Goal: Task Accomplishment & Management: Use online tool/utility

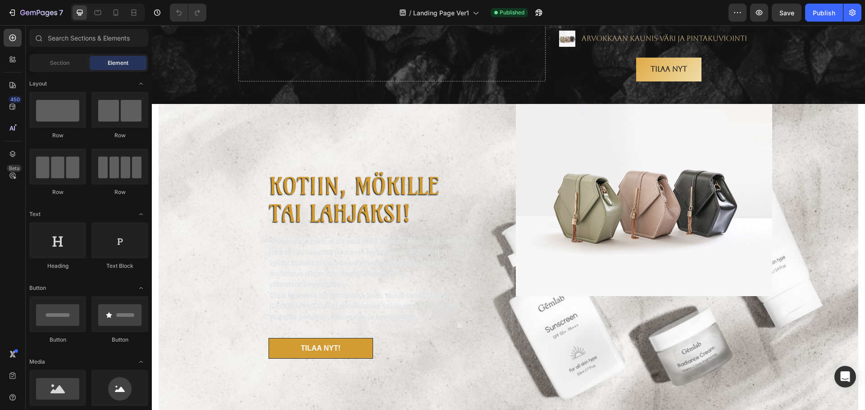
scroll to position [2145, 0]
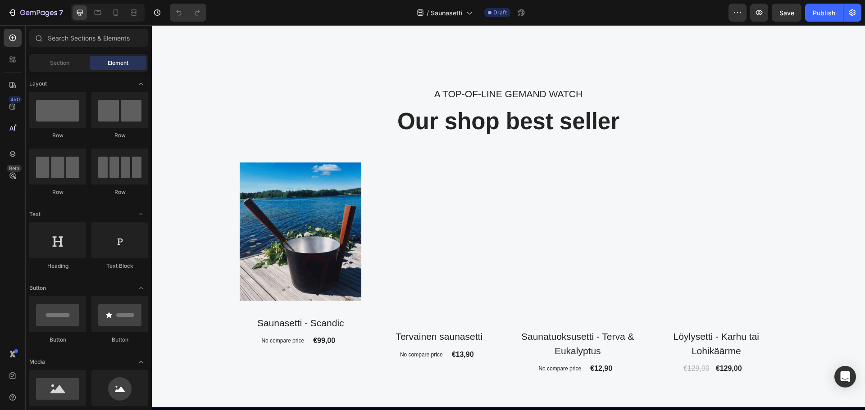
scroll to position [400, 0]
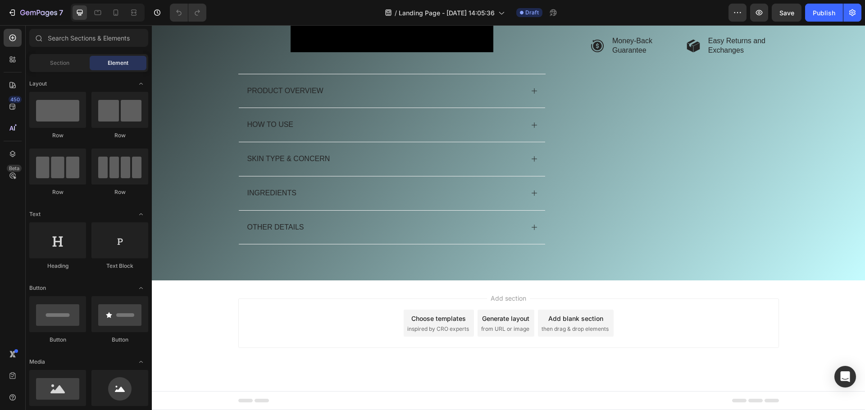
scroll to position [265, 0]
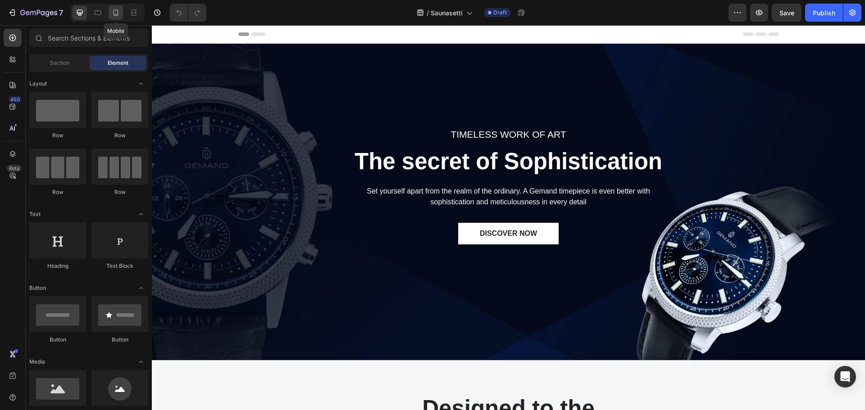
click at [116, 11] on icon at bounding box center [115, 12] width 9 height 9
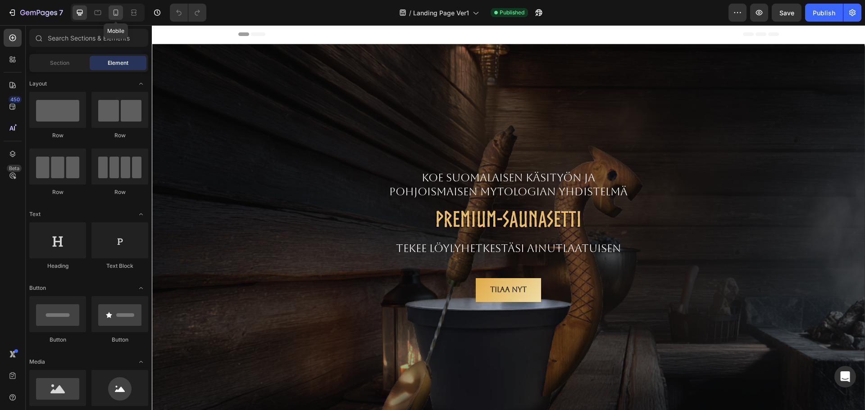
click at [115, 13] on icon at bounding box center [115, 12] width 9 height 9
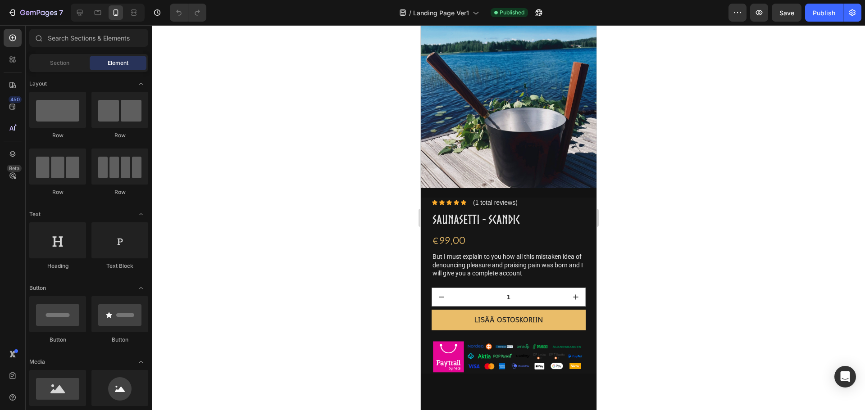
scroll to position [765, 0]
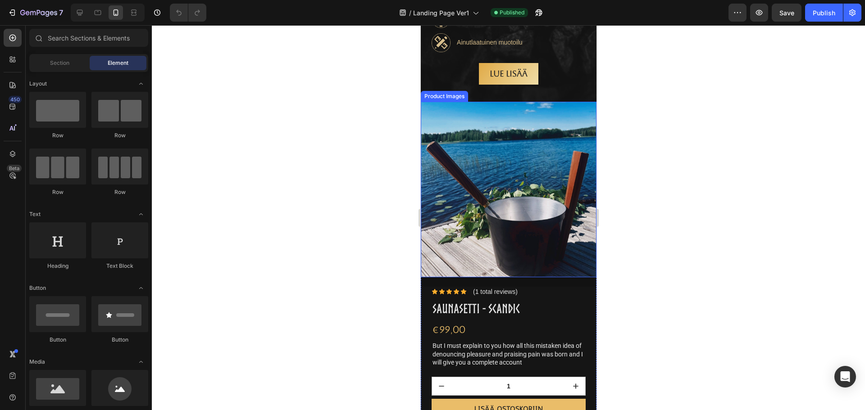
click at [512, 158] on img at bounding box center [508, 190] width 176 height 176
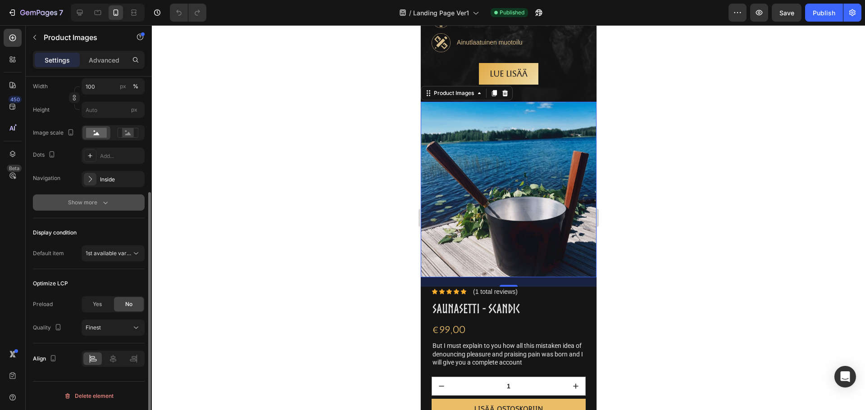
scroll to position [0, 0]
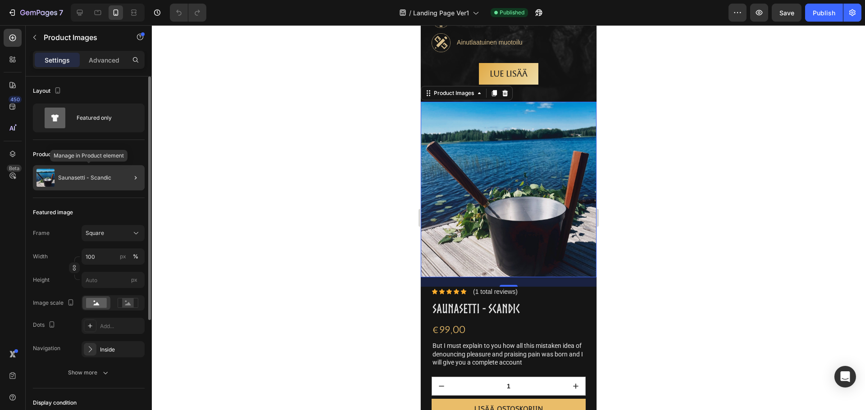
click at [95, 179] on p "Saunasetti - Scandic" at bounding box center [84, 178] width 53 height 6
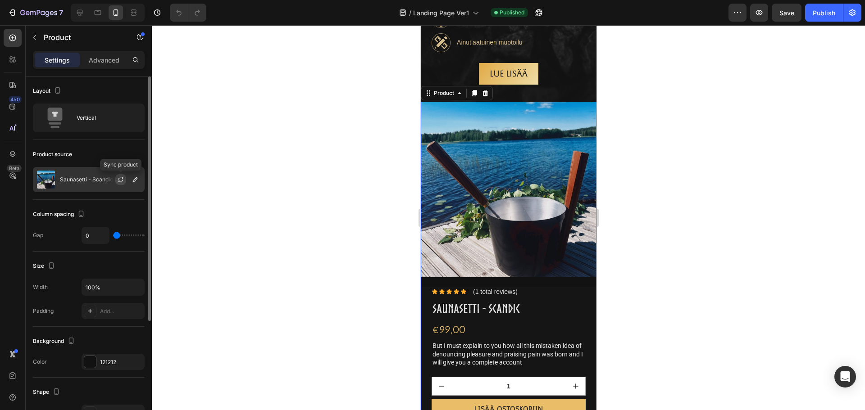
click at [122, 179] on icon "button" at bounding box center [120, 178] width 5 height 3
click at [133, 181] on icon "button" at bounding box center [135, 179] width 5 height 5
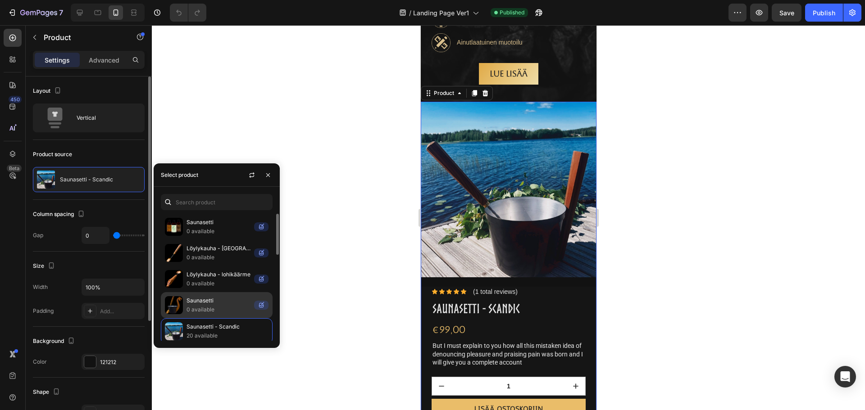
click at [215, 304] on p "Saunasetti" at bounding box center [218, 300] width 64 height 9
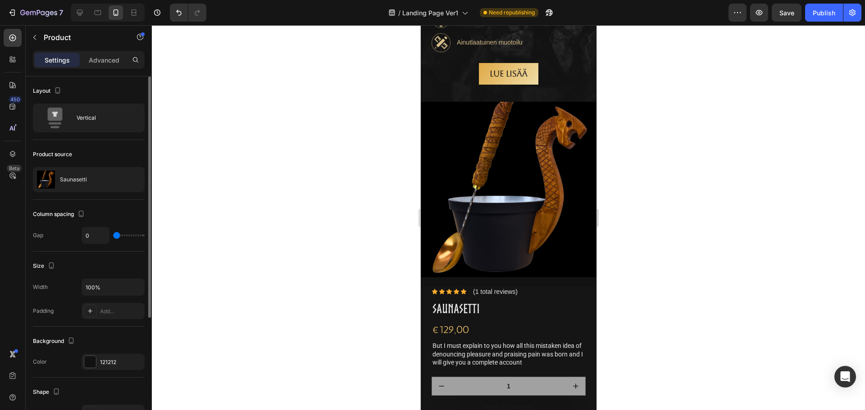
type input "4"
type input "13"
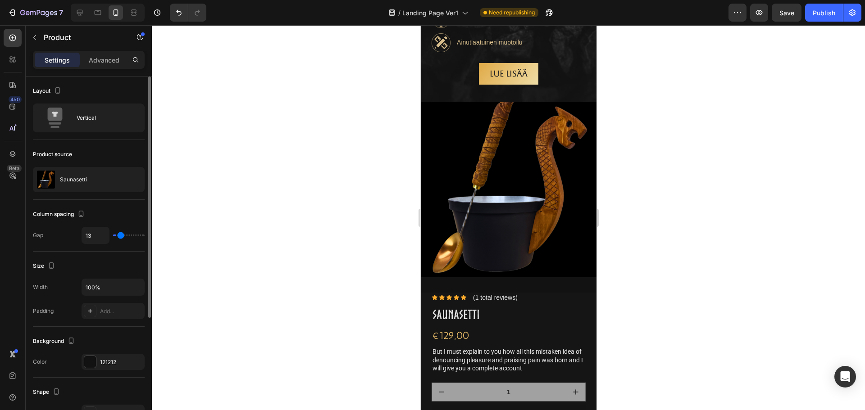
type input "15"
type input "16"
type input "18"
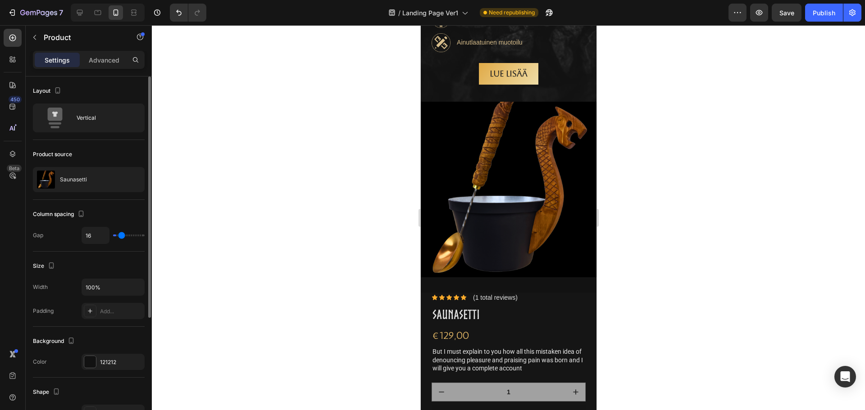
type input "18"
type input "19"
type input "22"
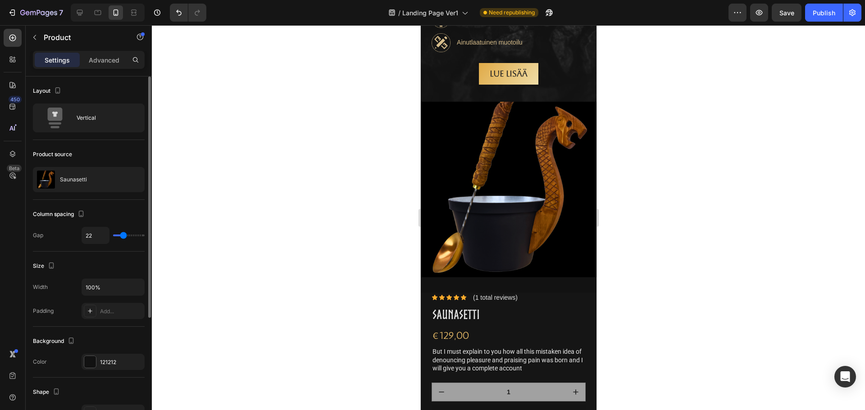
type input "24"
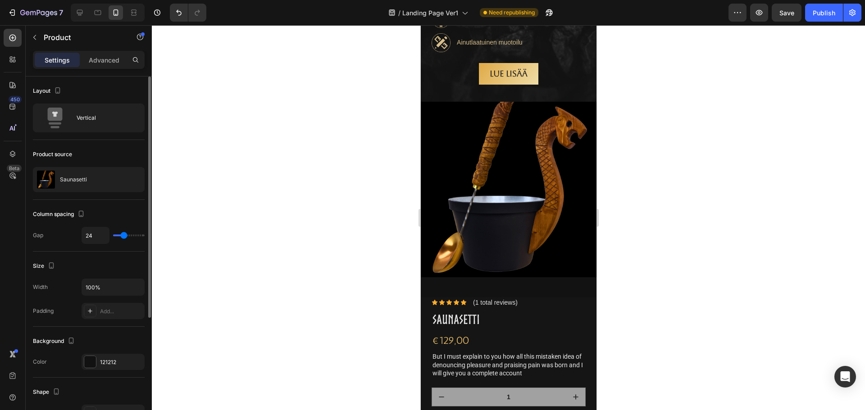
type input "25"
type input "27"
type input "28"
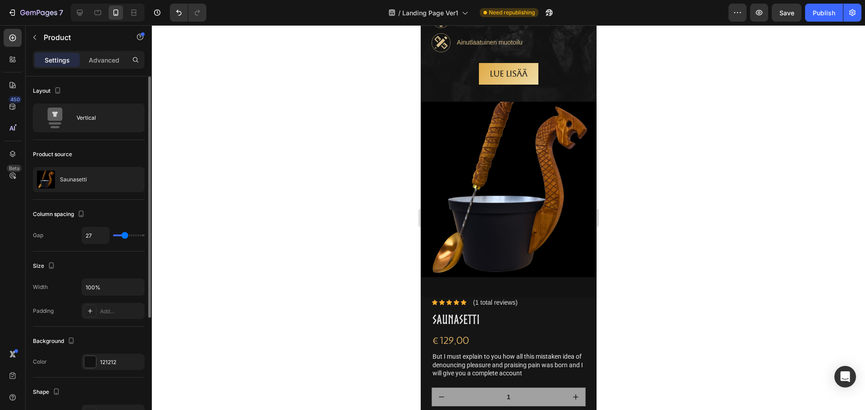
type input "28"
type input "27"
type input "24"
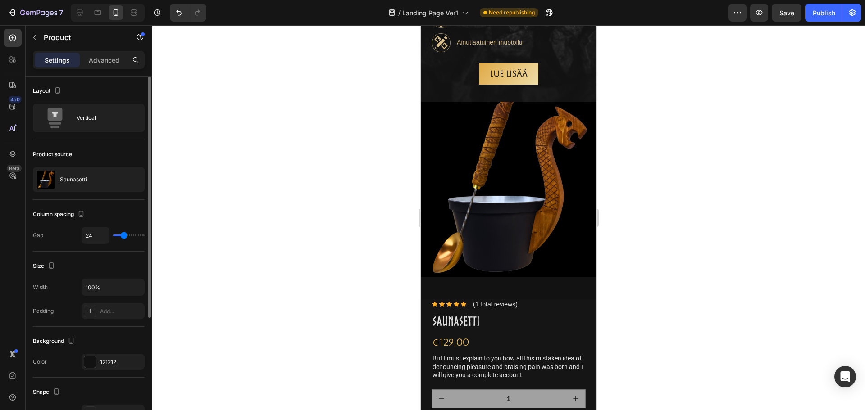
type input "13"
type input "12"
type input "10"
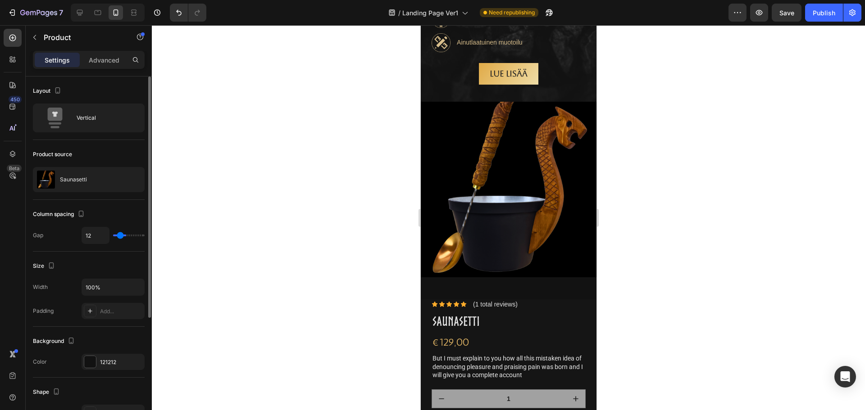
type input "10"
type input "7"
type input "6"
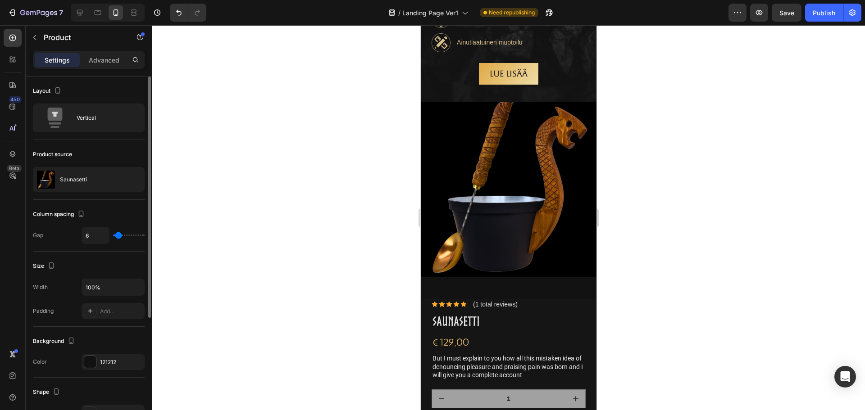
type input "4"
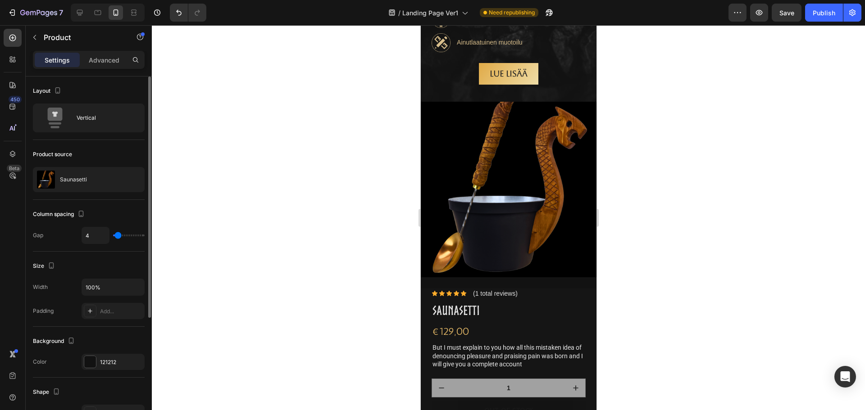
type input "3"
type input "1"
type input "0"
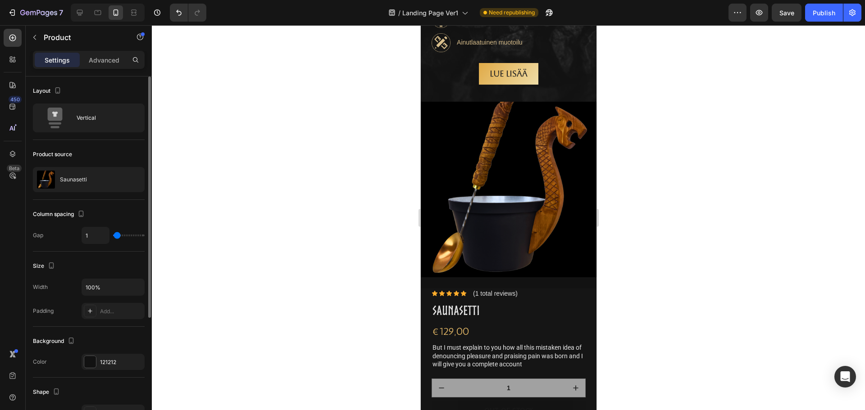
type input "0"
drag, startPoint x: 116, startPoint y: 236, endPoint x: 109, endPoint y: 237, distance: 6.8
click at [113, 236] on input "range" at bounding box center [129, 236] width 32 height 2
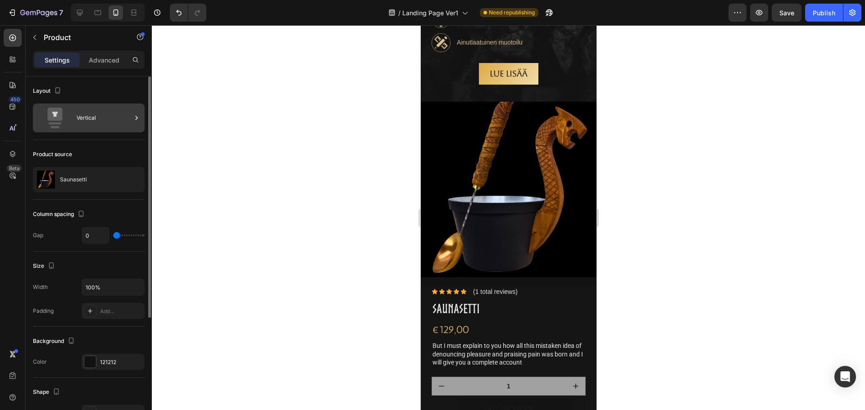
click at [63, 113] on icon at bounding box center [55, 118] width 36 height 21
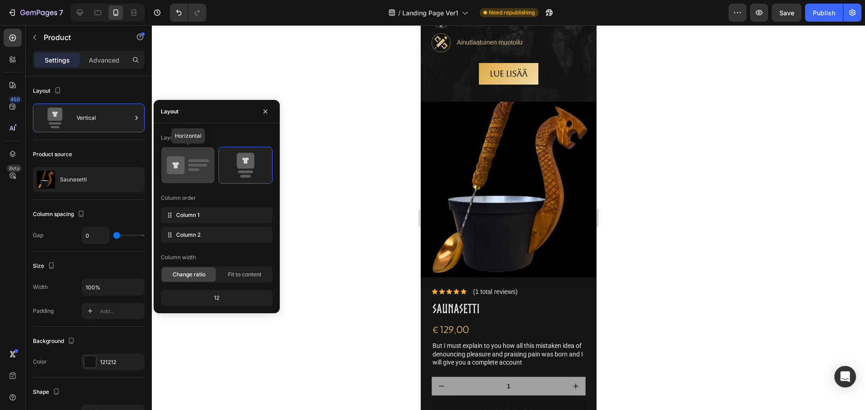
click at [174, 163] on icon at bounding box center [175, 165] width 7 height 6
type input "30"
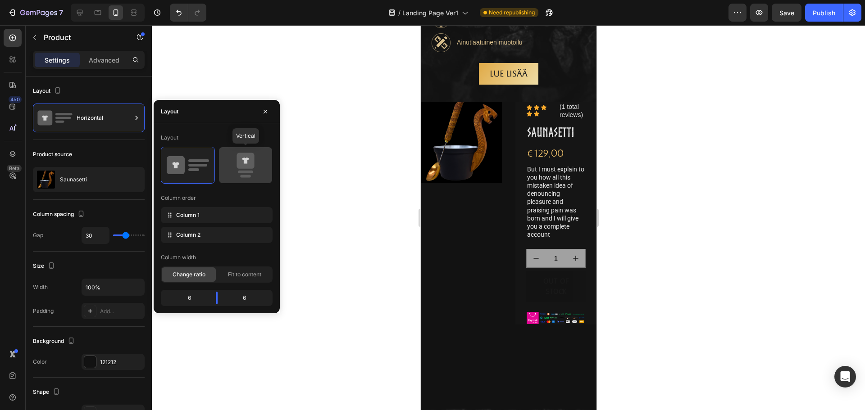
click at [240, 162] on icon at bounding box center [245, 161] width 18 height 16
type input "0"
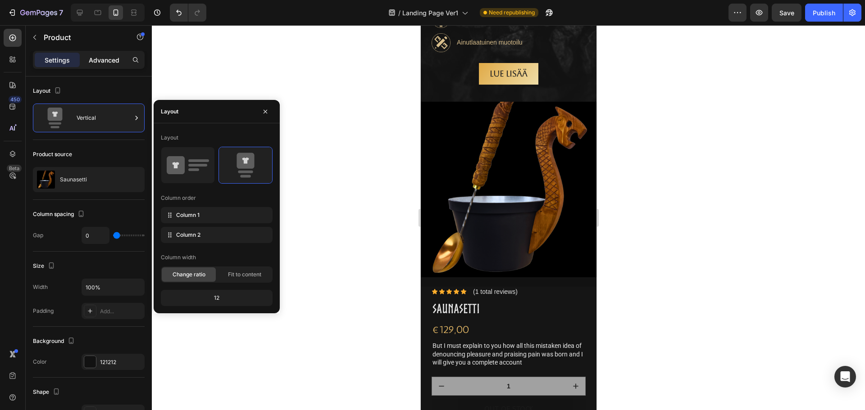
click at [106, 63] on p "Advanced" at bounding box center [104, 59] width 31 height 9
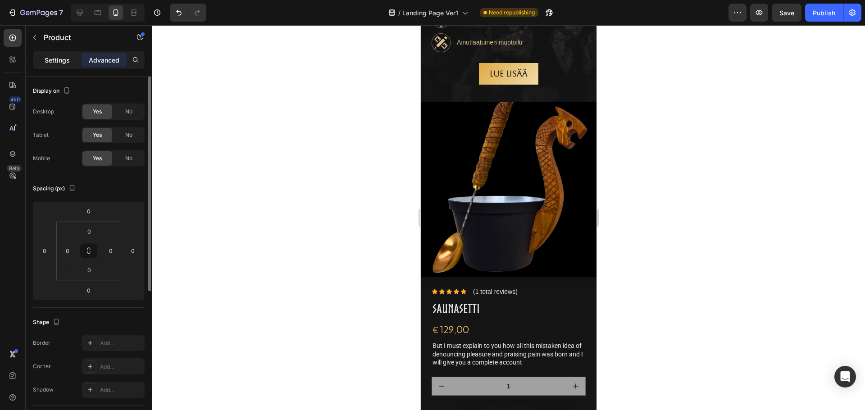
click at [63, 58] on p "Settings" at bounding box center [57, 59] width 25 height 9
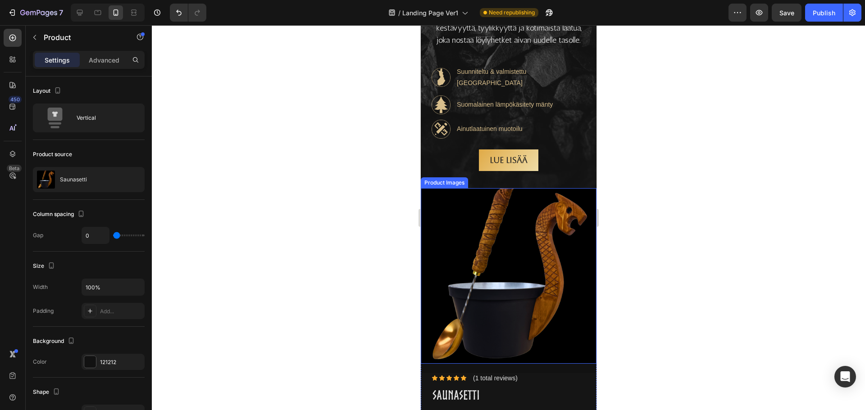
scroll to position [720, 0]
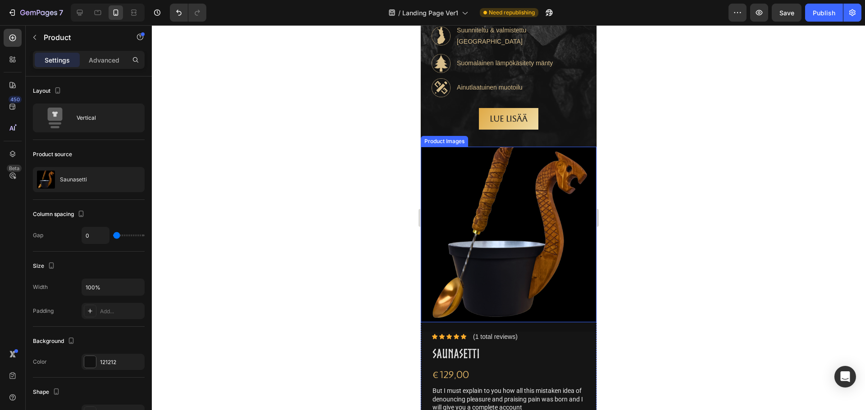
click at [457, 181] on img at bounding box center [508, 235] width 176 height 176
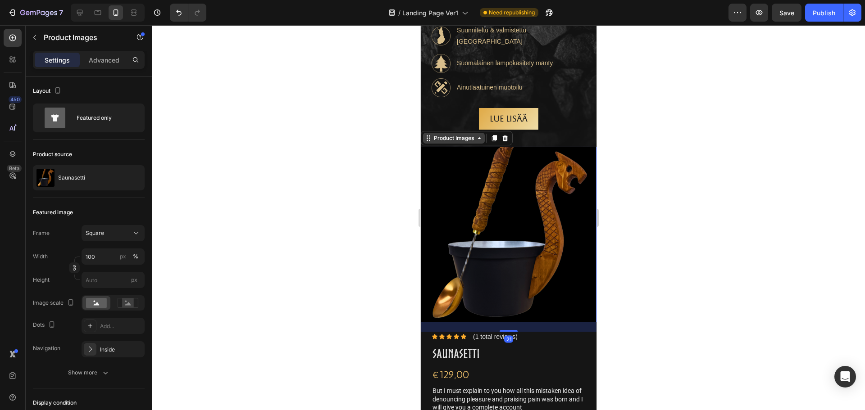
click at [457, 142] on div "Product Images" at bounding box center [453, 138] width 44 height 8
click at [346, 227] on div at bounding box center [508, 217] width 713 height 385
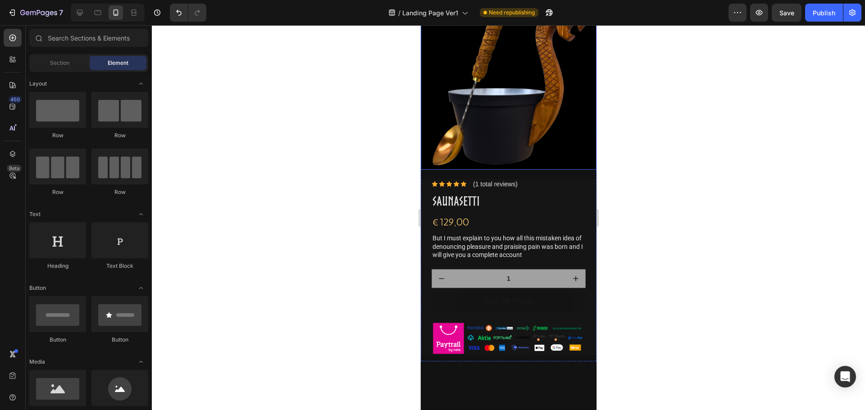
scroll to position [811, 0]
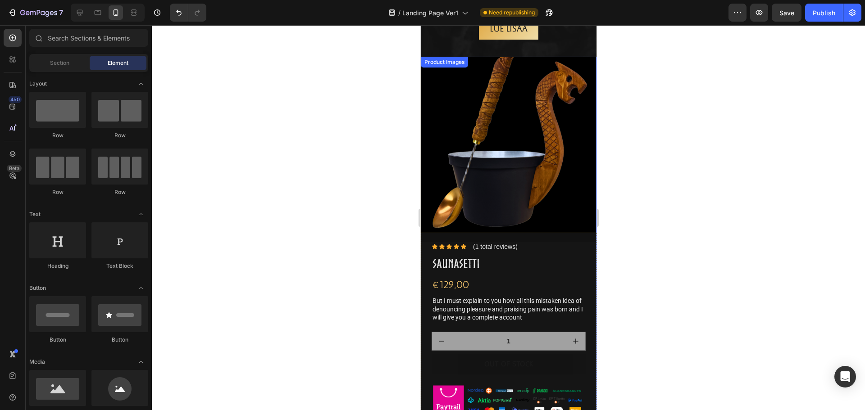
click at [449, 133] on img at bounding box center [508, 145] width 176 height 176
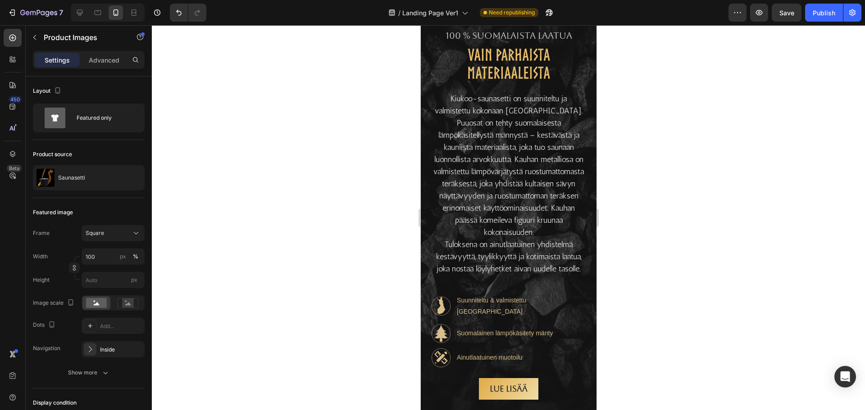
scroll to position [720, 0]
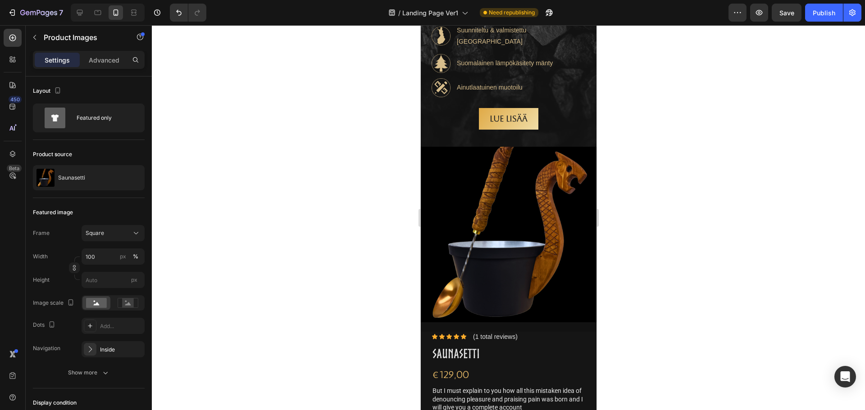
click at [456, 190] on img at bounding box center [508, 235] width 176 height 176
click at [103, 181] on div "Saunasetti" at bounding box center [89, 177] width 112 height 25
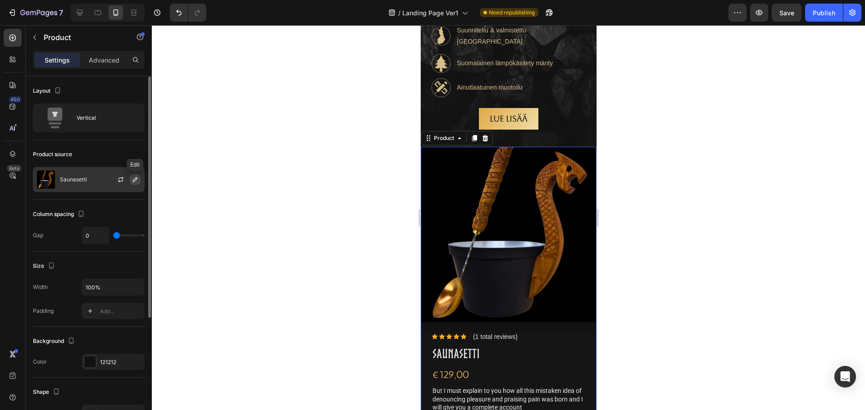
click at [133, 180] on icon "button" at bounding box center [134, 179] width 7 height 7
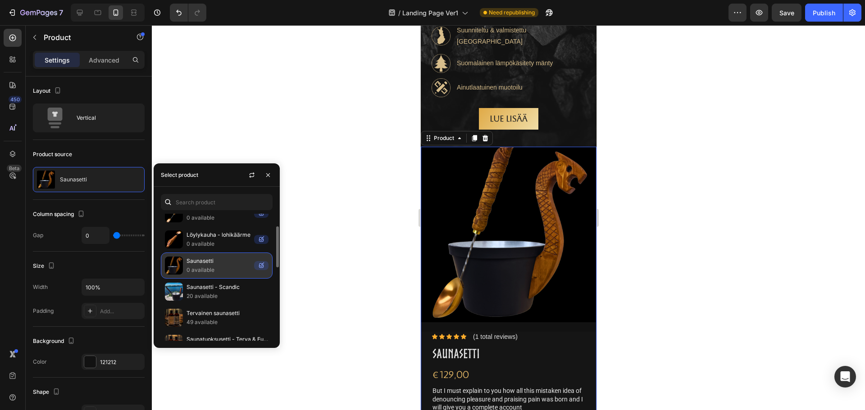
scroll to position [0, 0]
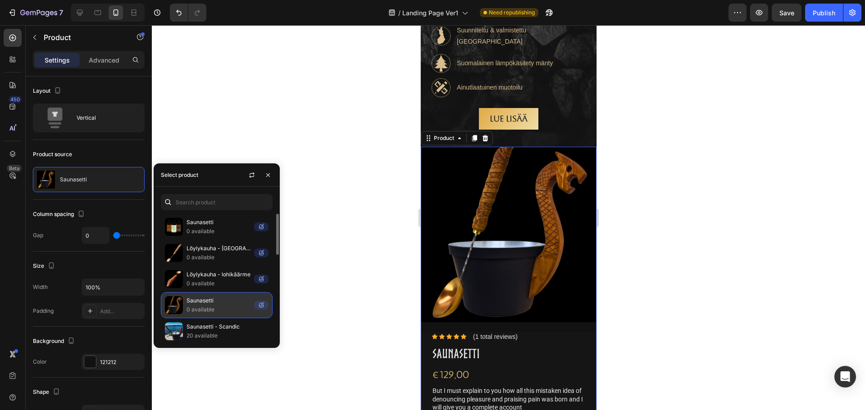
click at [215, 304] on p "Saunasetti" at bounding box center [218, 300] width 64 height 9
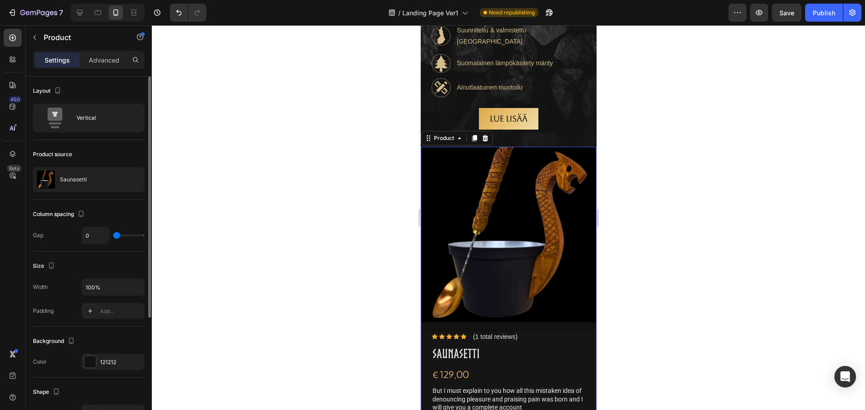
click at [110, 154] on div "Product source" at bounding box center [89, 154] width 112 height 14
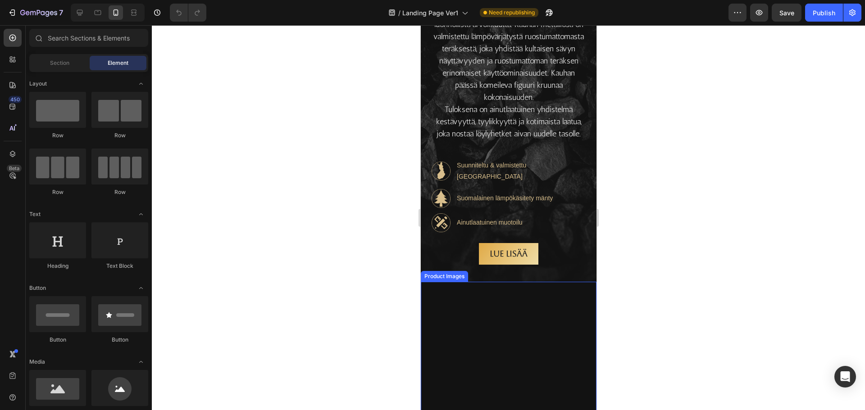
scroll to position [720, 0]
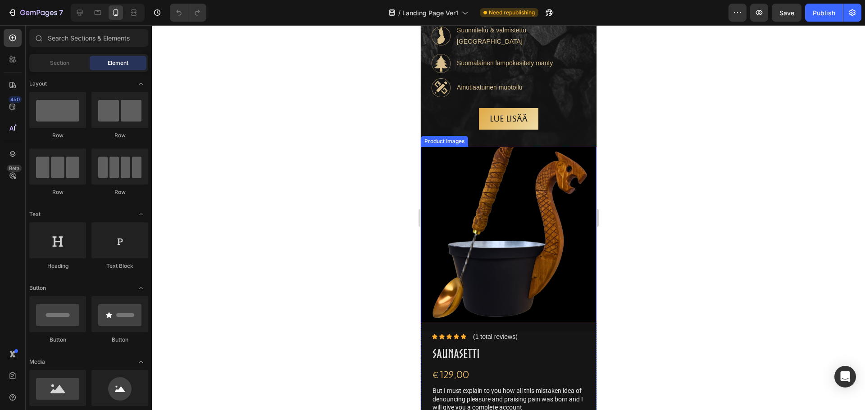
click at [466, 169] on img at bounding box center [508, 235] width 176 height 176
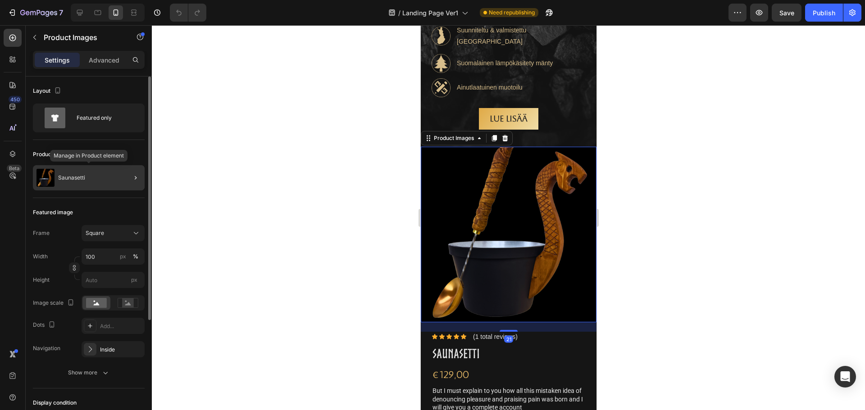
click at [75, 174] on div "Saunasetti" at bounding box center [89, 177] width 112 height 25
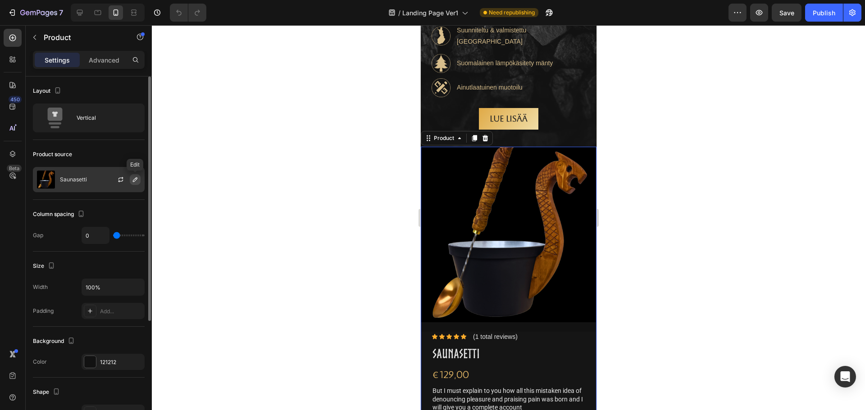
click at [135, 179] on icon "button" at bounding box center [135, 179] width 5 height 5
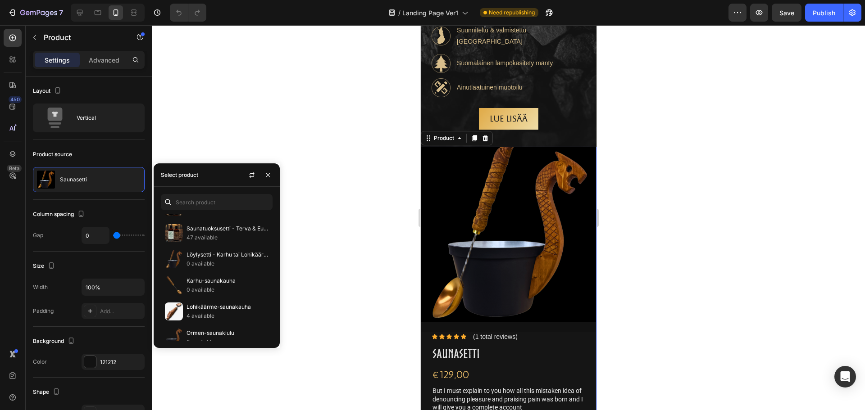
scroll to position [265, 0]
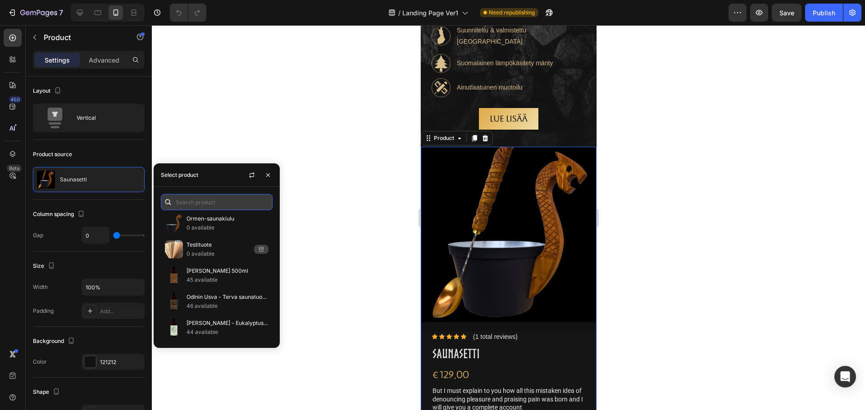
click at [225, 208] on input "text" at bounding box center [217, 202] width 112 height 16
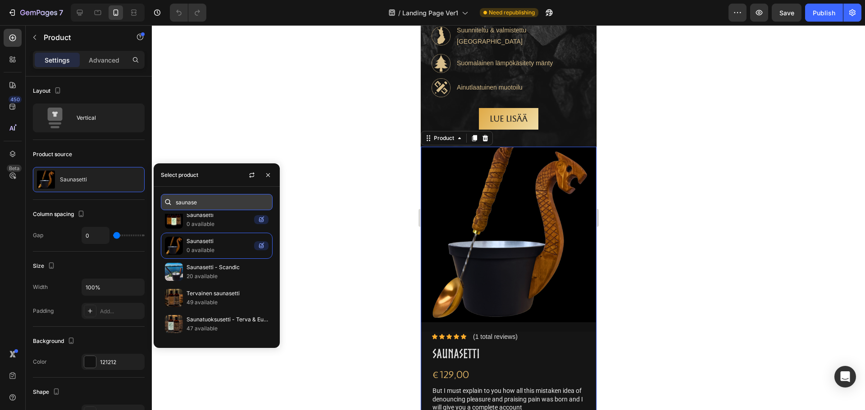
scroll to position [0, 0]
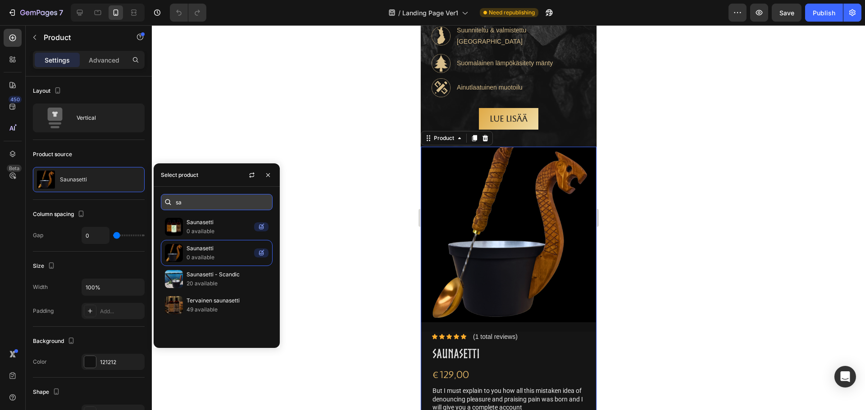
type input "s"
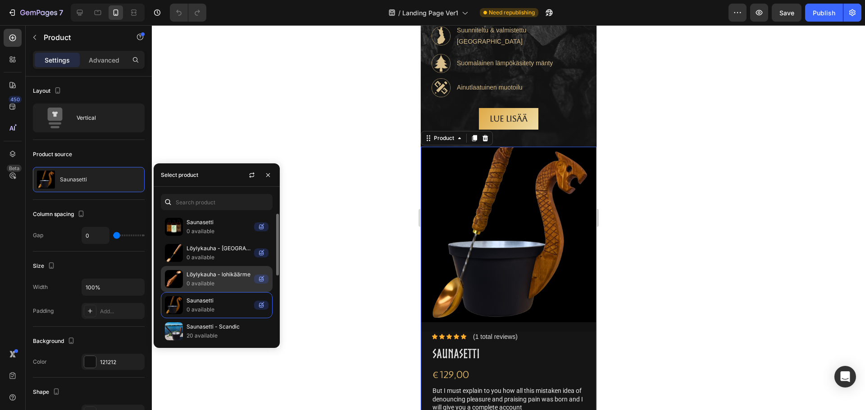
click at [214, 279] on p "0 available" at bounding box center [218, 283] width 64 height 9
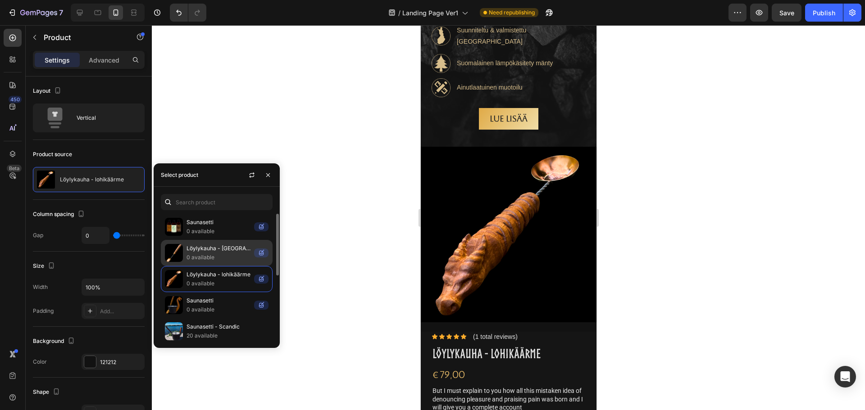
click at [223, 248] on p "Löylykauha - [GEOGRAPHIC_DATA]" at bounding box center [218, 248] width 64 height 9
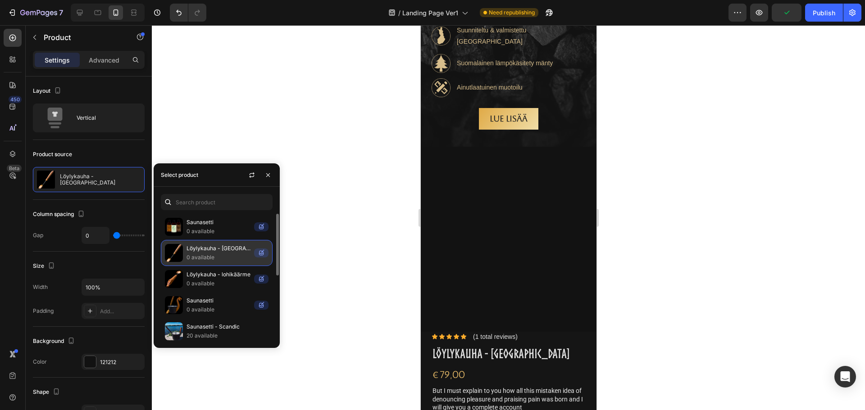
scroll to position [45, 0]
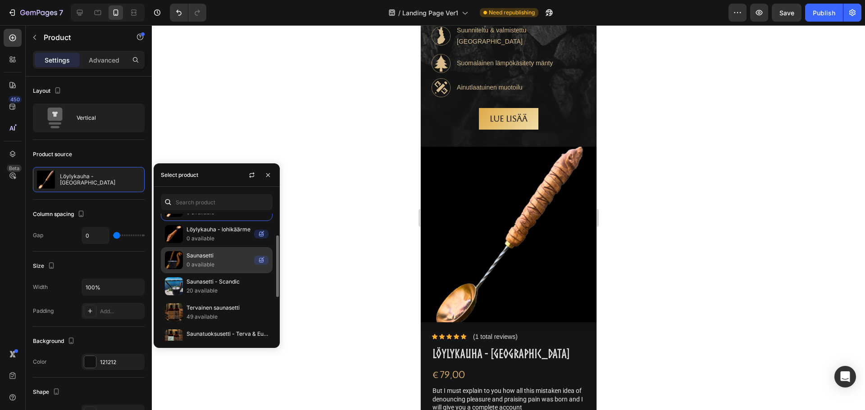
click at [218, 261] on p "0 available" at bounding box center [218, 264] width 64 height 9
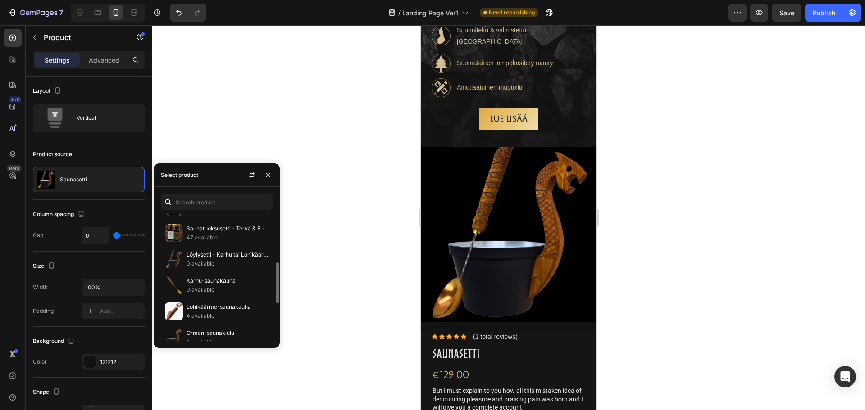
scroll to position [265, 0]
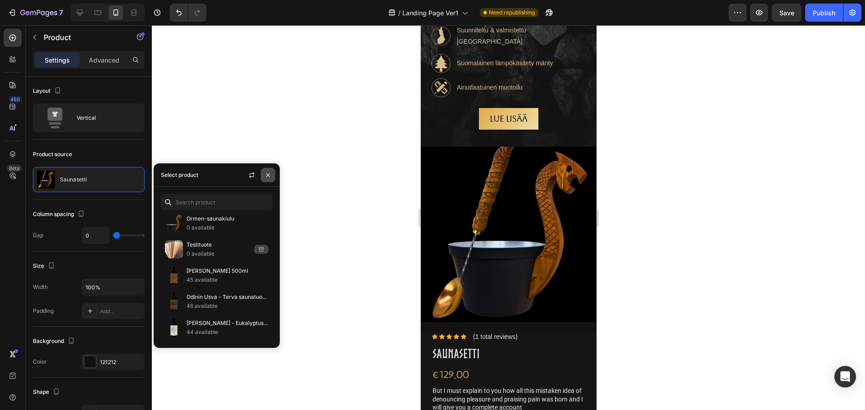
click at [268, 173] on icon "button" at bounding box center [267, 175] width 7 height 7
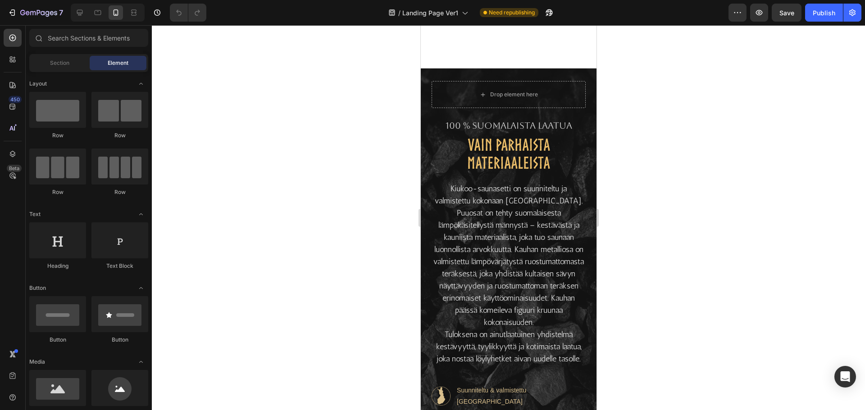
scroll to position [720, 0]
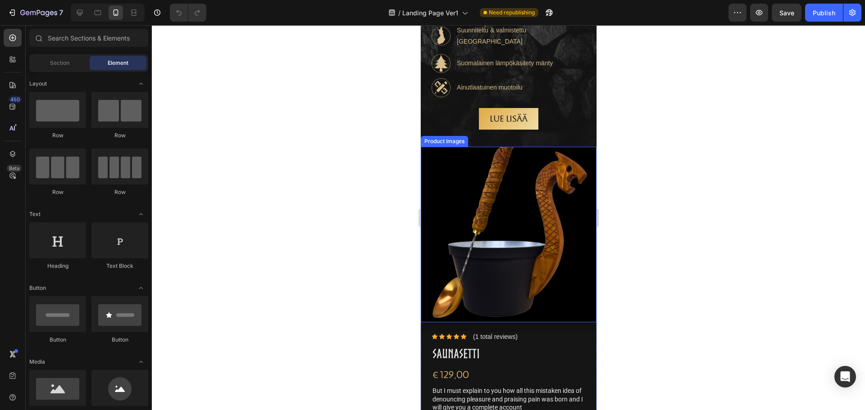
click at [465, 179] on img at bounding box center [508, 235] width 176 height 176
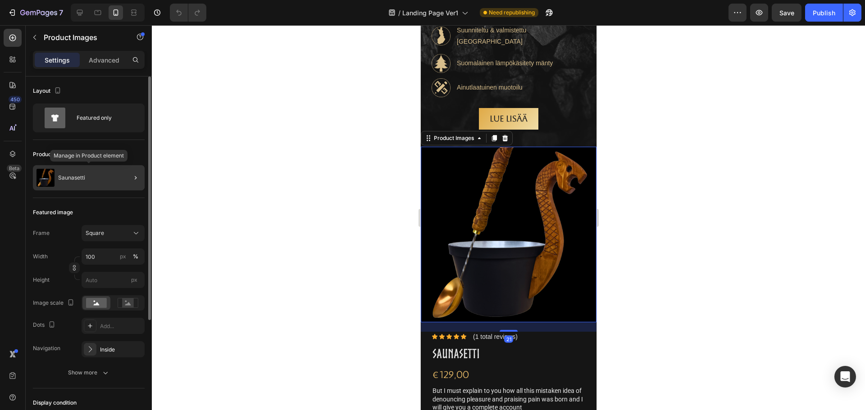
click at [72, 175] on p "Saunasetti" at bounding box center [71, 178] width 27 height 6
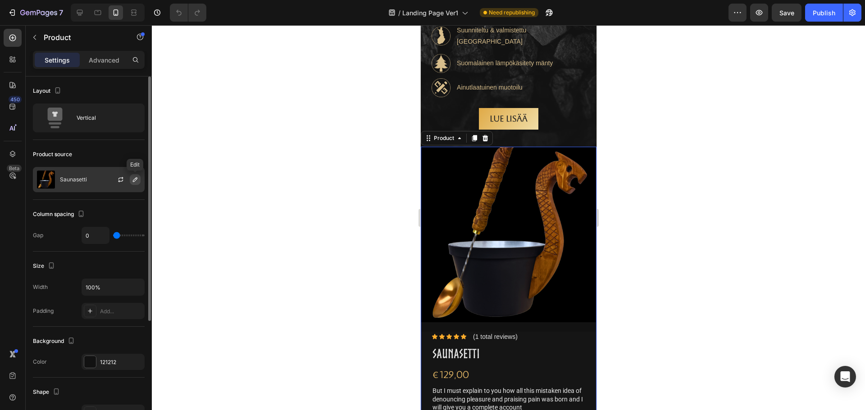
click at [134, 177] on icon "button" at bounding box center [134, 179] width 7 height 7
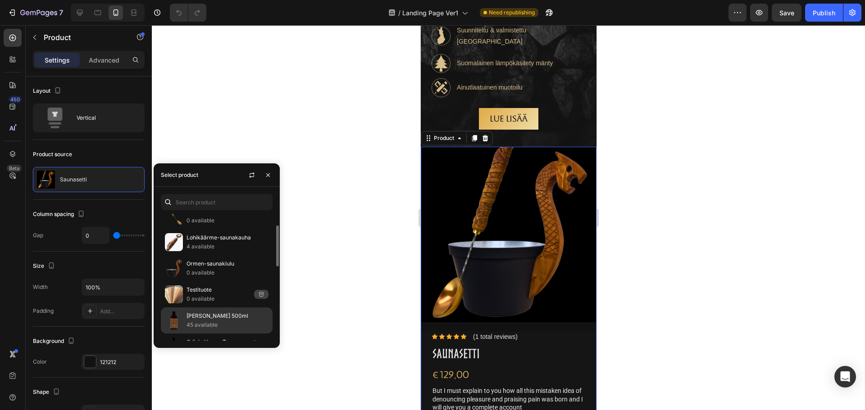
scroll to position [175, 0]
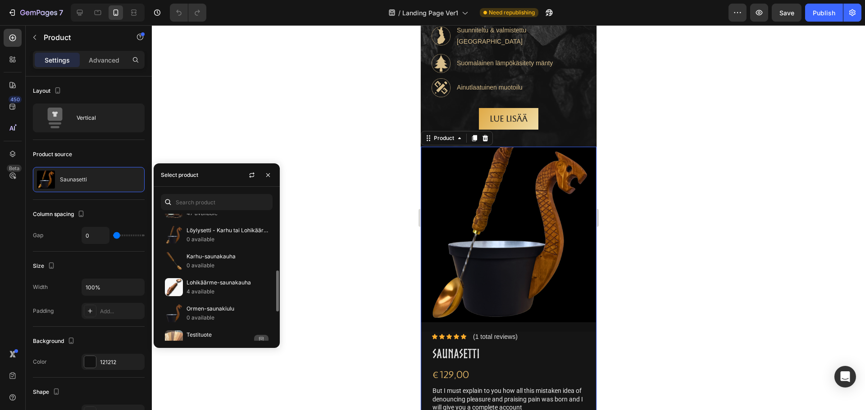
click at [224, 283] on p "Lohikäärme-saunakauha" at bounding box center [227, 282] width 82 height 9
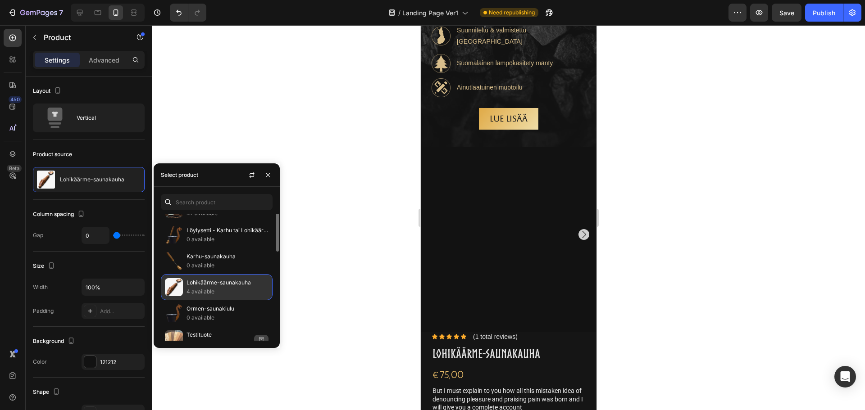
scroll to position [130, 0]
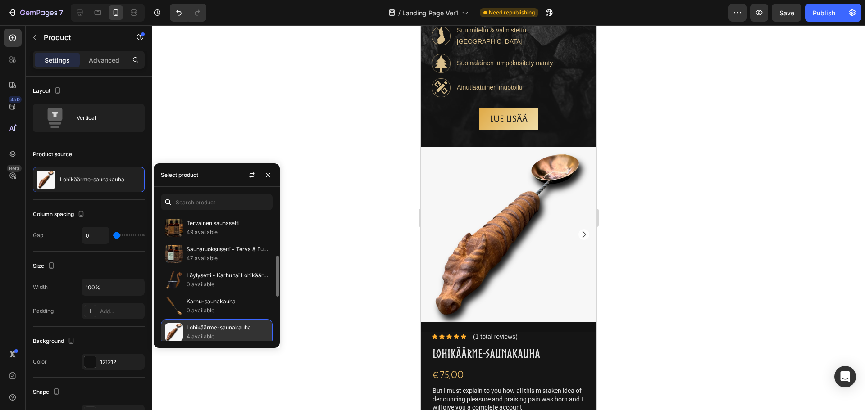
click at [225, 281] on p "0 available" at bounding box center [227, 284] width 82 height 9
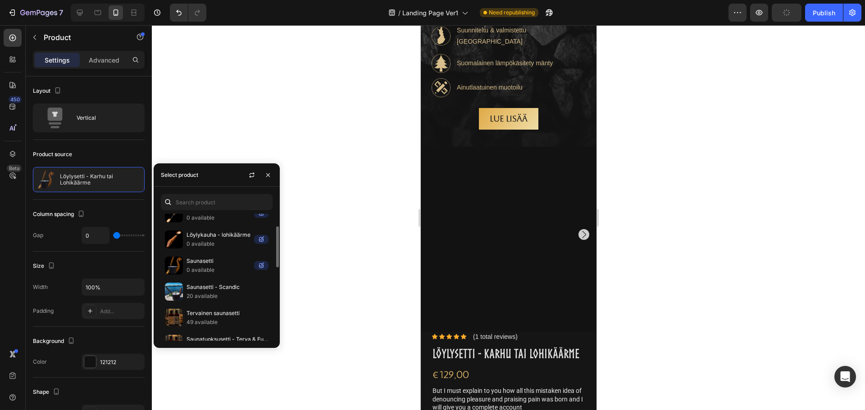
scroll to position [0, 0]
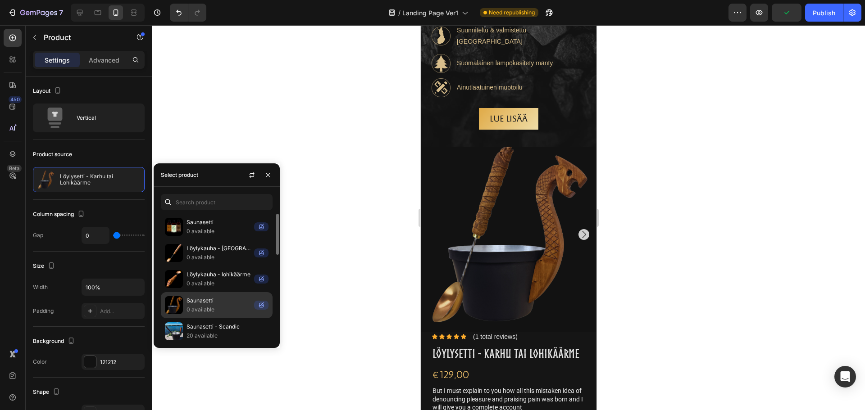
click at [221, 306] on p "0 available" at bounding box center [218, 309] width 64 height 9
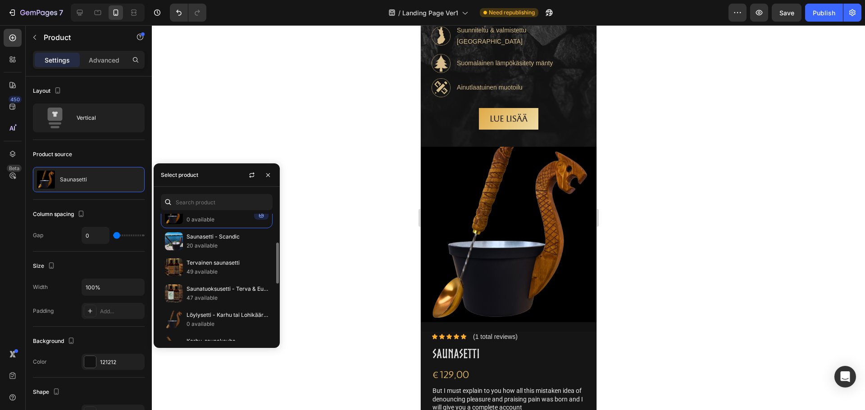
scroll to position [265, 0]
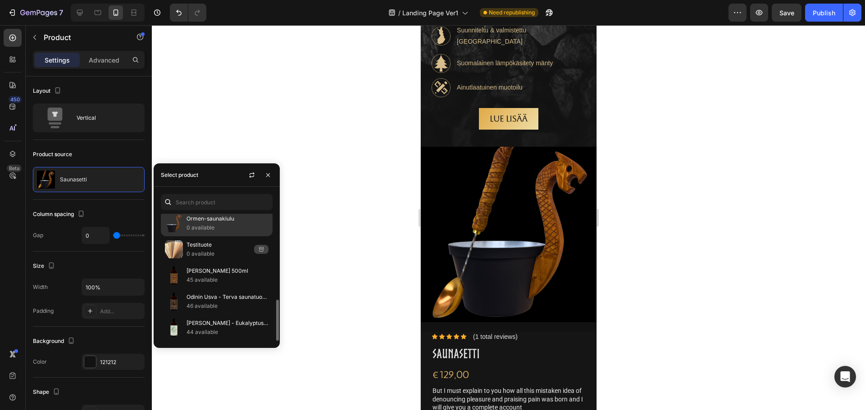
click at [223, 229] on p "0 available" at bounding box center [227, 227] width 82 height 9
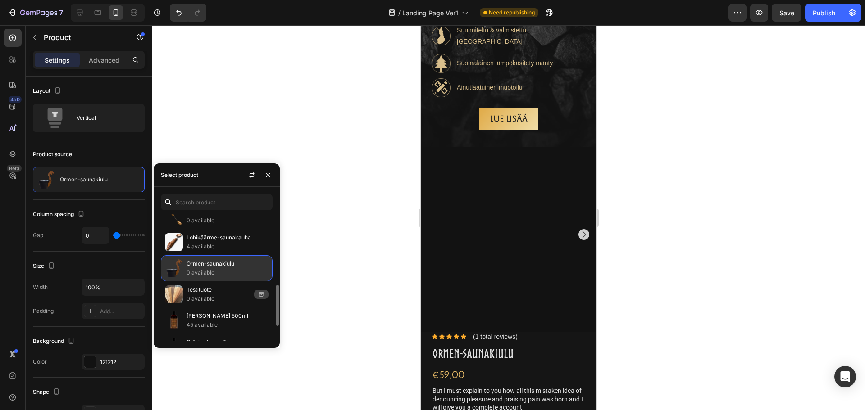
scroll to position [175, 0]
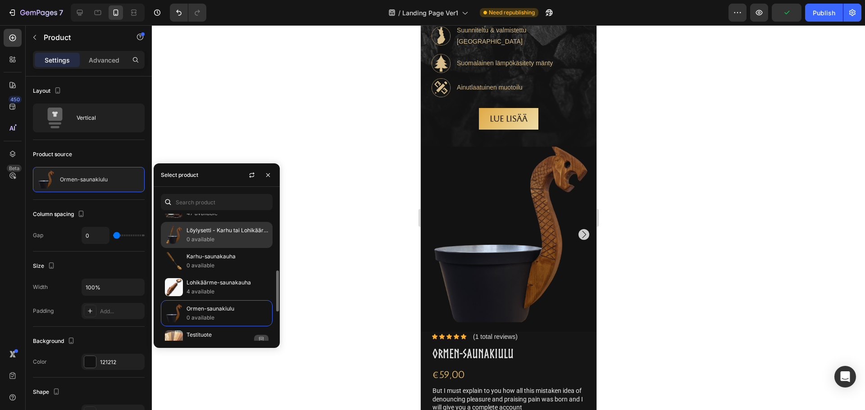
click at [217, 237] on p "0 available" at bounding box center [227, 239] width 82 height 9
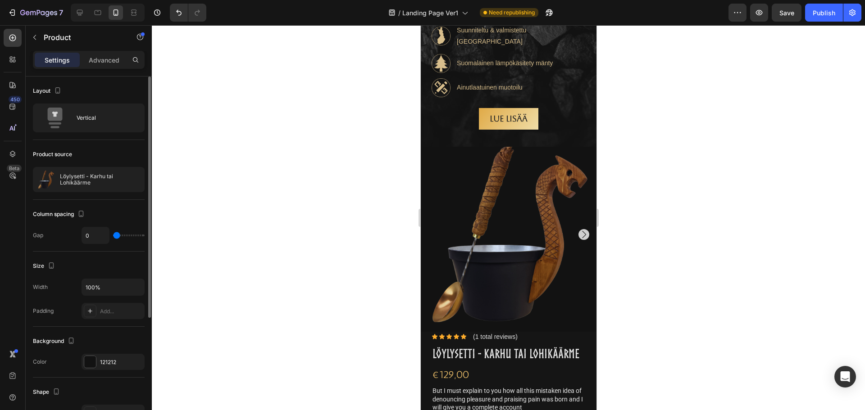
click at [61, 226] on div "Column spacing Gap 0" at bounding box center [89, 226] width 112 height 52
click at [102, 66] on div "Advanced" at bounding box center [104, 60] width 45 height 14
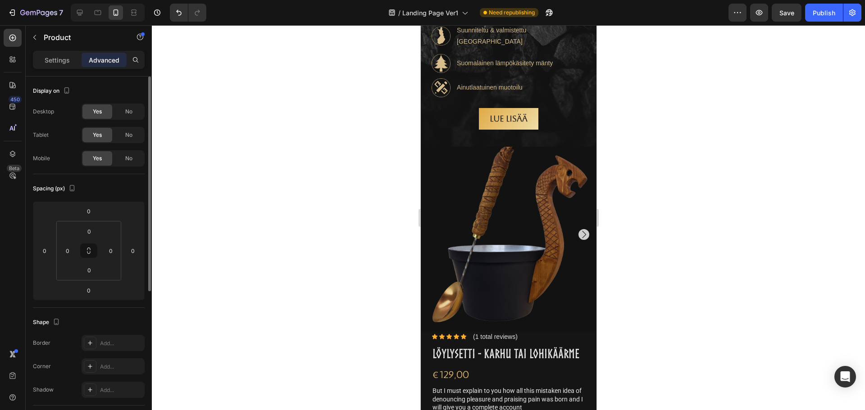
scroll to position [241, 0]
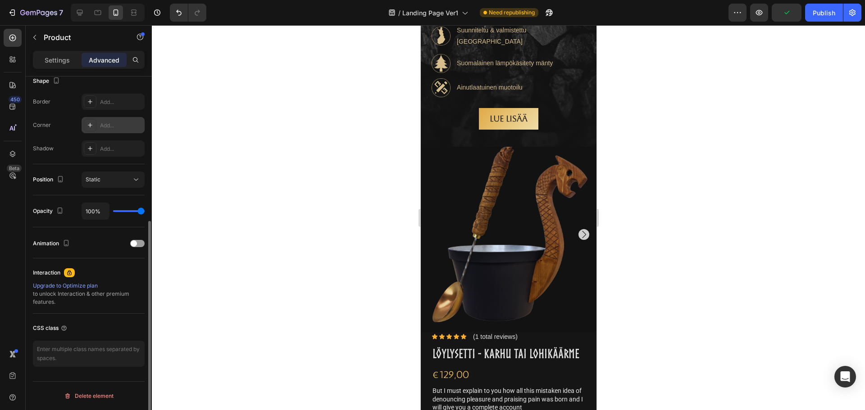
click at [94, 123] on div at bounding box center [90, 125] width 13 height 13
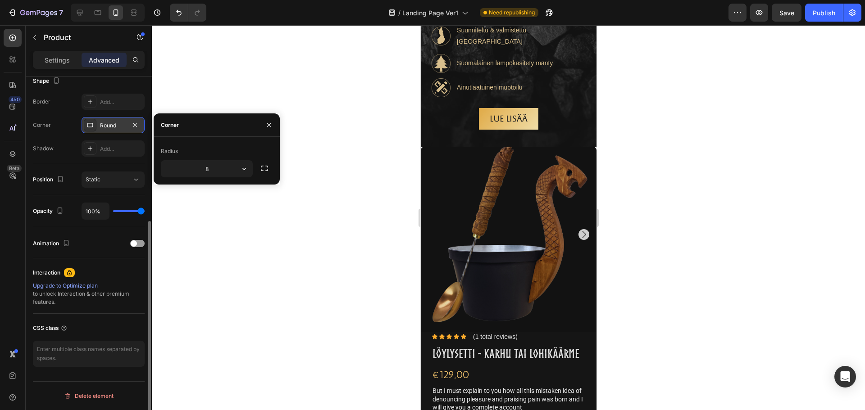
click at [100, 123] on div "Round" at bounding box center [113, 125] width 63 height 16
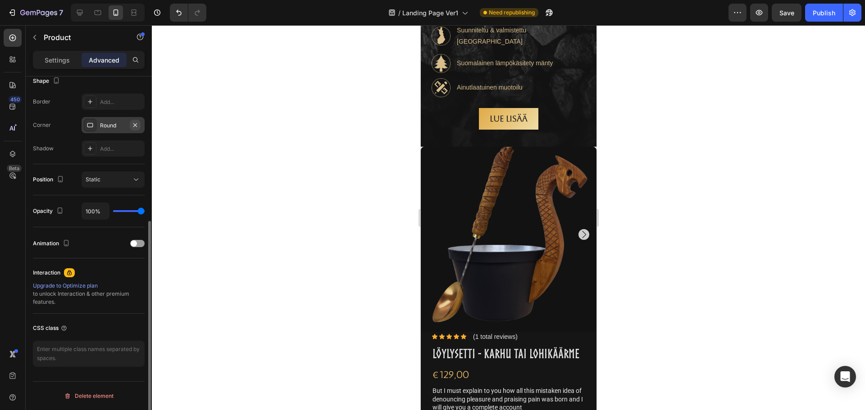
click at [136, 122] on icon "button" at bounding box center [134, 125] width 7 height 7
click at [91, 105] on icon at bounding box center [89, 101] width 7 height 7
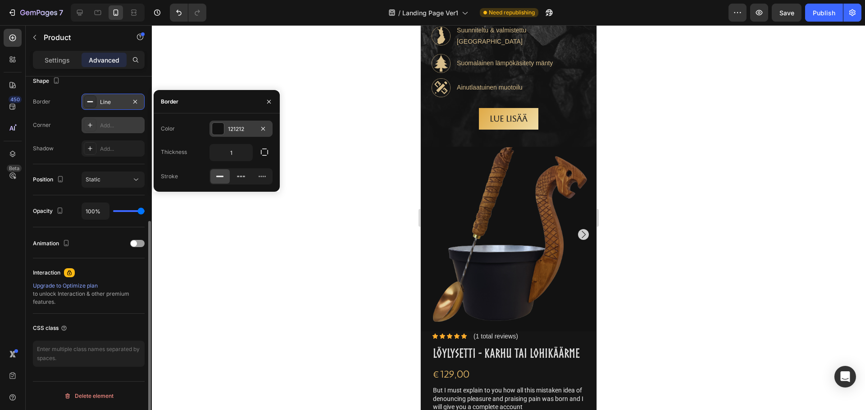
click at [217, 128] on div at bounding box center [218, 129] width 12 height 12
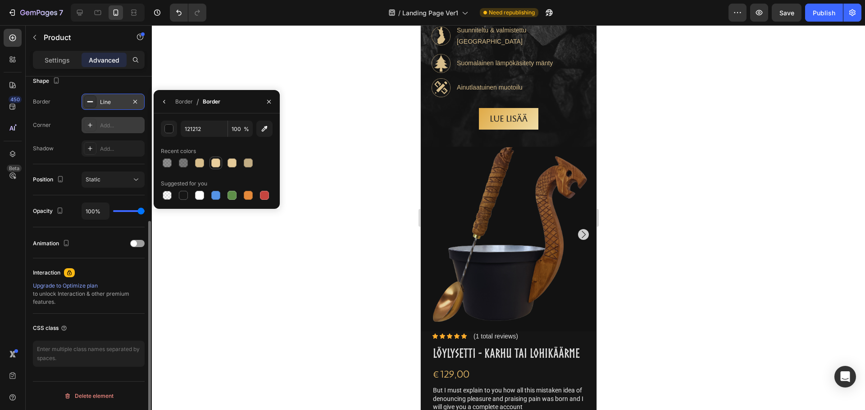
click at [216, 160] on div at bounding box center [215, 163] width 9 height 9
type input "EACF9D"
click at [184, 102] on div "Border" at bounding box center [184, 102] width 18 height 8
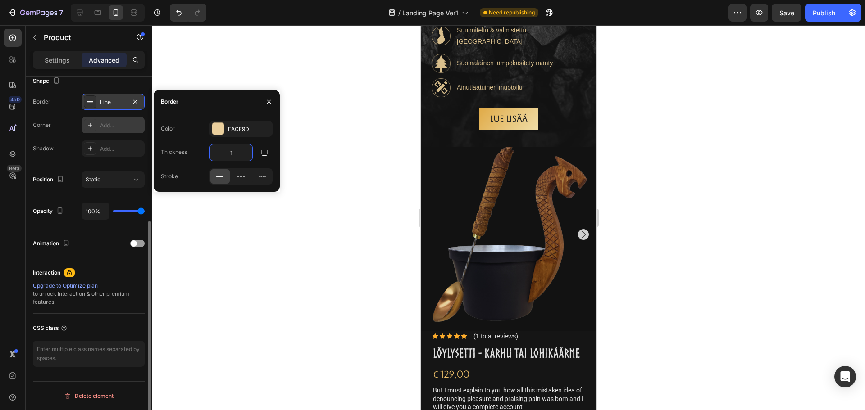
click at [243, 154] on input "1" at bounding box center [231, 153] width 42 height 16
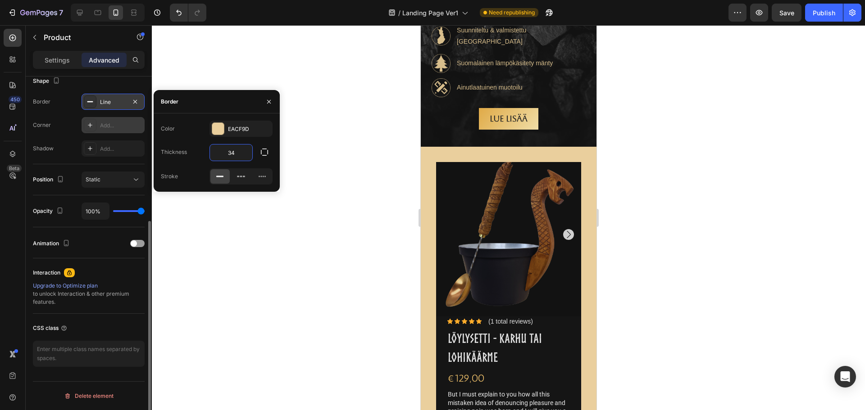
type input "3"
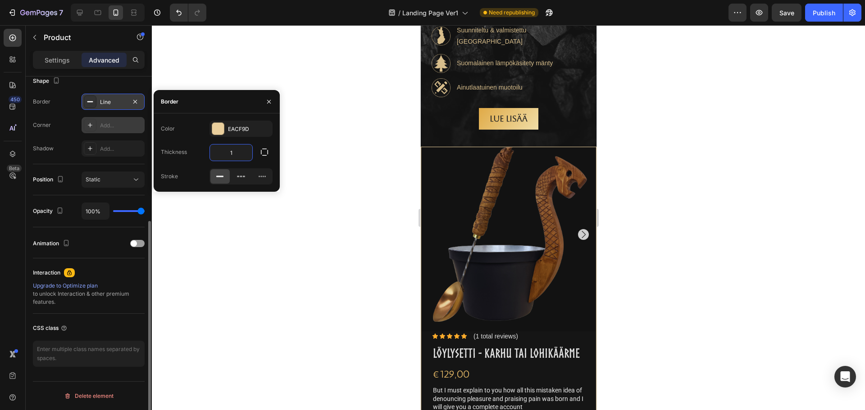
type input "10"
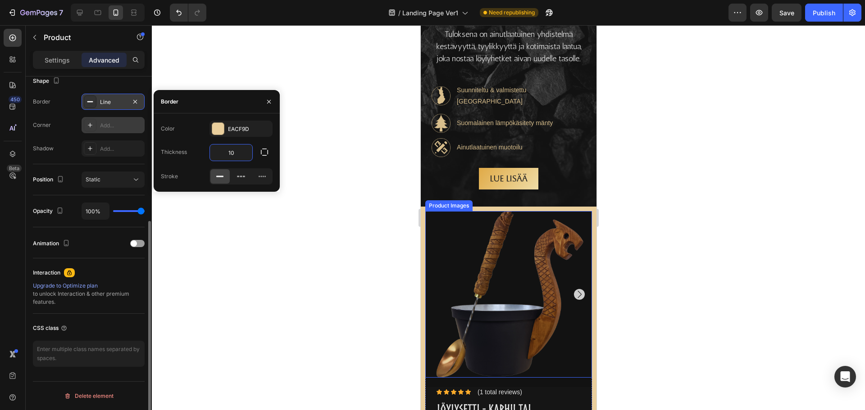
scroll to position [675, 0]
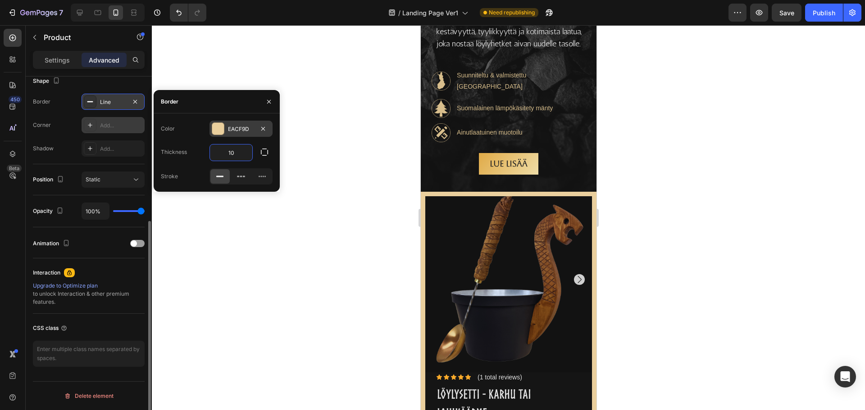
click at [221, 128] on div at bounding box center [218, 129] width 12 height 12
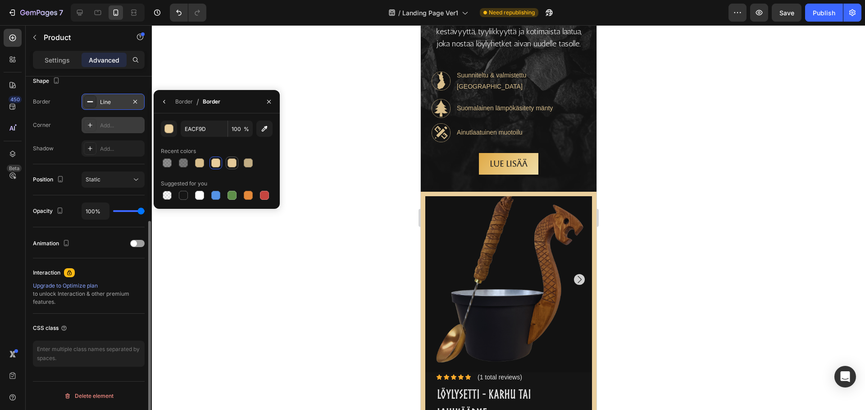
click at [232, 166] on div at bounding box center [231, 163] width 9 height 9
click at [243, 163] on div at bounding box center [248, 163] width 11 height 11
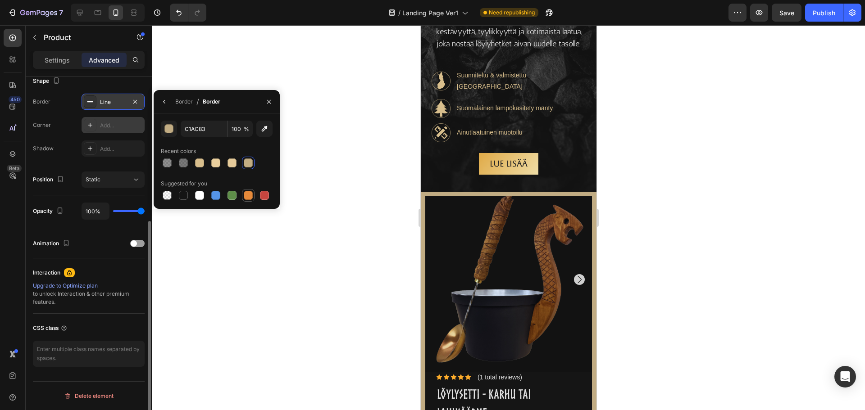
click at [249, 197] on div at bounding box center [248, 195] width 9 height 9
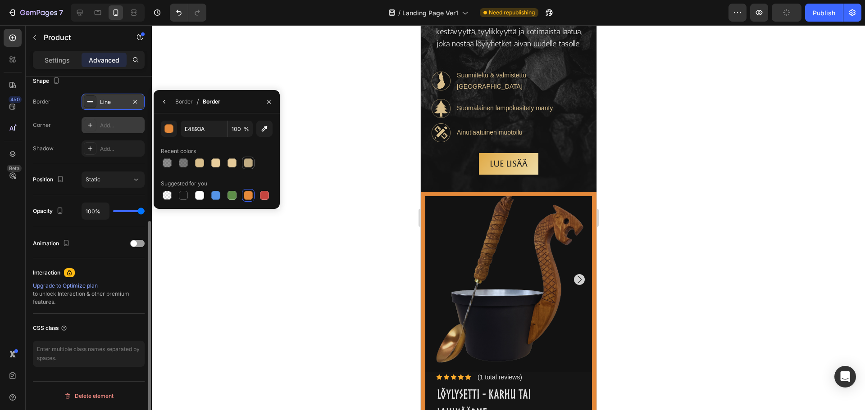
click at [246, 163] on div at bounding box center [248, 163] width 9 height 9
type input "C1AC83"
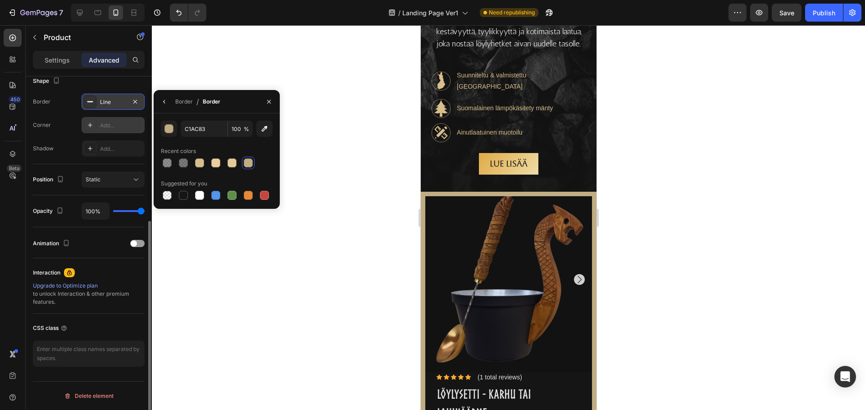
click at [376, 168] on div at bounding box center [508, 217] width 713 height 385
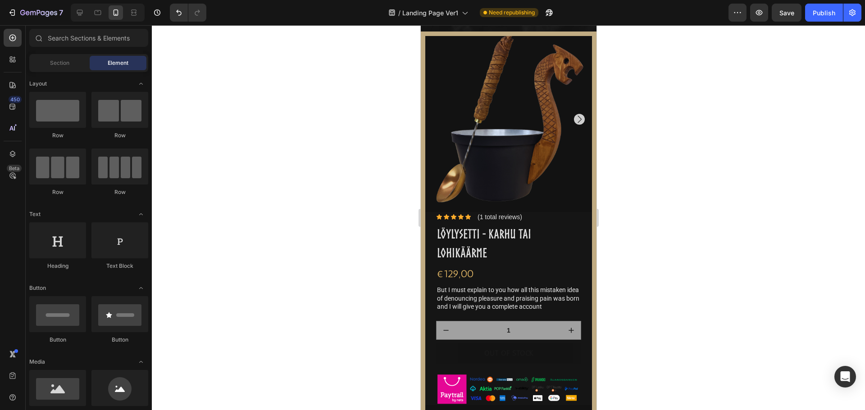
scroll to position [765, 0]
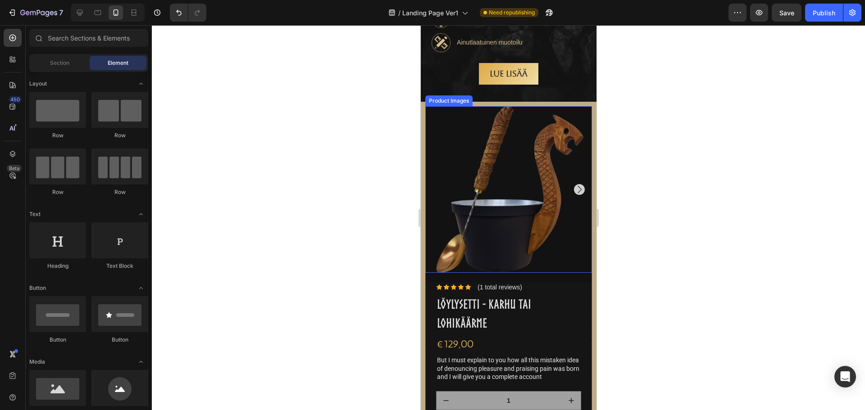
click at [503, 199] on img at bounding box center [508, 189] width 167 height 167
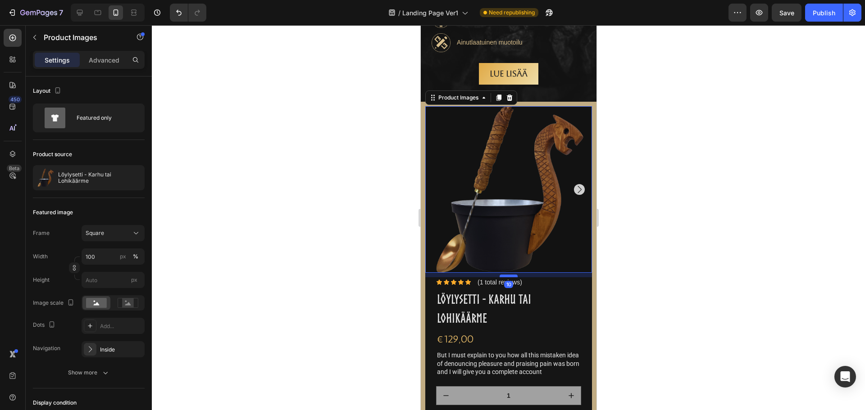
drag, startPoint x: 511, startPoint y: 280, endPoint x: 512, endPoint y: 274, distance: 5.9
click at [512, 275] on div at bounding box center [508, 276] width 18 height 3
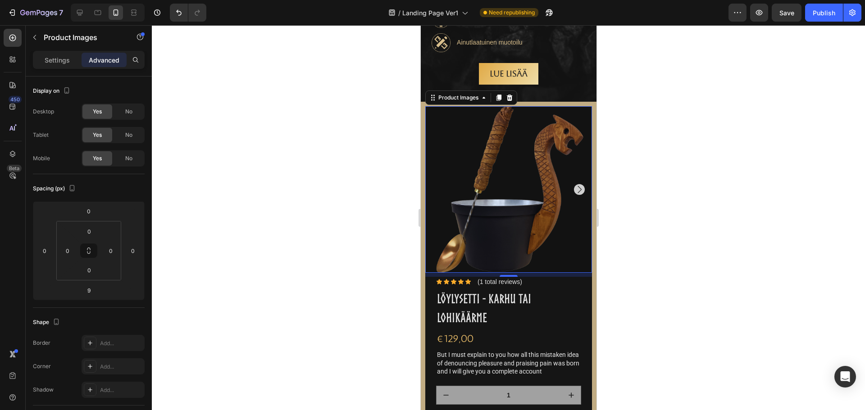
click at [517, 144] on img at bounding box center [508, 189] width 167 height 167
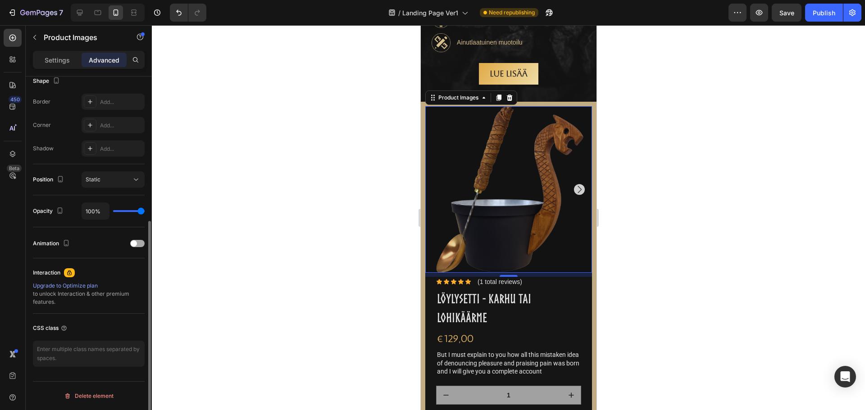
click at [139, 244] on div at bounding box center [137, 243] width 14 height 7
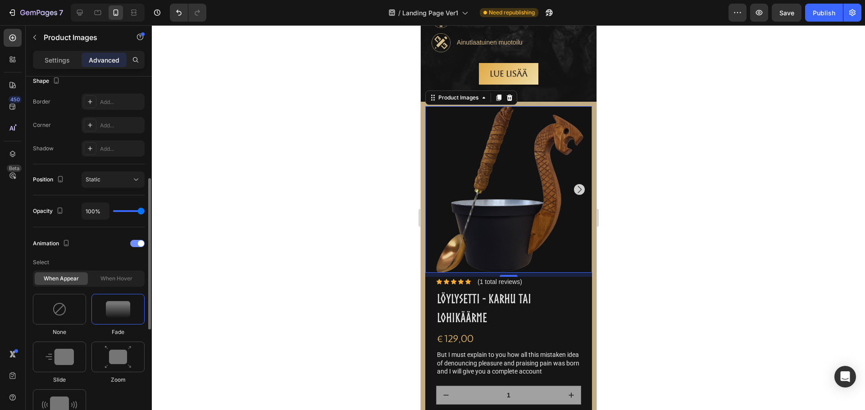
click at [138, 245] on span at bounding box center [141, 243] width 6 height 6
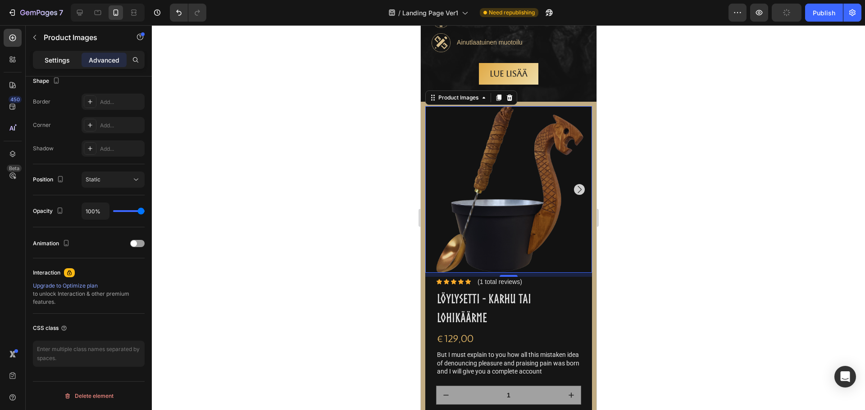
click at [50, 62] on p "Settings" at bounding box center [57, 59] width 25 height 9
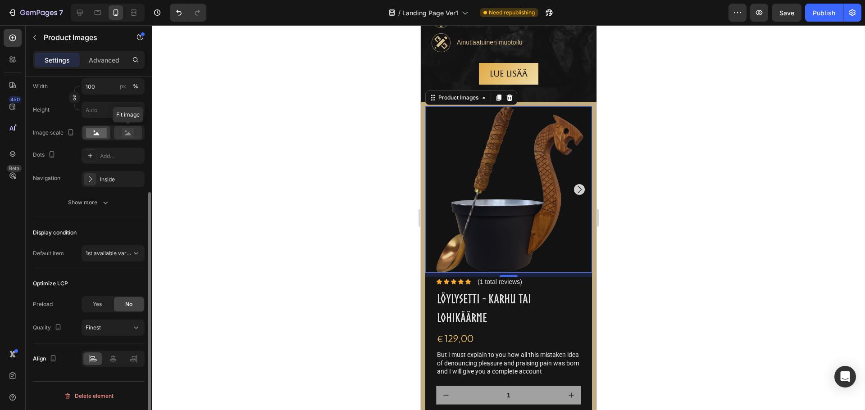
click at [121, 136] on icon at bounding box center [128, 133] width 21 height 10
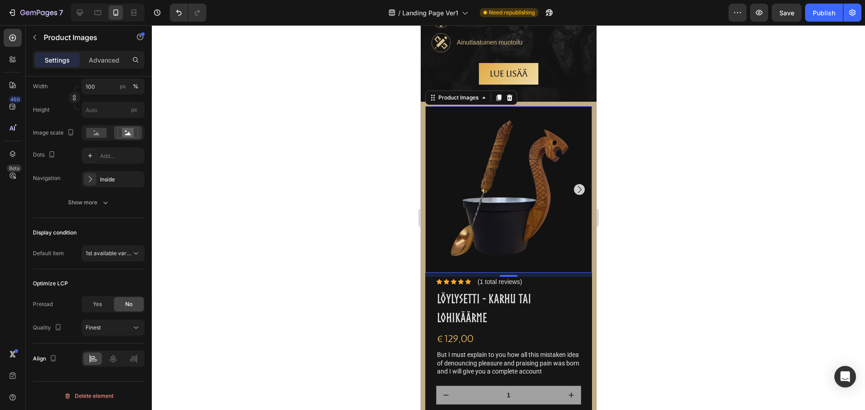
click at [320, 166] on div at bounding box center [508, 217] width 713 height 385
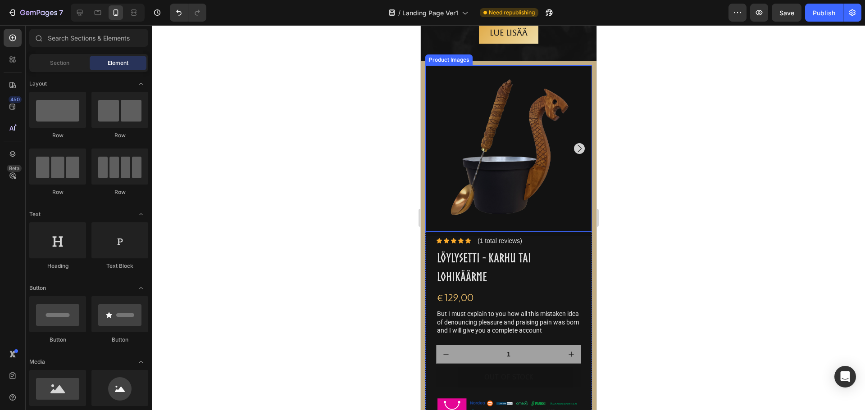
scroll to position [765, 0]
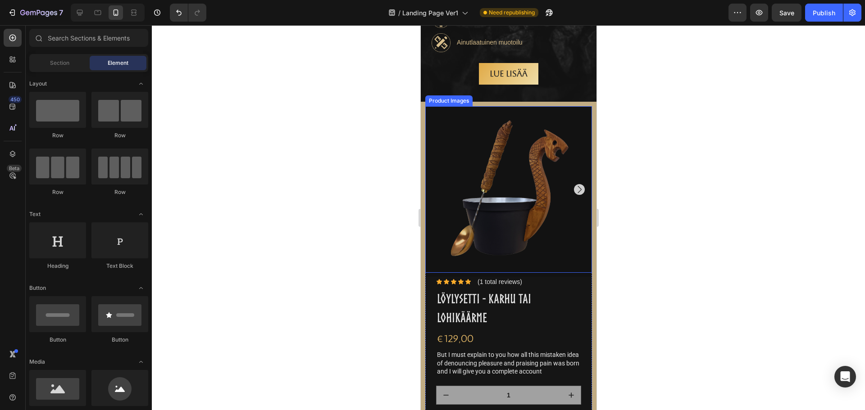
click at [476, 156] on img at bounding box center [508, 189] width 167 height 167
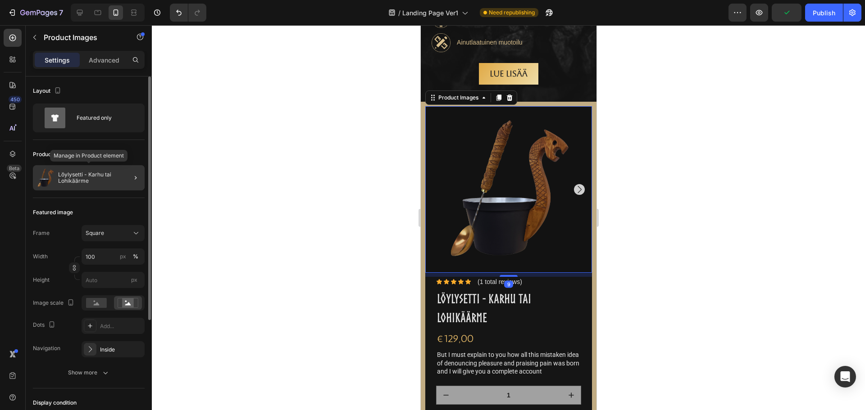
click at [82, 182] on p "Löylysetti - Karhu tai Lohikäärme" at bounding box center [99, 178] width 83 height 13
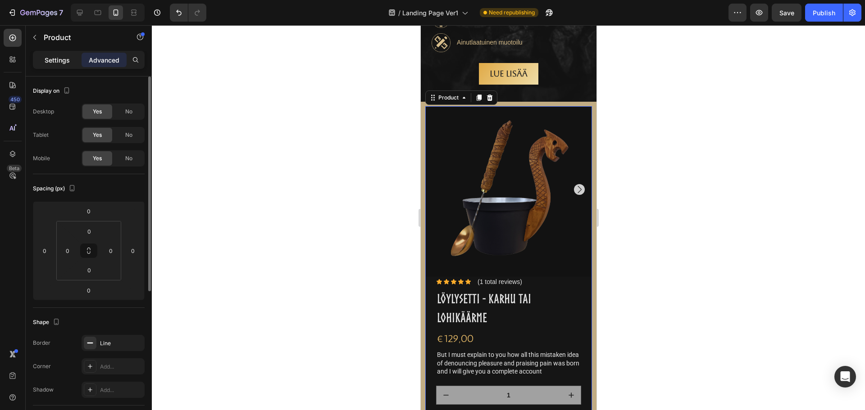
click at [62, 58] on p "Settings" at bounding box center [57, 59] width 25 height 9
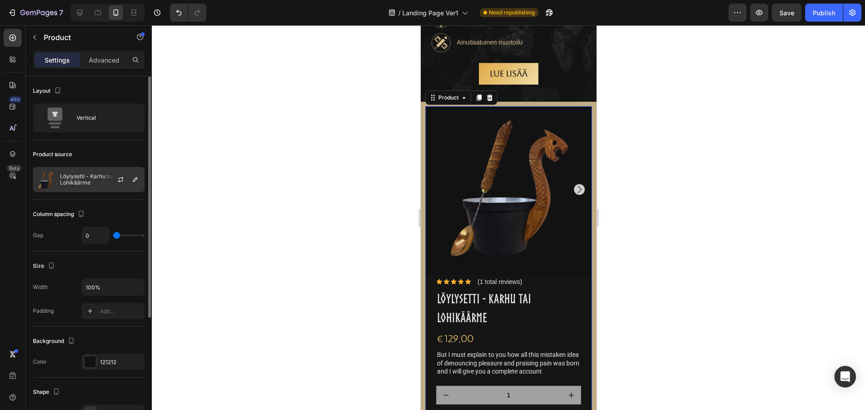
click at [106, 180] on div at bounding box center [124, 180] width 40 height 24
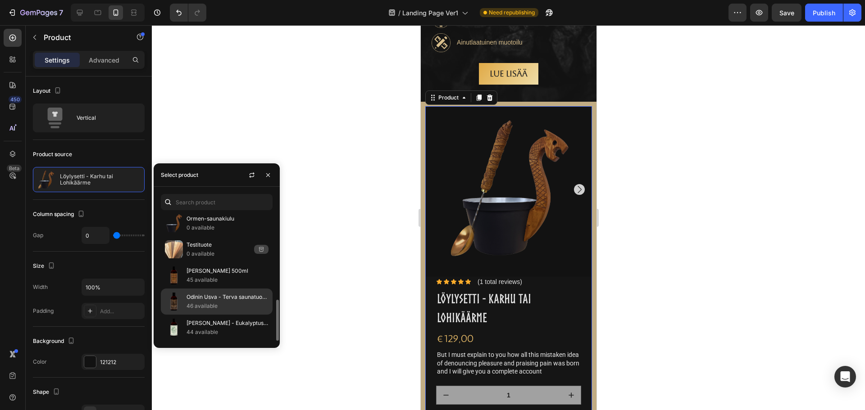
scroll to position [220, 0]
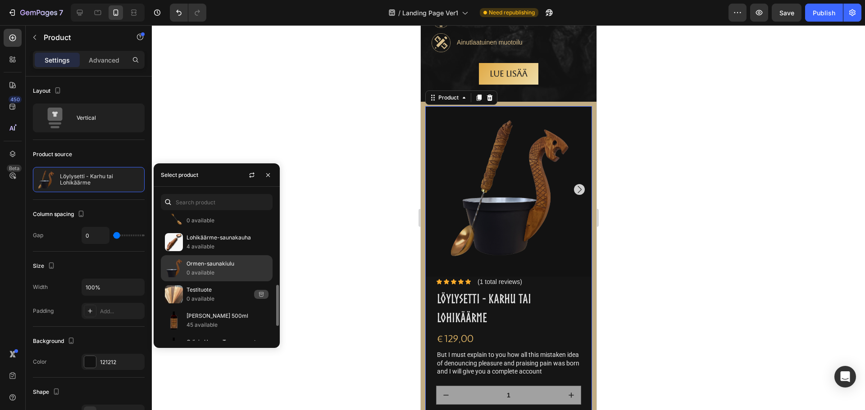
click at [206, 281] on div "Ormen-saunakiulu 0 available" at bounding box center [217, 294] width 112 height 26
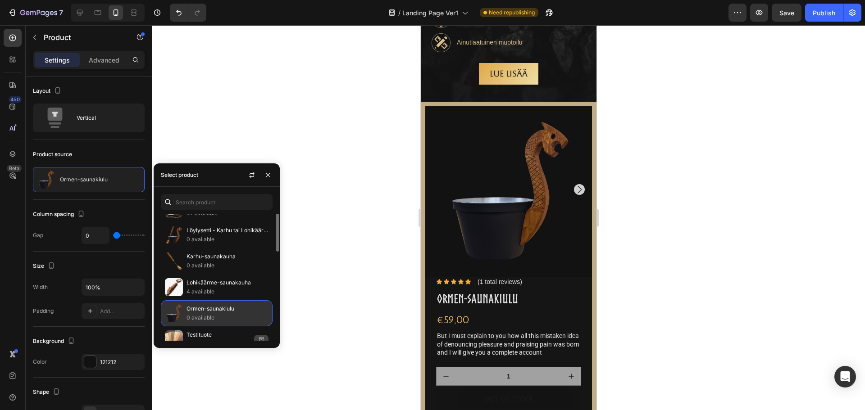
scroll to position [130, 0]
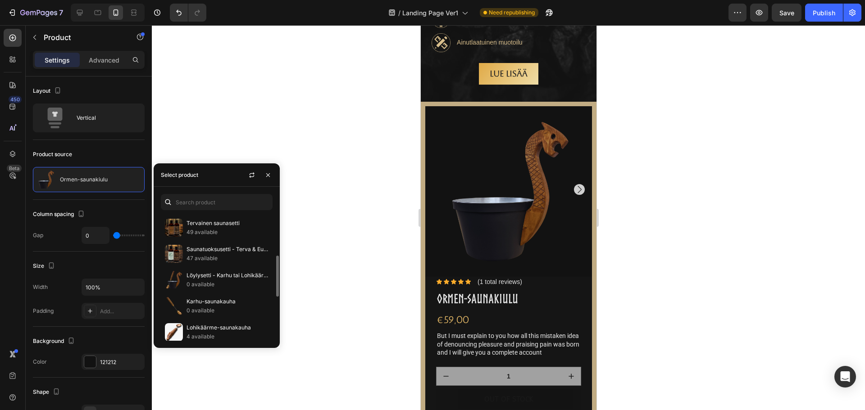
click at [211, 279] on p "Löylysetti - Karhu tai Lohikäärme" at bounding box center [227, 275] width 82 height 9
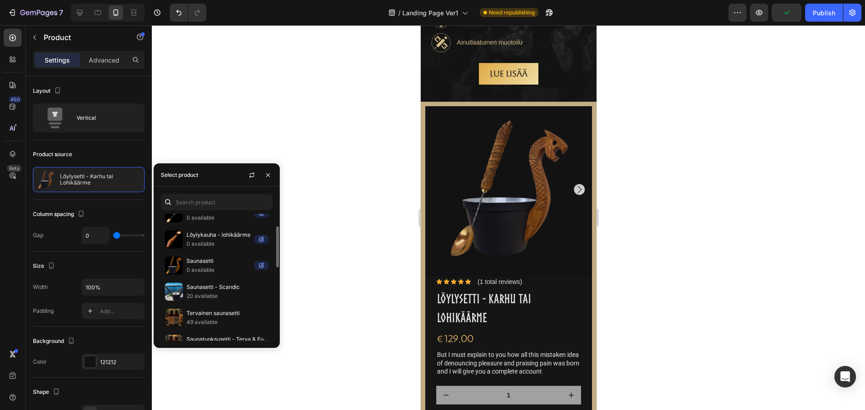
scroll to position [0, 0]
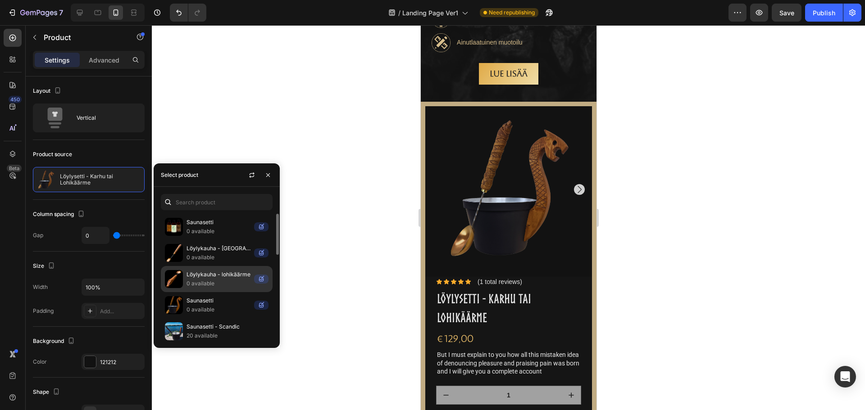
click at [219, 278] on p "Löylykauha - lohikäärme" at bounding box center [218, 274] width 64 height 9
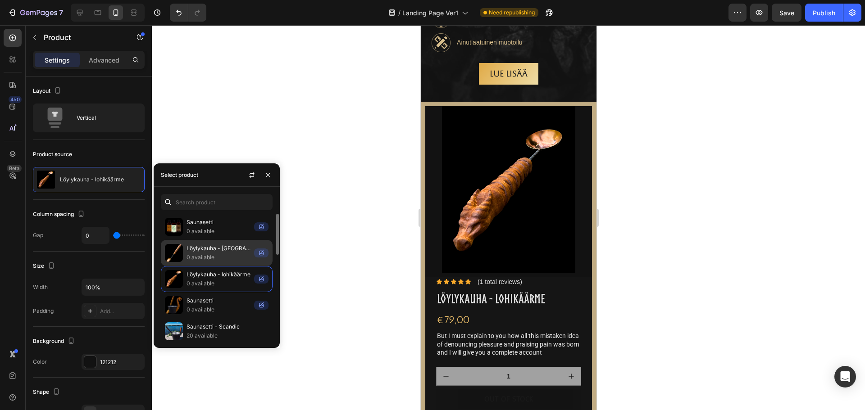
click at [219, 257] on p "0 available" at bounding box center [218, 257] width 64 height 9
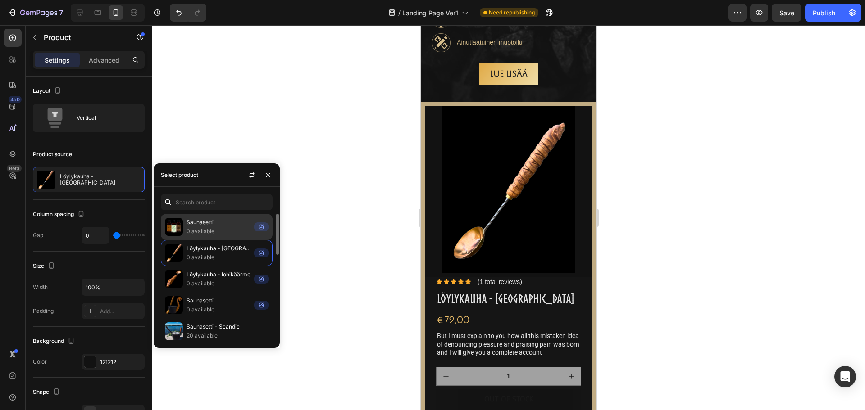
click at [216, 232] on p "0 available" at bounding box center [218, 231] width 64 height 9
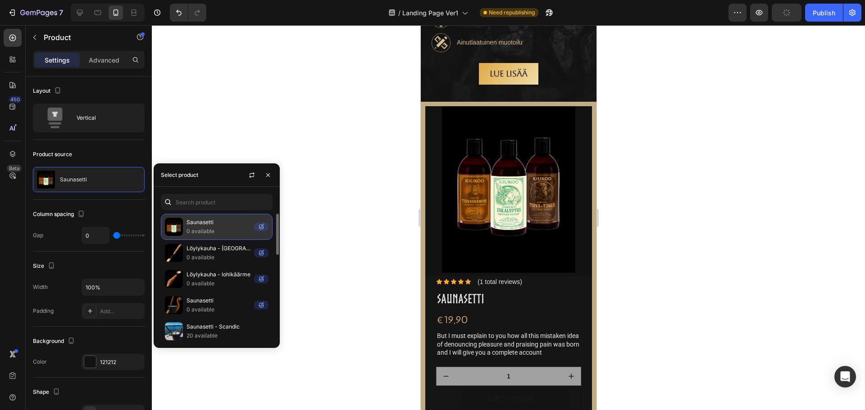
scroll to position [90, 0]
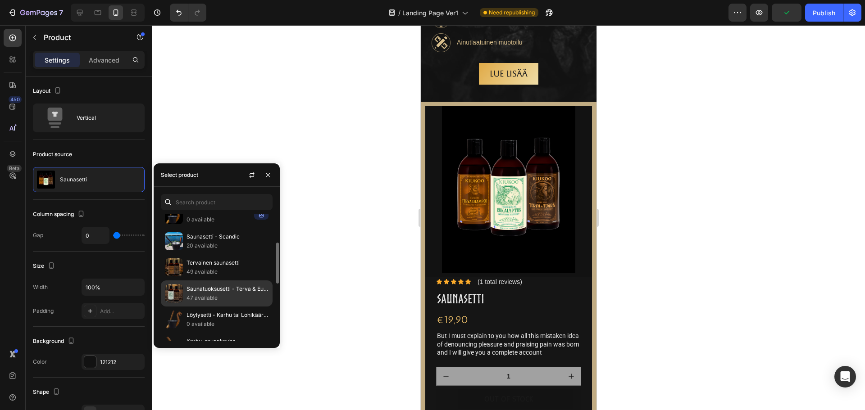
click at [222, 291] on p "Saunatuoksusetti - Terva & Eukalyptus" at bounding box center [227, 289] width 82 height 9
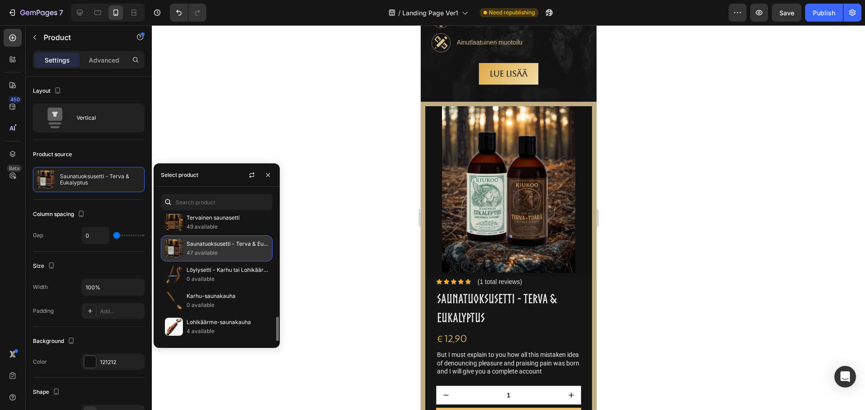
scroll to position [180, 0]
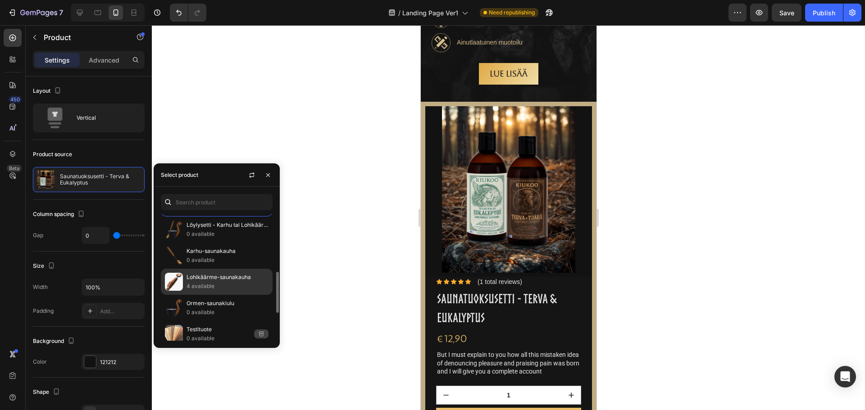
click at [222, 285] on p "4 available" at bounding box center [227, 286] width 82 height 9
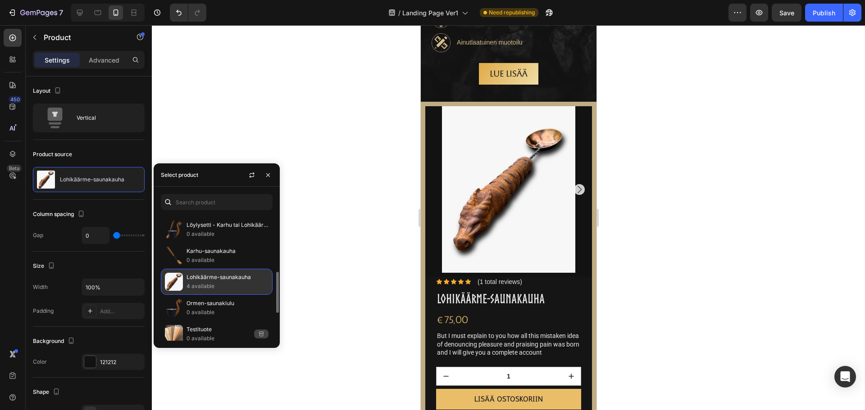
scroll to position [225, 0]
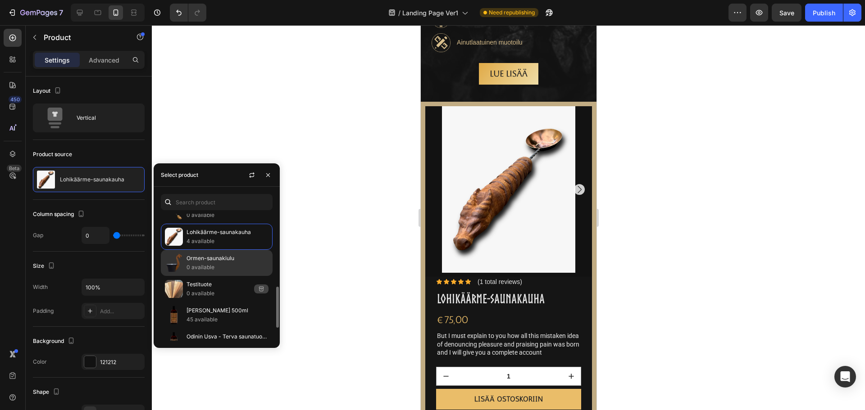
click at [219, 267] on p "0 available" at bounding box center [227, 267] width 82 height 9
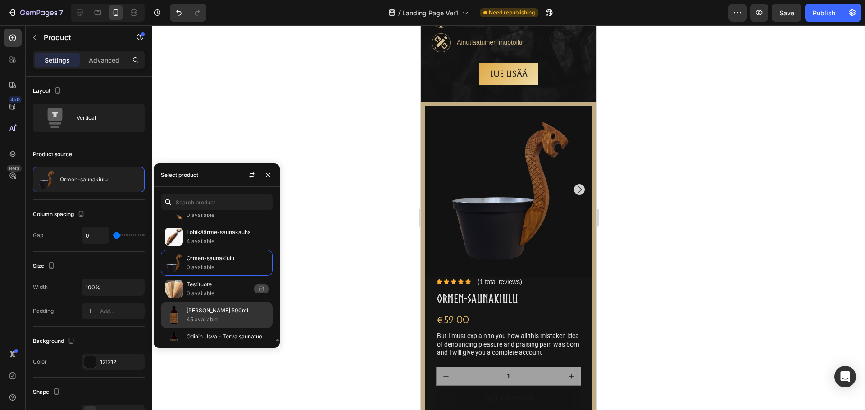
scroll to position [265, 0]
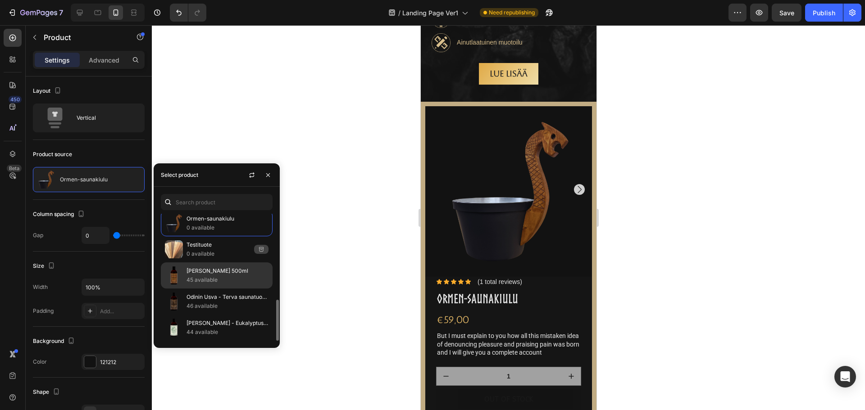
click at [217, 289] on div "Haraldin Tervashampoo 500ml 45 available" at bounding box center [217, 302] width 112 height 26
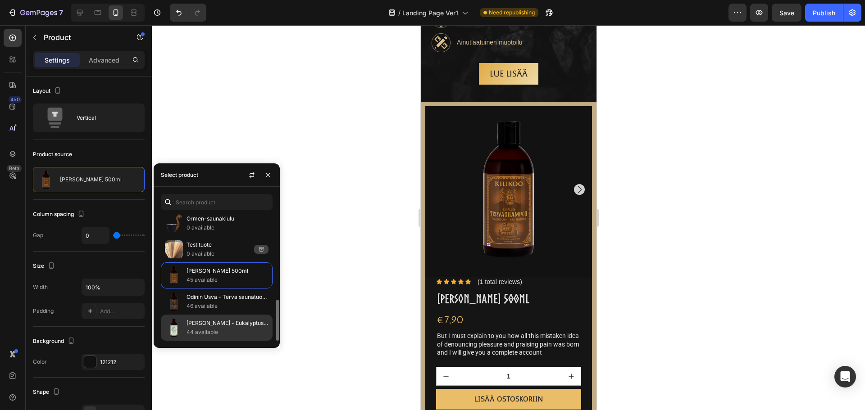
click at [221, 322] on p "[PERSON_NAME] - Eukalyptus Saunatuoksu 500ml" at bounding box center [227, 323] width 82 height 9
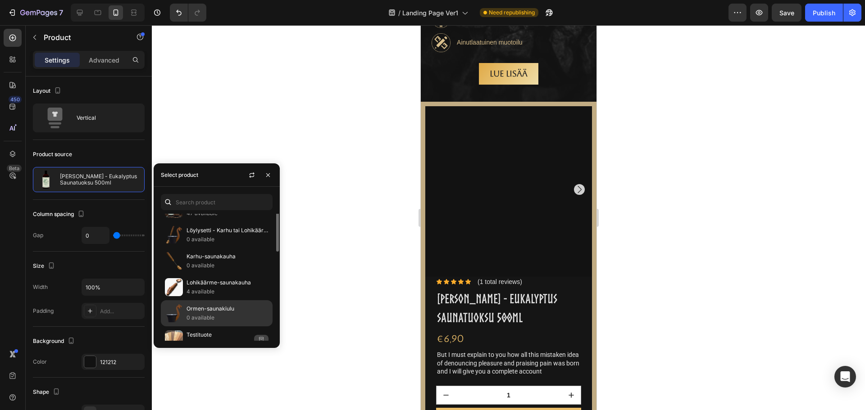
scroll to position [130, 0]
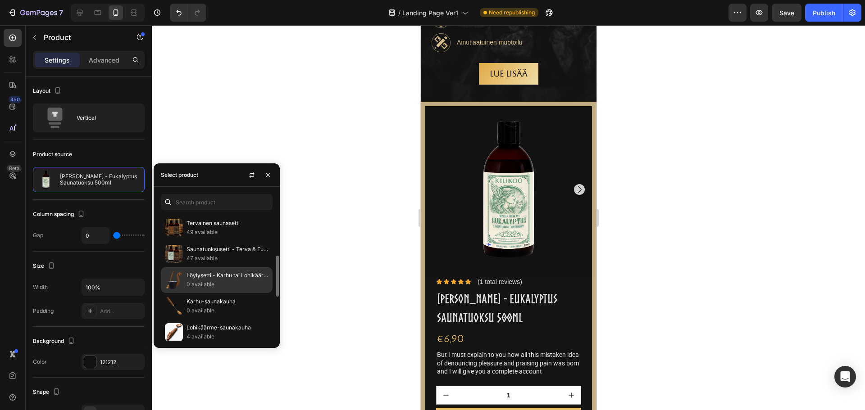
click at [214, 282] on p "0 available" at bounding box center [227, 284] width 82 height 9
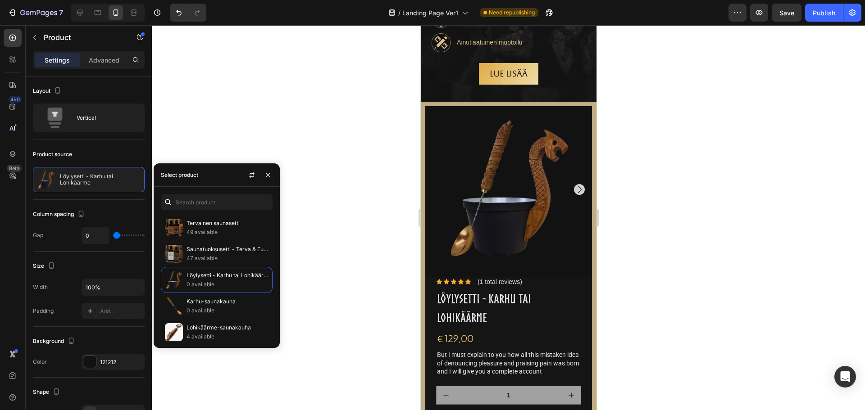
click at [282, 135] on div at bounding box center [508, 217] width 713 height 385
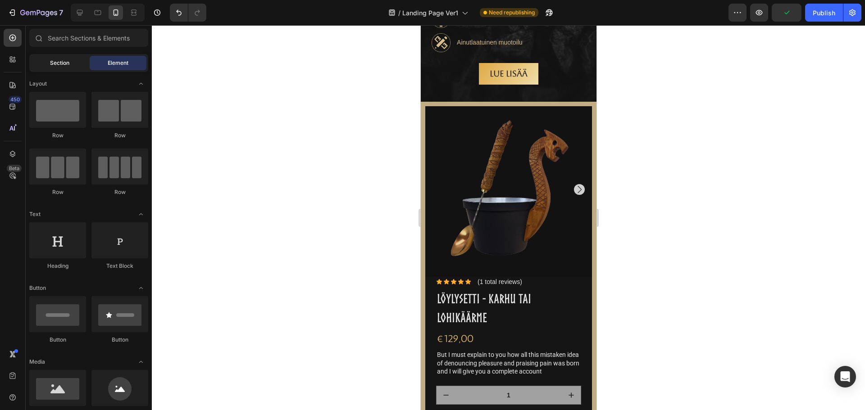
click at [72, 69] on div "Section" at bounding box center [59, 63] width 57 height 14
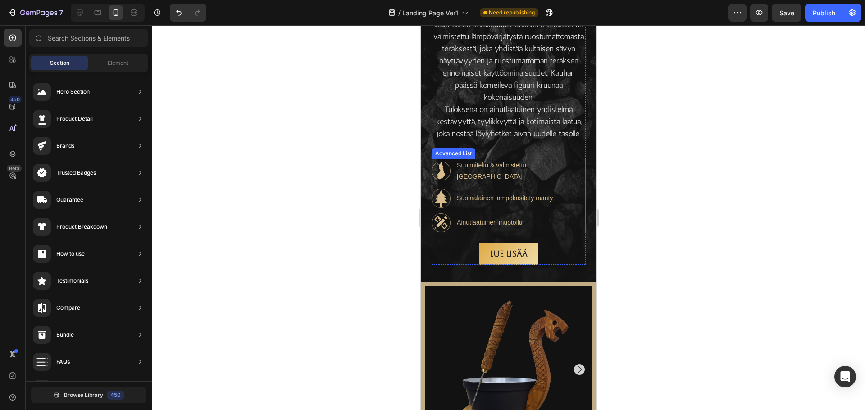
scroll to position [811, 0]
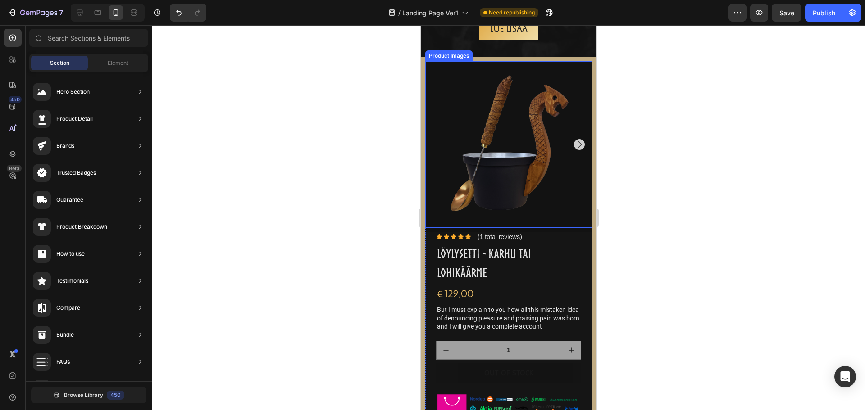
click at [452, 129] on img at bounding box center [508, 144] width 167 height 167
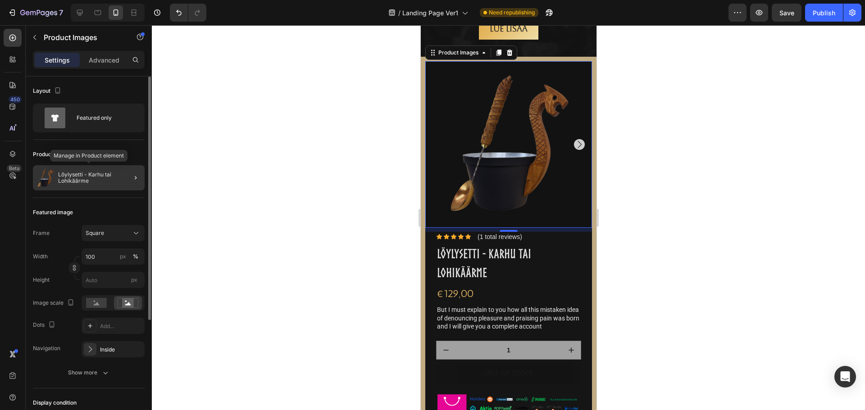
click at [73, 171] on div "Löylysetti - Karhu tai Lohikäärme" at bounding box center [89, 177] width 112 height 25
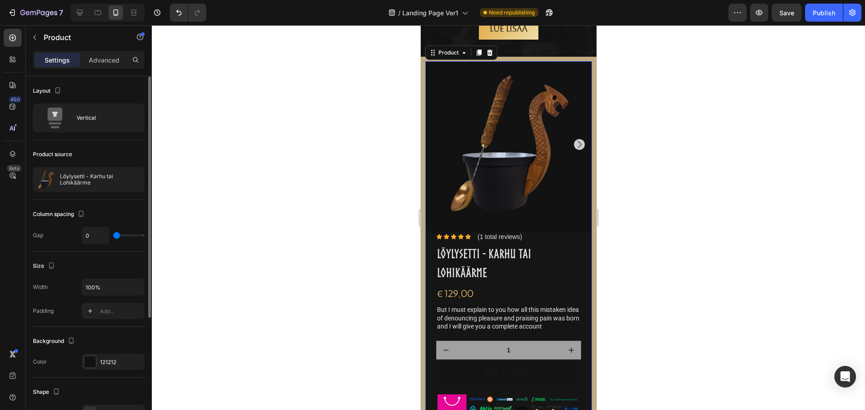
type input "7"
type input "9"
type input "10"
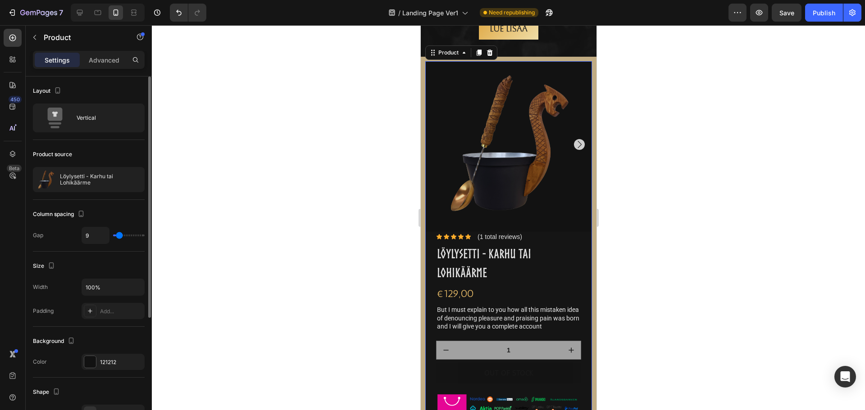
type input "10"
type input "12"
type input "13"
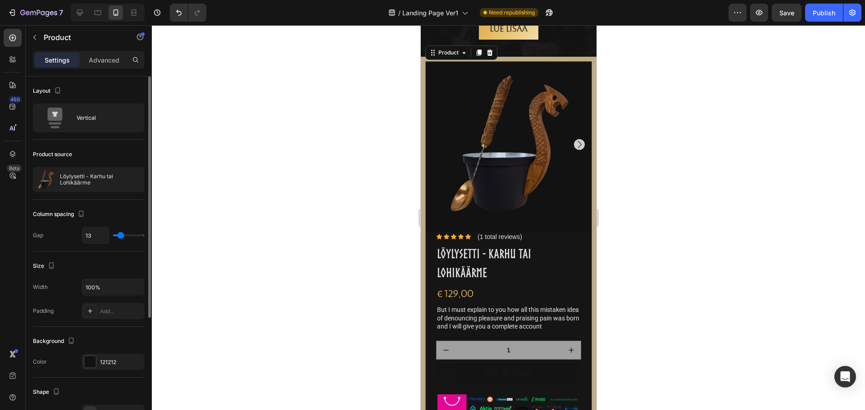
type input "16"
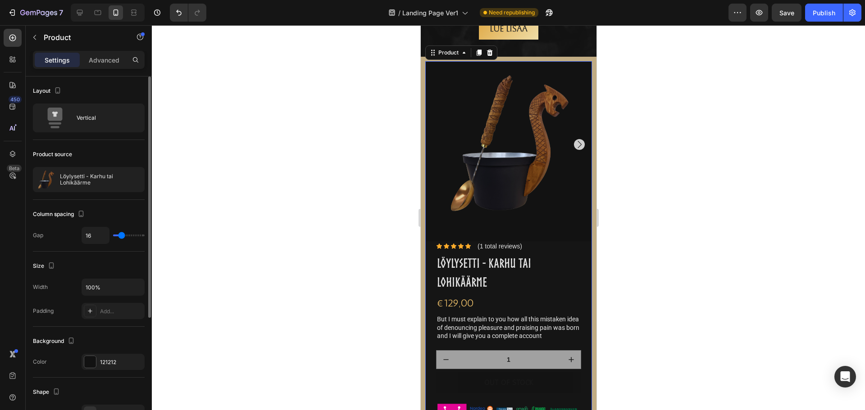
type input "21"
type input "25"
type input "34"
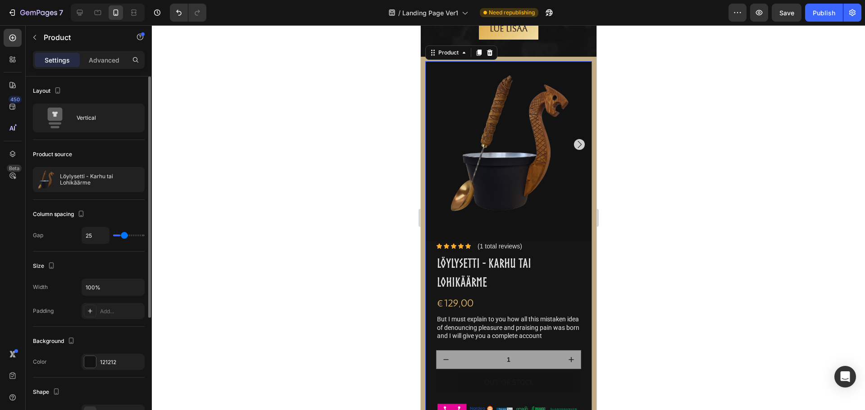
type input "34"
type input "37"
type input "40"
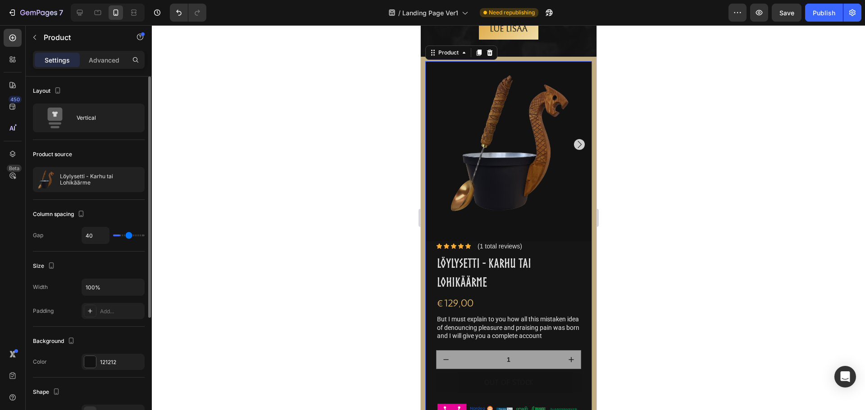
type input "43"
type input "47"
type input "50"
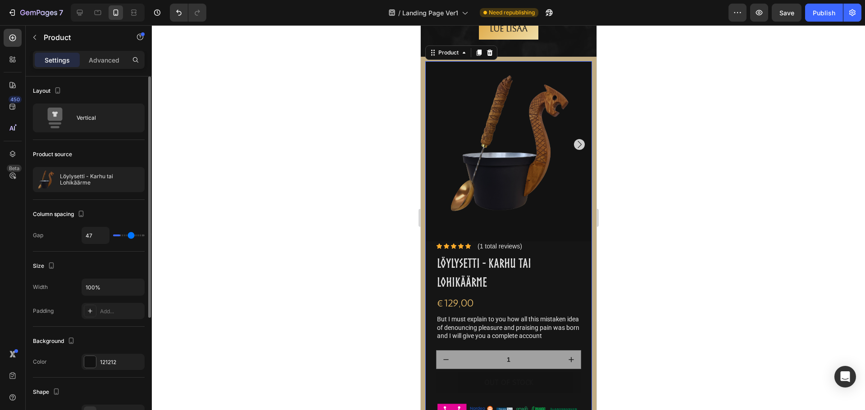
type input "50"
type input "55"
type input "56"
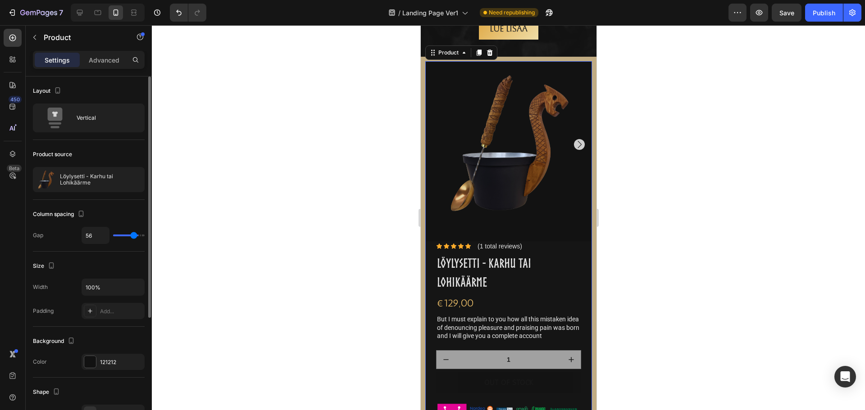
type input "62"
type input "67"
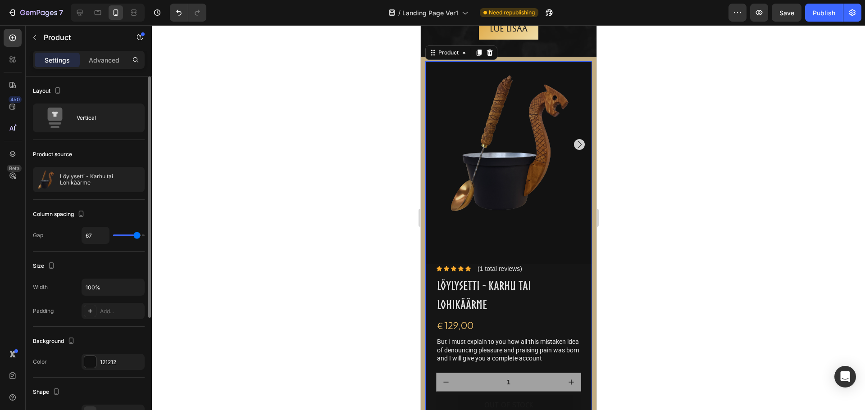
type input "71"
type input "76"
type input "80"
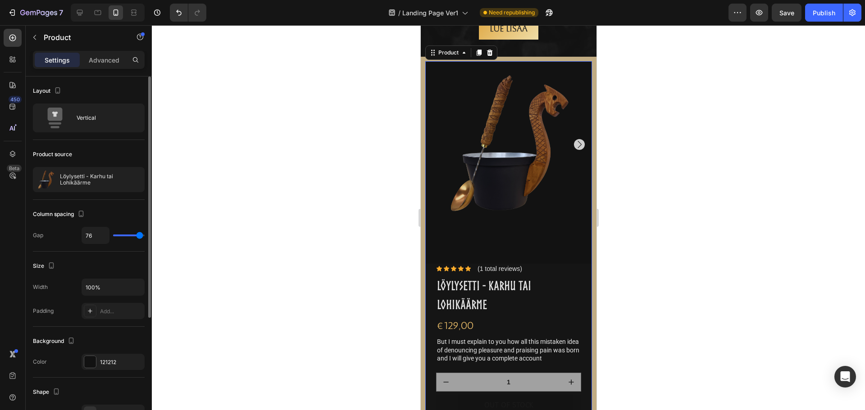
type input "80"
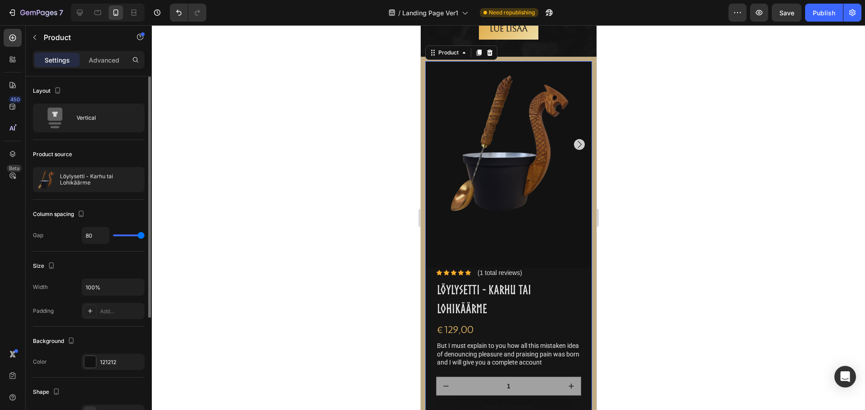
type input "55"
type input "0"
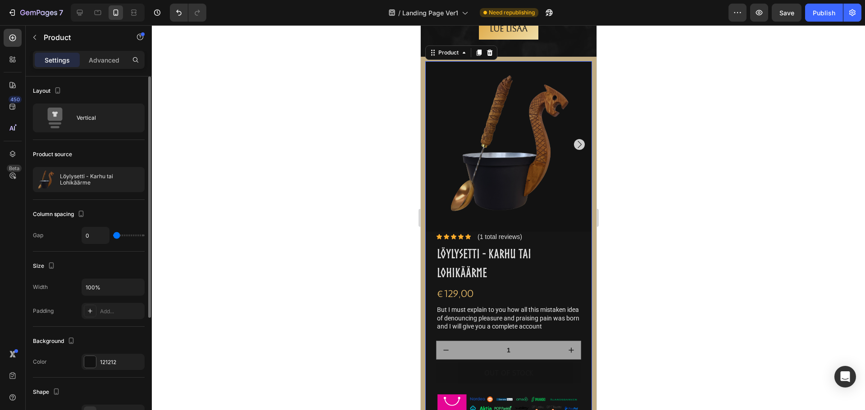
drag, startPoint x: 117, startPoint y: 237, endPoint x: 74, endPoint y: 242, distance: 43.1
click at [113, 236] on input "range" at bounding box center [129, 236] width 32 height 2
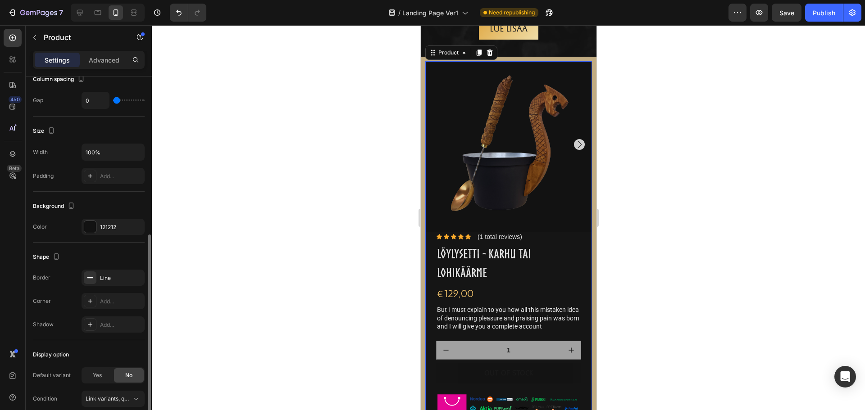
scroll to position [175, 0]
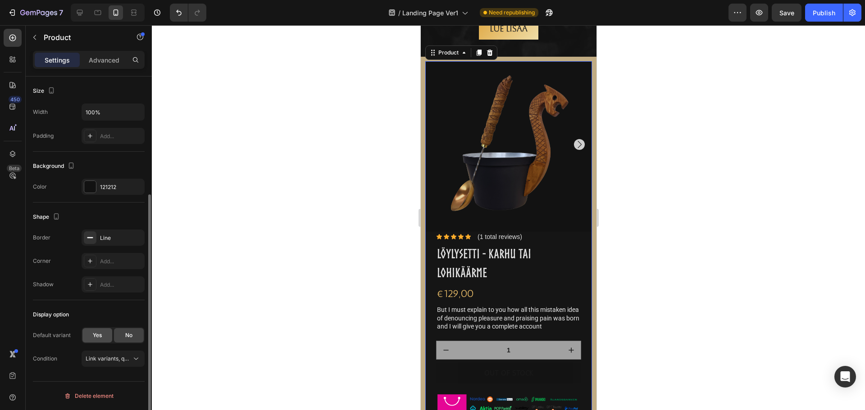
click at [100, 331] on span "Yes" at bounding box center [97, 335] width 9 height 8
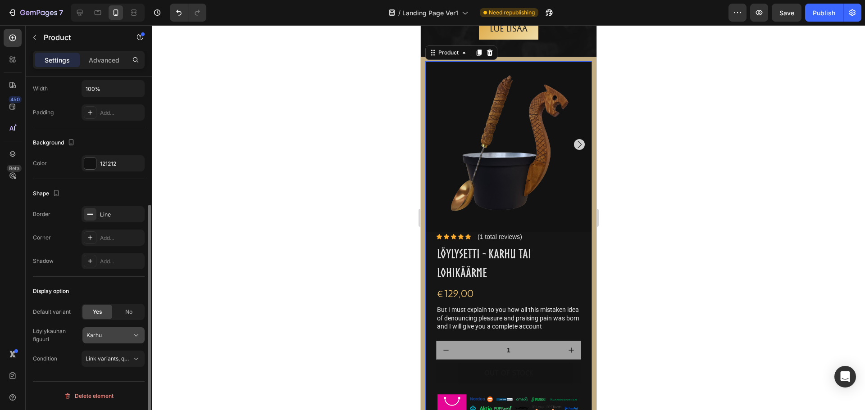
click at [134, 342] on button "Karhu" at bounding box center [113, 335] width 62 height 16
click at [134, 340] on icon at bounding box center [135, 335] width 9 height 9
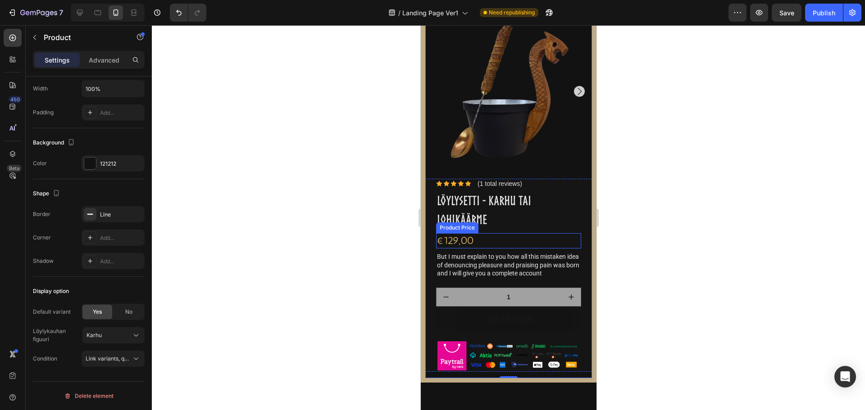
scroll to position [811, 0]
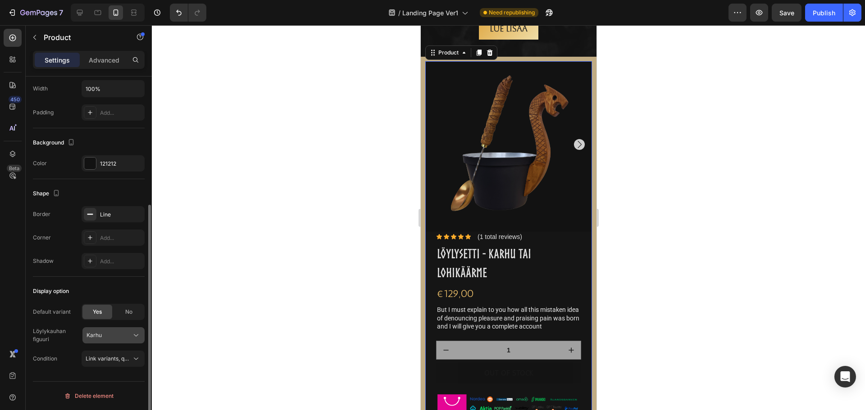
click at [122, 338] on div "Karhu" at bounding box center [107, 335] width 43 height 8
click at [120, 334] on div "Karhu" at bounding box center [107, 335] width 43 height 8
click at [126, 311] on span "No" at bounding box center [128, 312] width 7 height 8
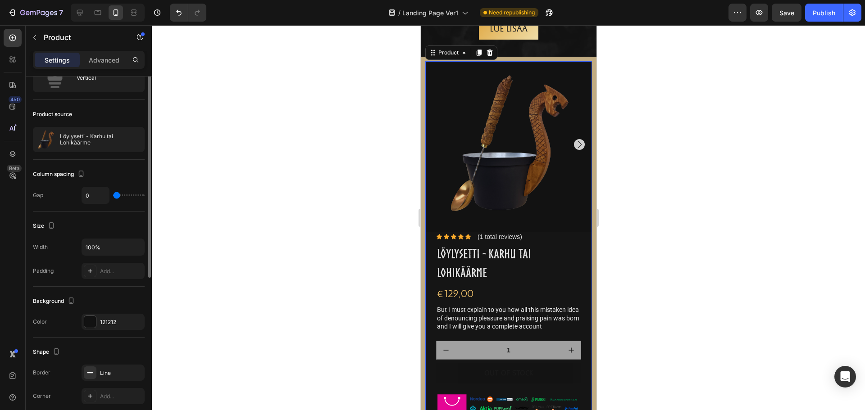
scroll to position [0, 0]
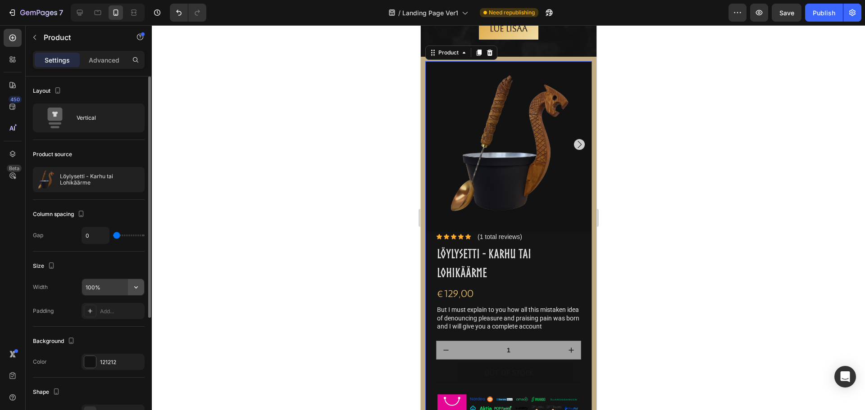
click at [136, 286] on icon "button" at bounding box center [135, 287] width 9 height 9
click at [92, 313] on icon at bounding box center [89, 311] width 7 height 7
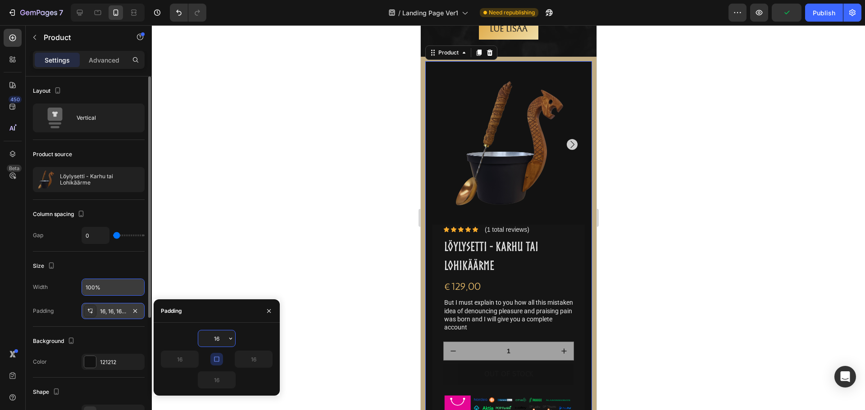
click at [92, 313] on icon at bounding box center [90, 313] width 3 height 2
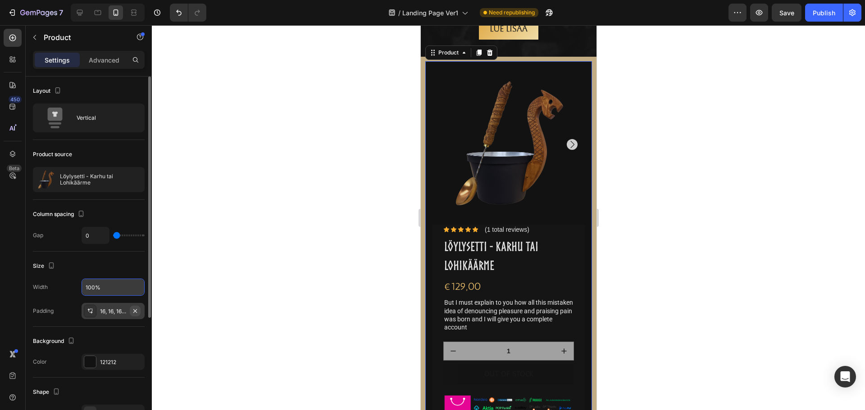
click at [136, 311] on icon "button" at bounding box center [135, 311] width 4 height 4
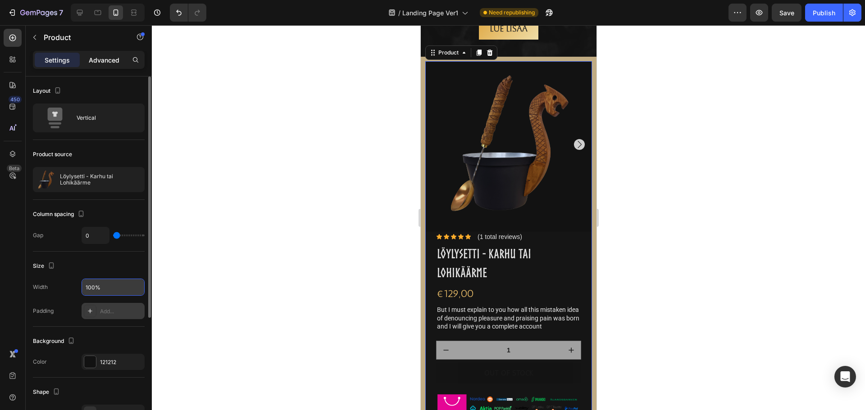
click at [108, 59] on p "Advanced" at bounding box center [104, 59] width 31 height 9
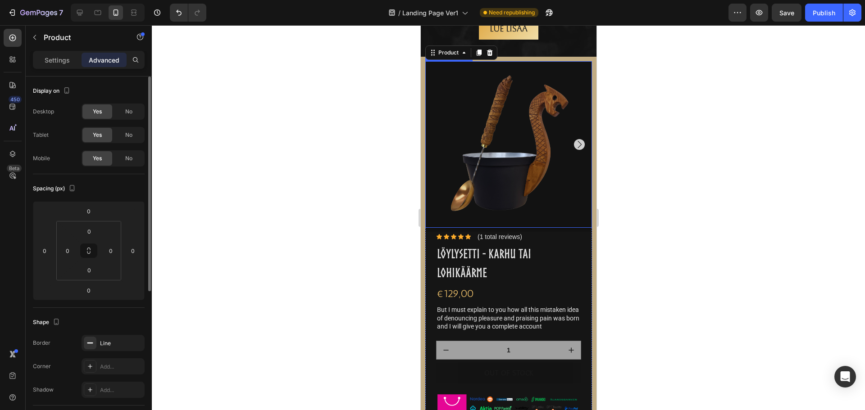
click at [476, 115] on img at bounding box center [508, 144] width 167 height 167
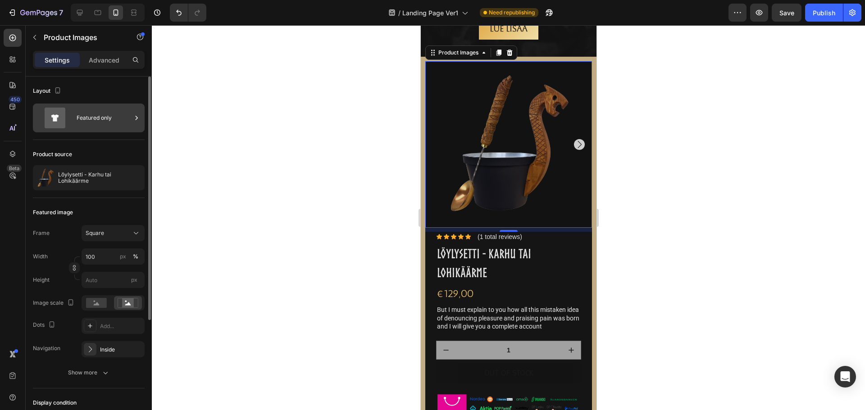
click at [86, 122] on div "Featured only" at bounding box center [104, 118] width 55 height 21
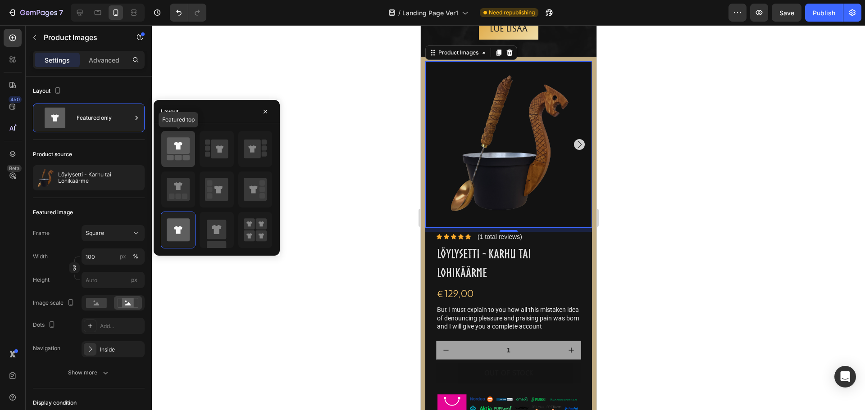
click at [174, 152] on icon at bounding box center [178, 145] width 23 height 17
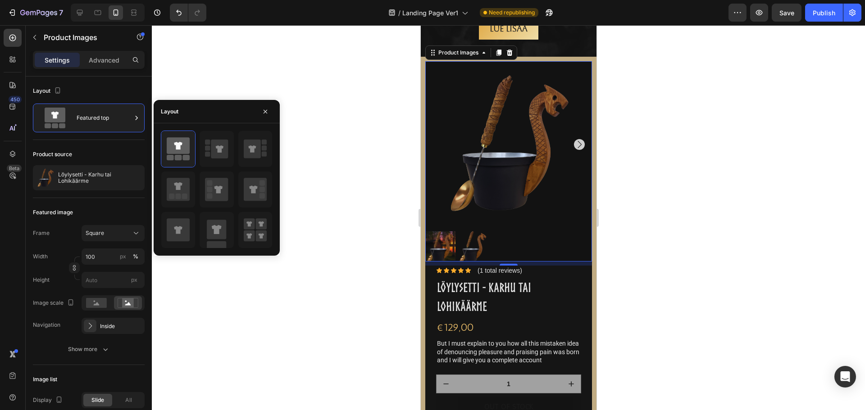
click at [441, 244] on img at bounding box center [440, 246] width 30 height 30
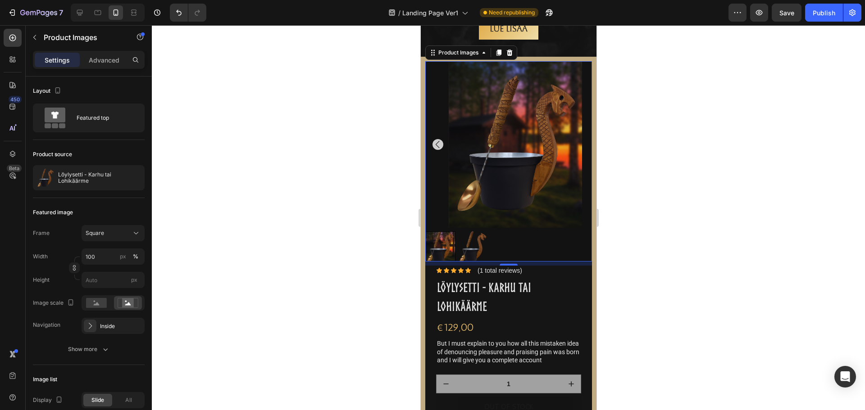
click at [470, 245] on img at bounding box center [472, 246] width 30 height 30
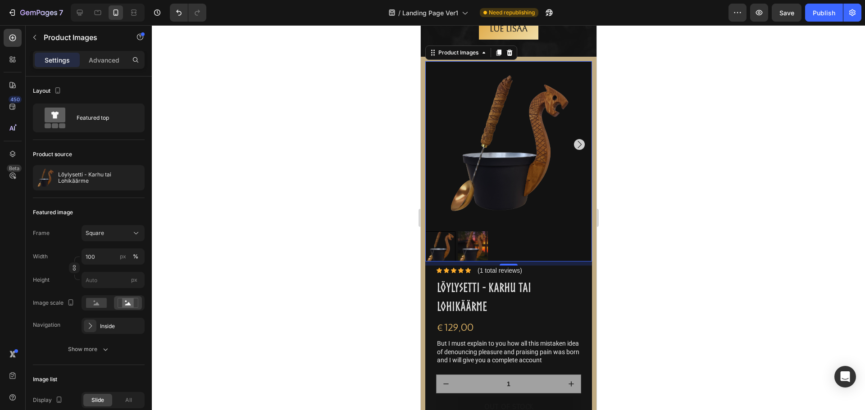
click at [476, 245] on img at bounding box center [472, 246] width 30 height 30
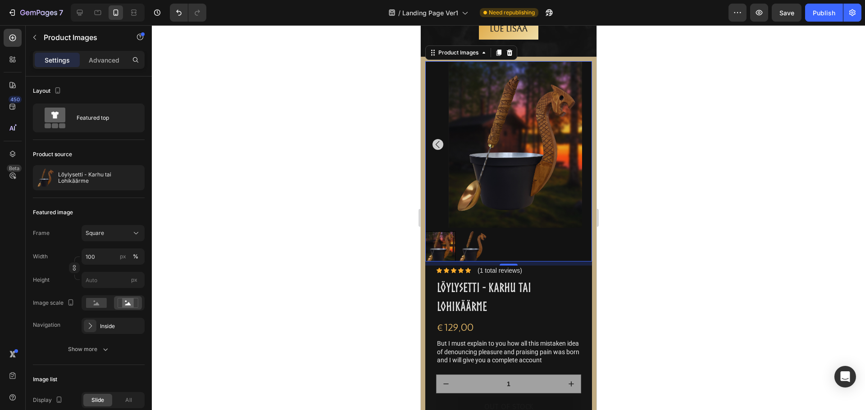
click at [476, 245] on img at bounding box center [472, 246] width 30 height 30
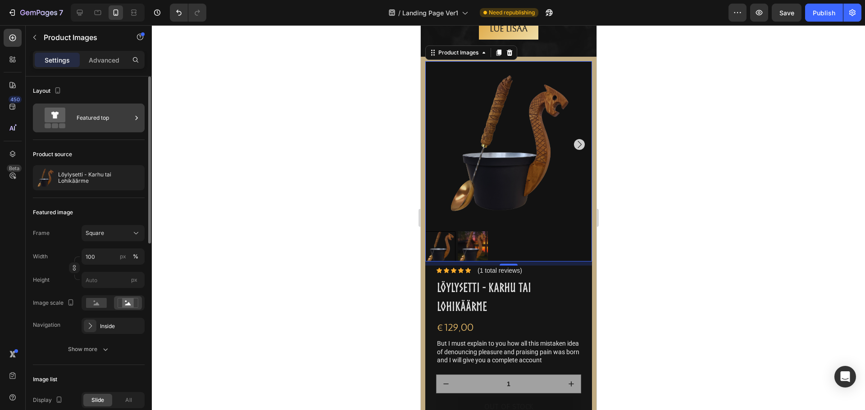
click at [94, 116] on div "Featured top" at bounding box center [104, 118] width 55 height 21
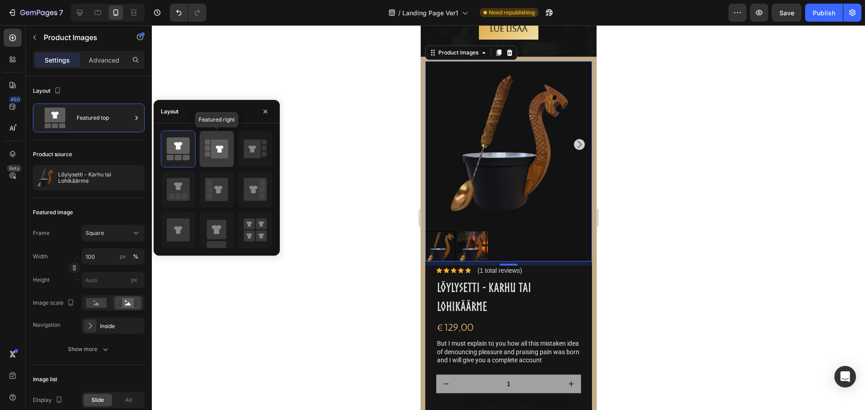
click at [208, 152] on rect at bounding box center [207, 154] width 5 height 5
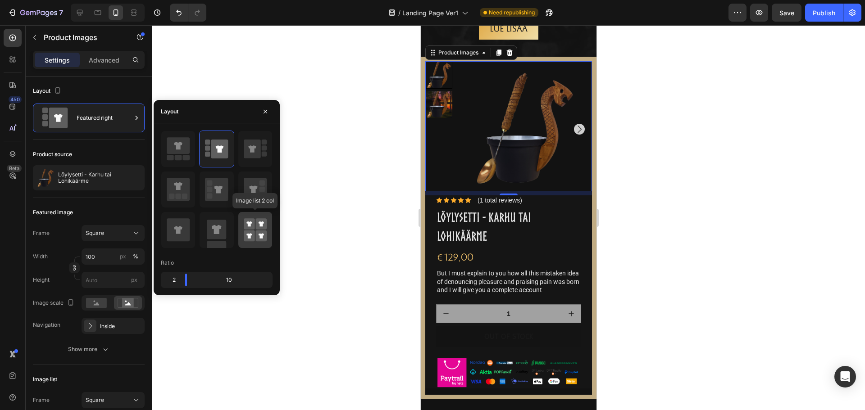
click at [254, 234] on rect at bounding box center [249, 236] width 11 height 11
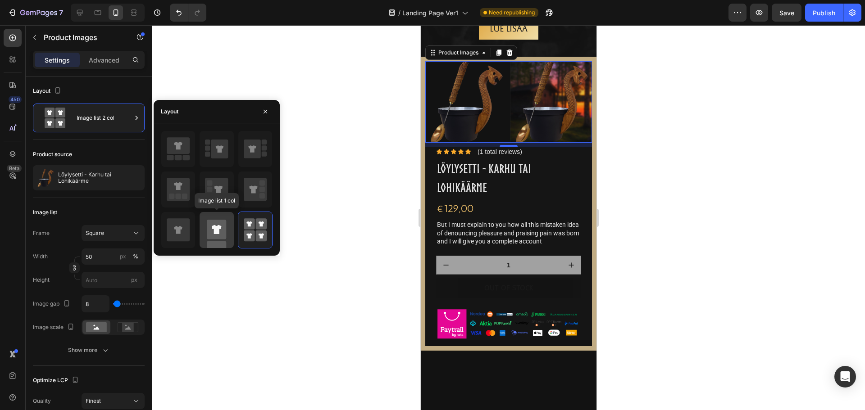
click at [222, 236] on rect at bounding box center [216, 229] width 19 height 19
type input "100"
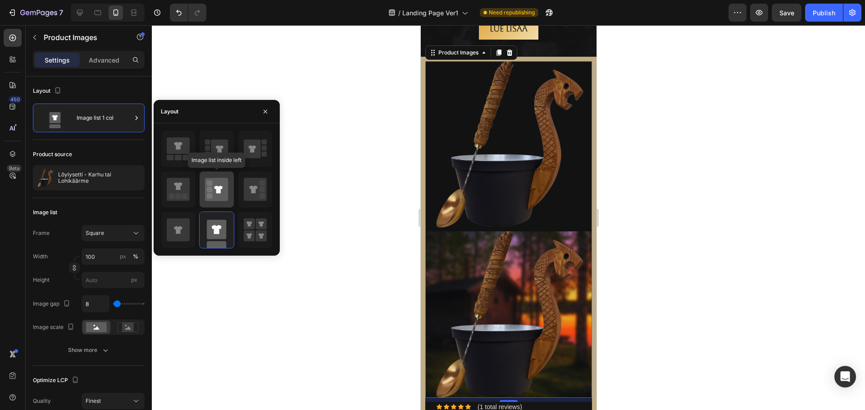
click at [222, 201] on icon at bounding box center [216, 189] width 23 height 23
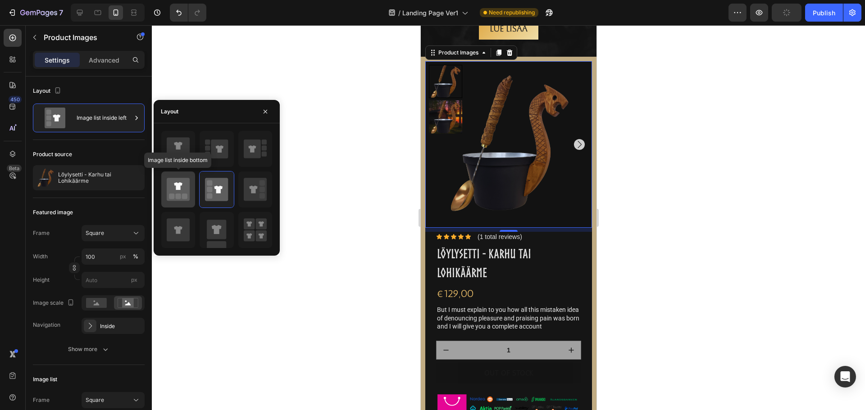
click at [182, 194] on rect at bounding box center [184, 196] width 5 height 5
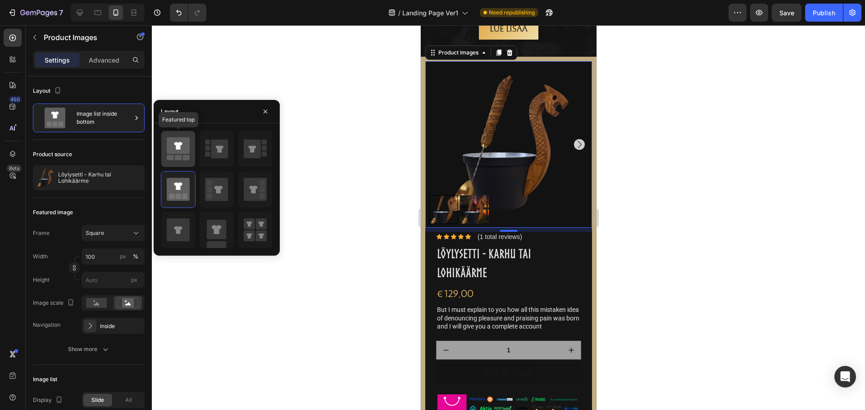
click at [180, 155] on icon at bounding box center [178, 148] width 23 height 25
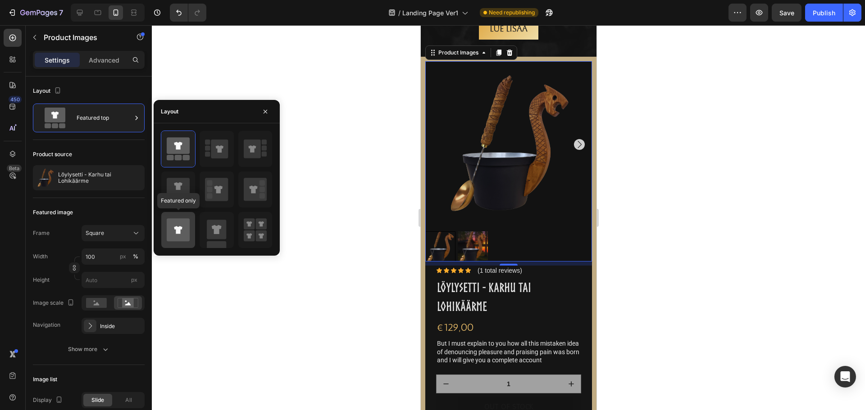
click at [183, 236] on icon at bounding box center [178, 229] width 23 height 23
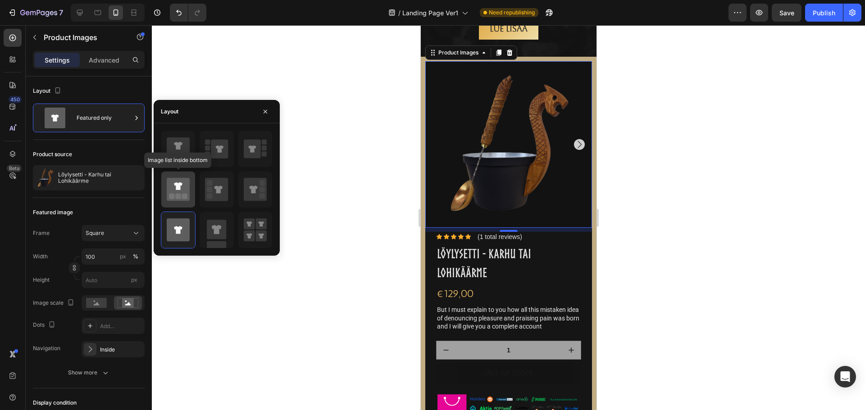
click at [181, 173] on div at bounding box center [178, 190] width 34 height 36
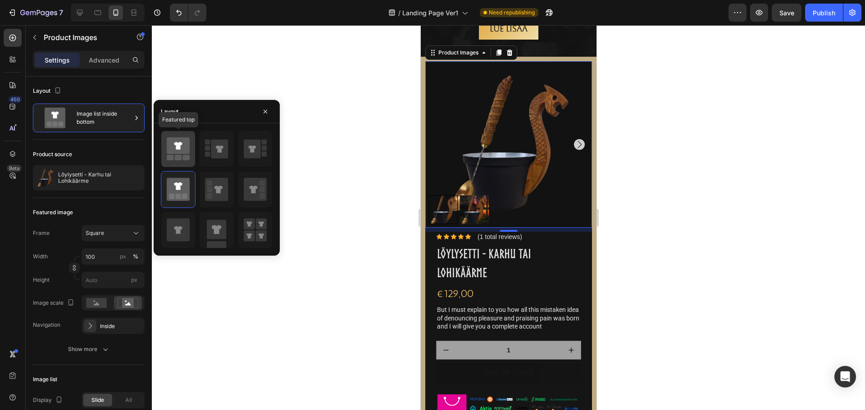
click at [184, 159] on rect at bounding box center [186, 157] width 7 height 5
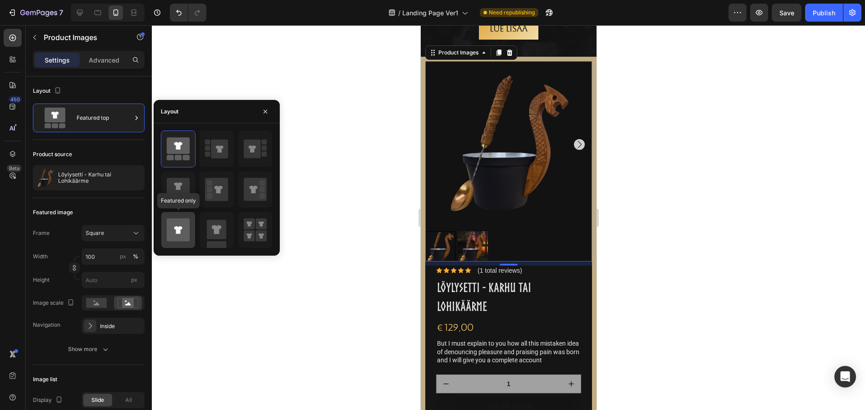
click at [186, 238] on icon at bounding box center [178, 229] width 23 height 23
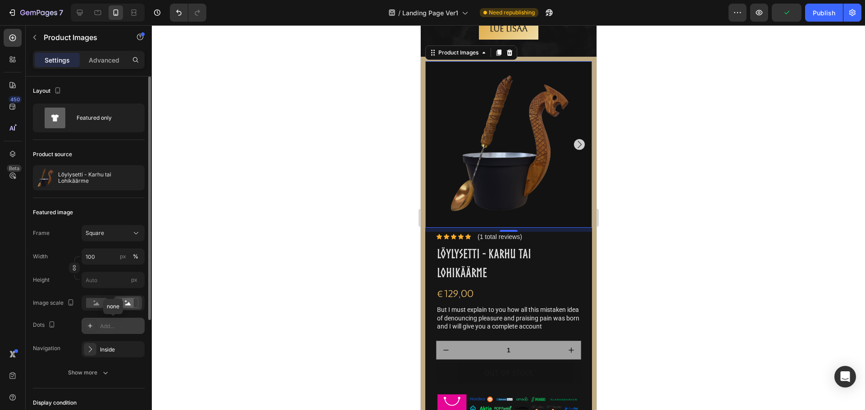
click at [92, 326] on icon at bounding box center [89, 325] width 7 height 7
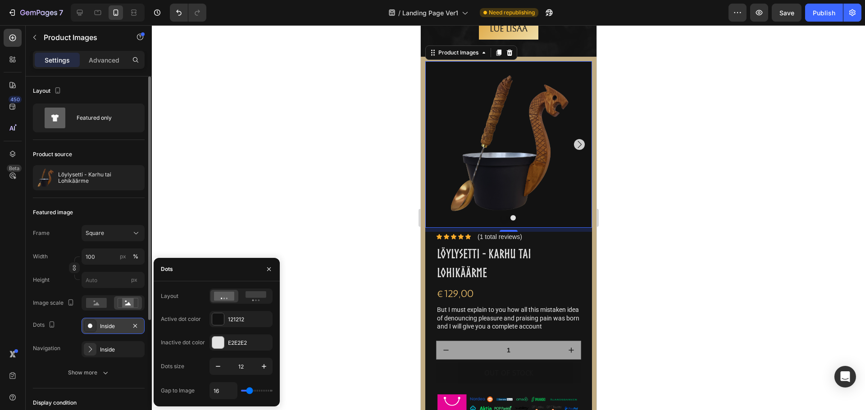
click at [575, 145] on icon "Carousel Next Arrow" at bounding box center [578, 144] width 11 height 11
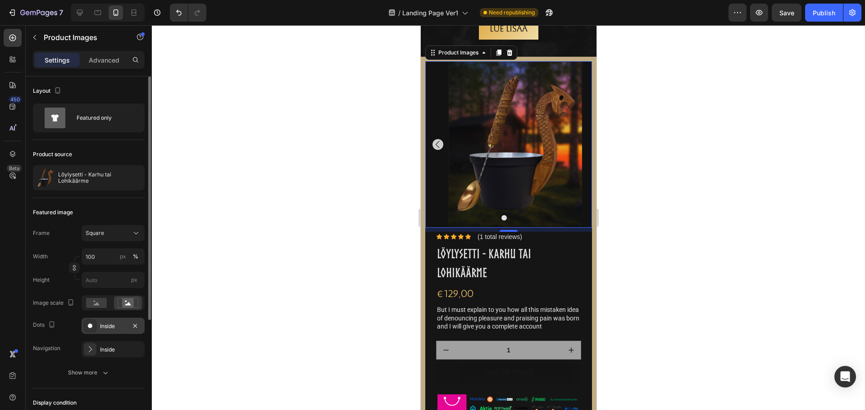
click at [433, 149] on icon "Carousel Back Arrow" at bounding box center [437, 144] width 11 height 11
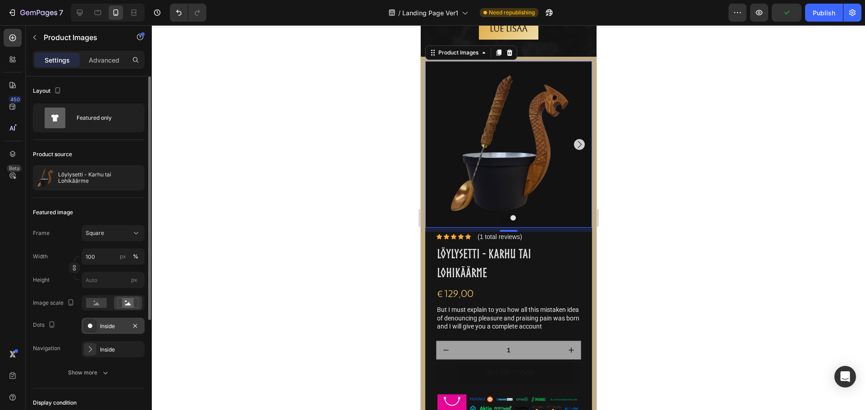
click at [119, 323] on div "Inside" at bounding box center [113, 326] width 26 height 8
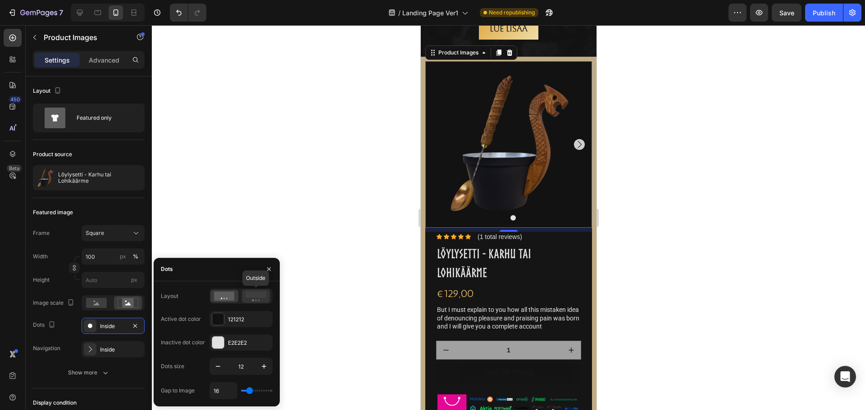
click at [254, 296] on rect at bounding box center [255, 294] width 21 height 7
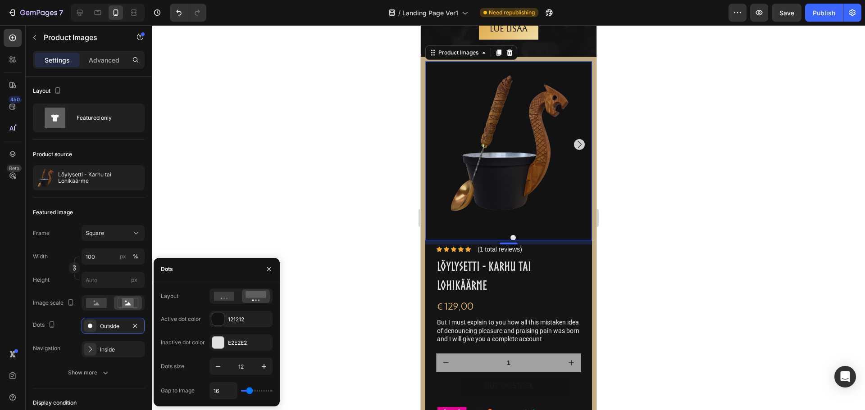
click at [224, 303] on div at bounding box center [240, 296] width 63 height 15
click at [224, 302] on div at bounding box center [224, 296] width 28 height 13
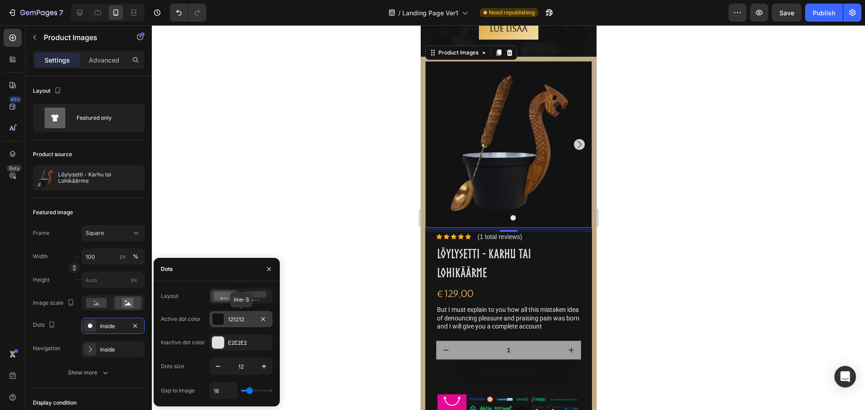
click at [222, 319] on div at bounding box center [218, 319] width 12 height 12
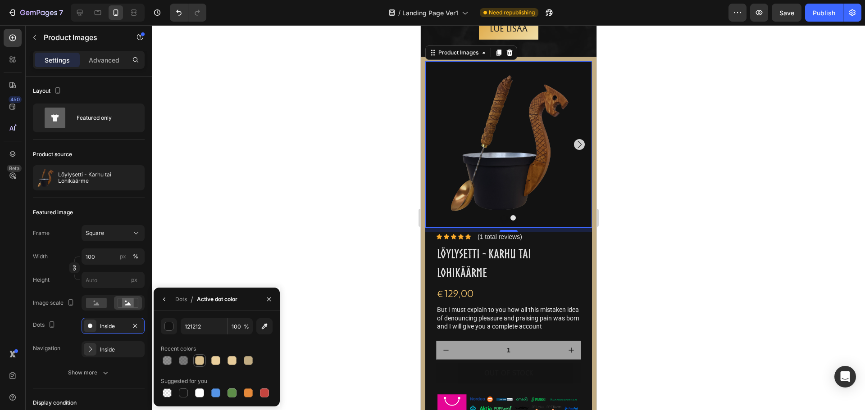
click at [199, 362] on div at bounding box center [199, 360] width 9 height 9
click at [246, 392] on div at bounding box center [248, 393] width 9 height 9
click at [198, 363] on div at bounding box center [199, 360] width 9 height 9
click at [230, 393] on div at bounding box center [231, 393] width 9 height 9
click at [267, 392] on div at bounding box center [264, 393] width 9 height 9
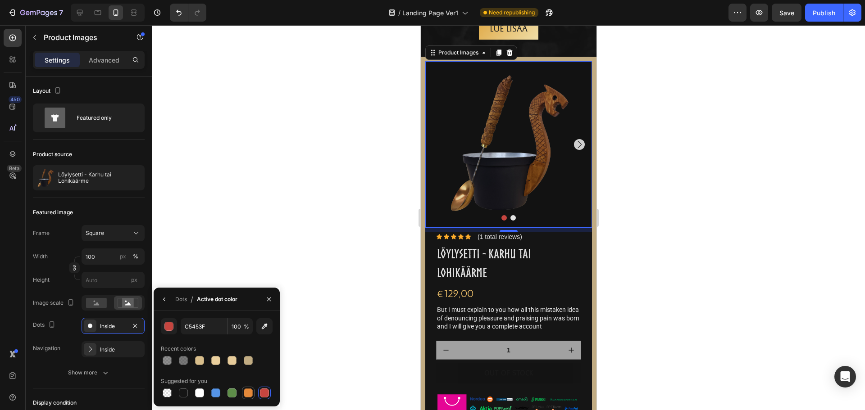
click at [249, 394] on div at bounding box center [248, 393] width 9 height 9
type input "E4893A"
click at [259, 218] on div at bounding box center [508, 217] width 713 height 385
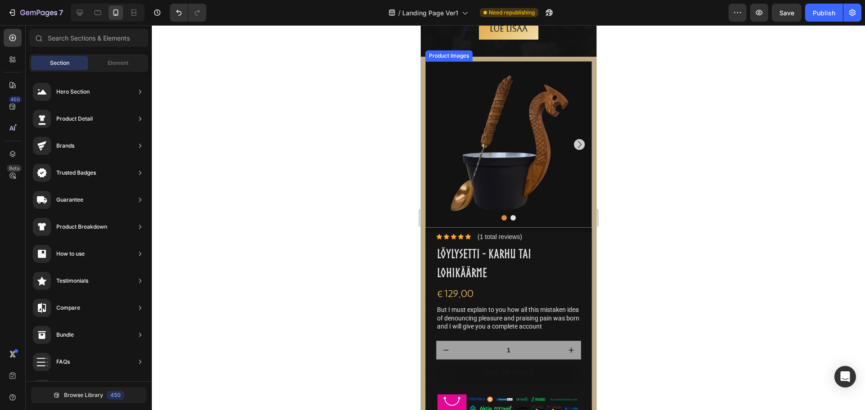
click at [510, 217] on button "Dot" at bounding box center [512, 217] width 5 height 5
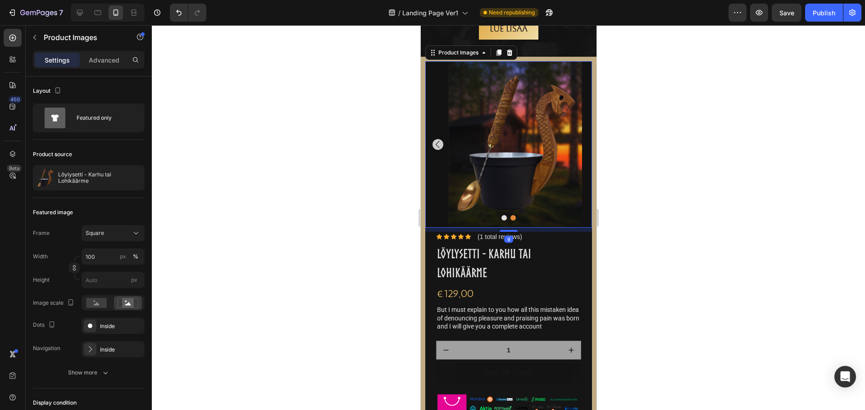
click at [501, 215] on button "Dot" at bounding box center [503, 217] width 5 height 5
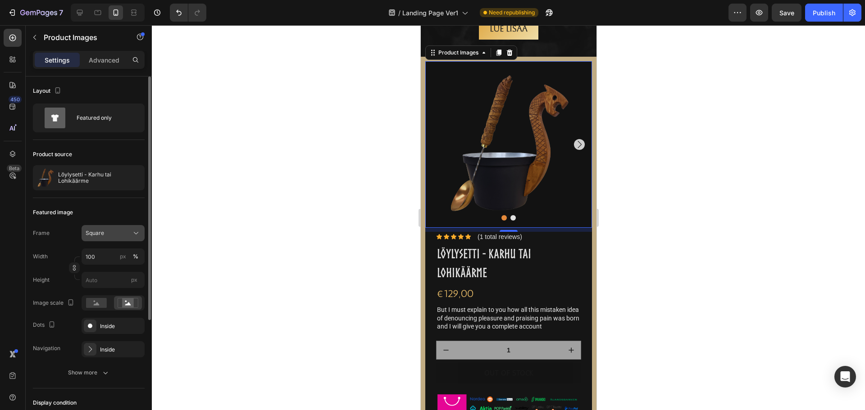
click at [136, 231] on icon at bounding box center [135, 233] width 9 height 9
click at [121, 328] on div "Inside" at bounding box center [113, 326] width 26 height 8
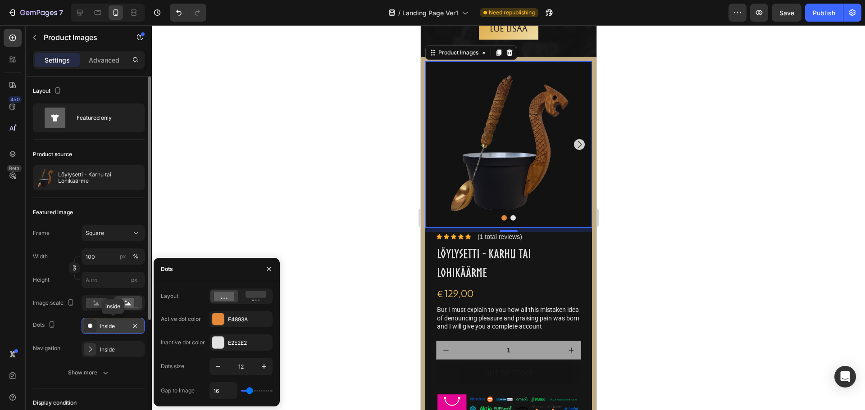
click at [121, 328] on div "Inside" at bounding box center [113, 326] width 26 height 8
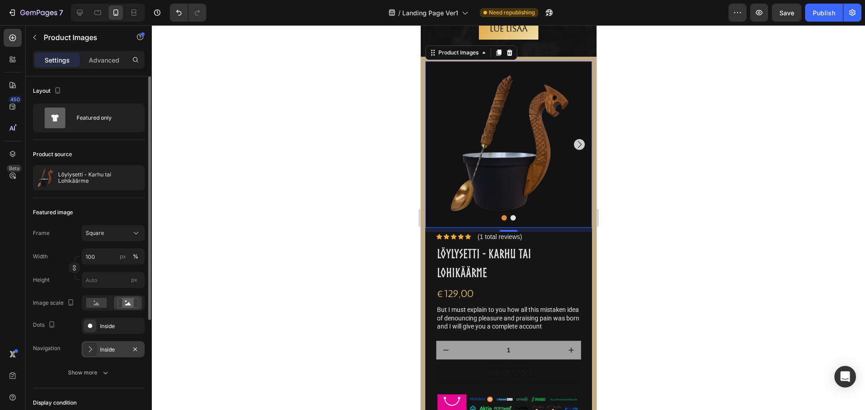
click at [118, 351] on div "Inside" at bounding box center [113, 350] width 26 height 8
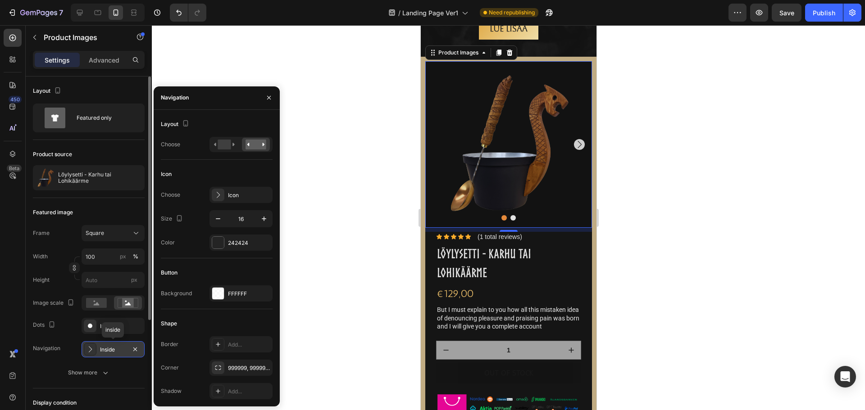
click at [118, 351] on div "Inside" at bounding box center [113, 350] width 26 height 8
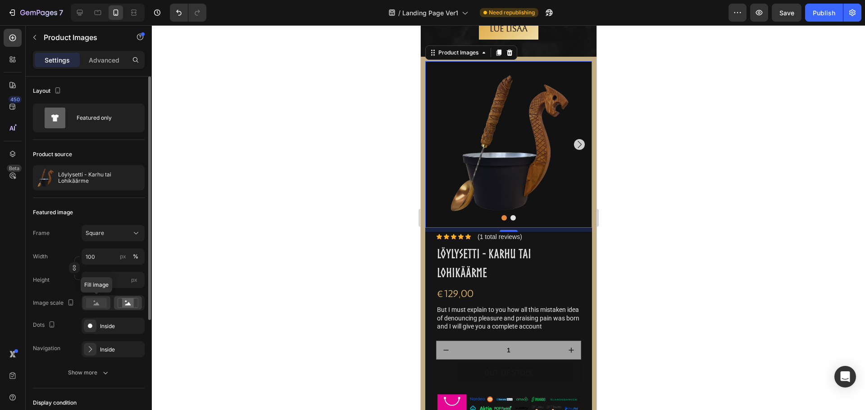
click at [103, 306] on rect at bounding box center [96, 303] width 21 height 10
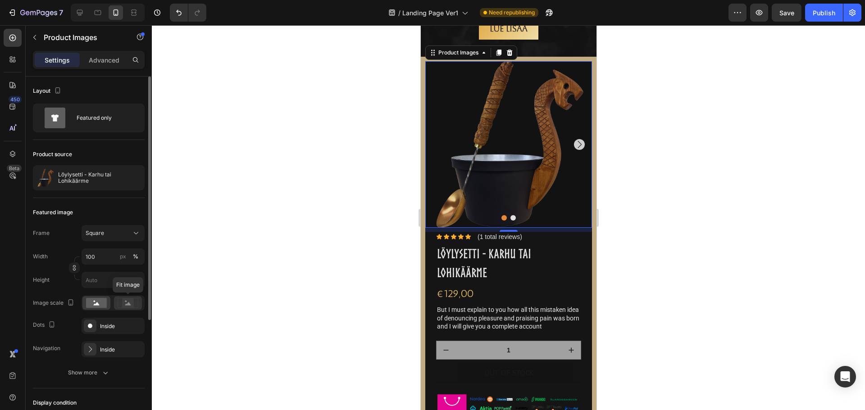
click at [127, 306] on rect at bounding box center [128, 303] width 12 height 9
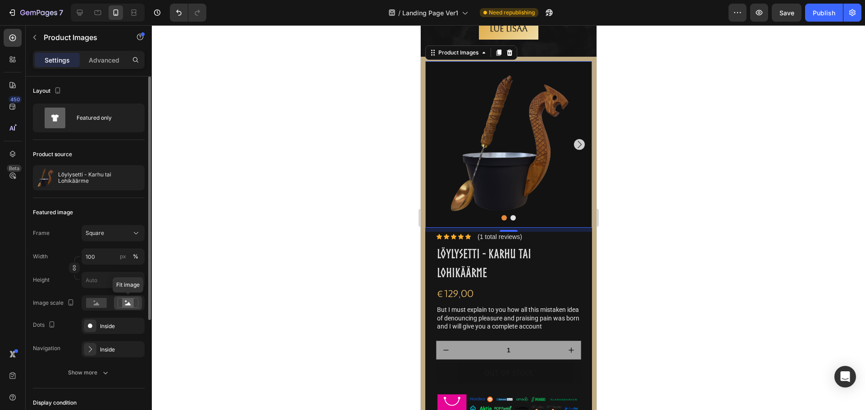
scroll to position [90, 0]
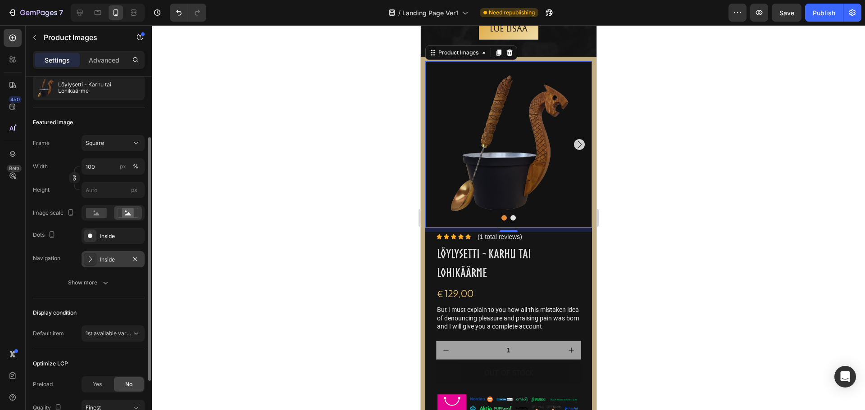
click at [113, 258] on div "Inside" at bounding box center [113, 260] width 26 height 8
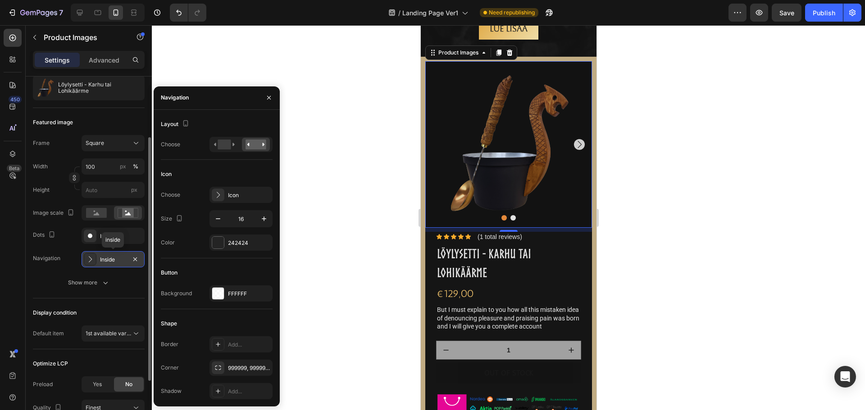
click at [113, 258] on div "Inside" at bounding box center [113, 260] width 26 height 8
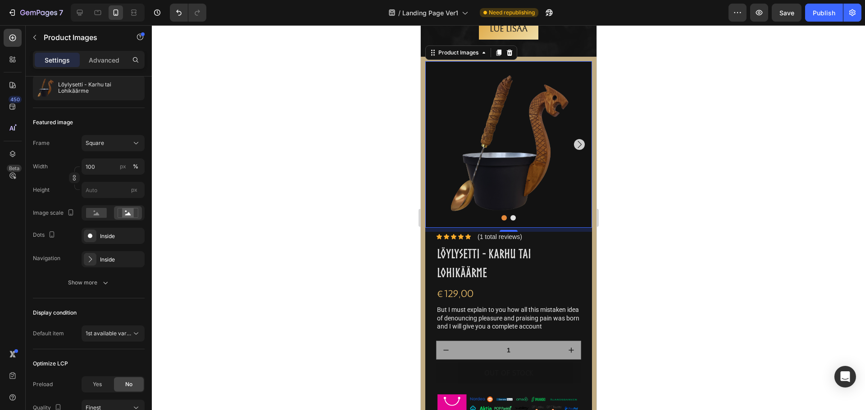
click at [368, 222] on div at bounding box center [508, 217] width 713 height 385
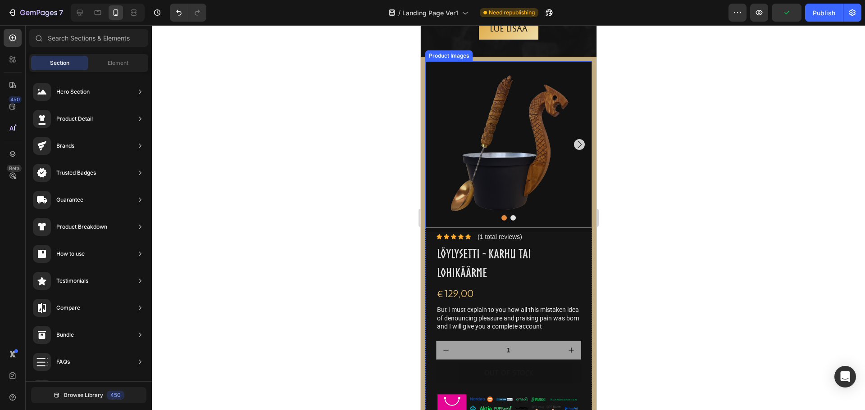
click at [576, 147] on icon "Carousel Next Arrow" at bounding box center [578, 144] width 11 height 11
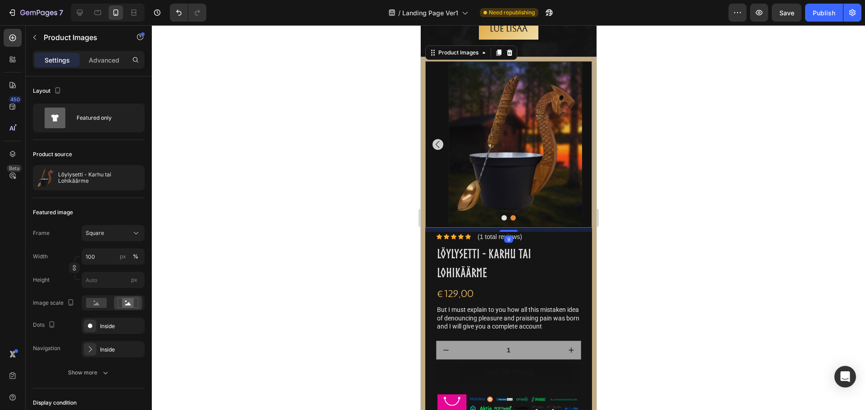
click at [436, 146] on icon "Carousel Back Arrow" at bounding box center [437, 144] width 11 height 11
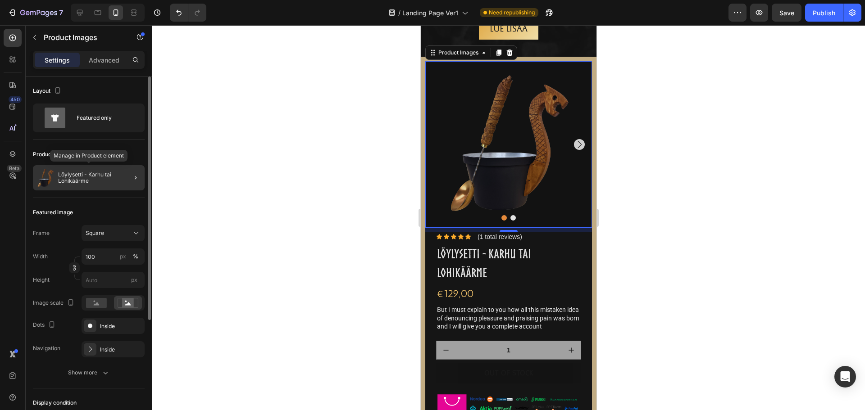
click at [90, 179] on p "Löylysetti - Karhu tai Lohikäärme" at bounding box center [99, 178] width 83 height 13
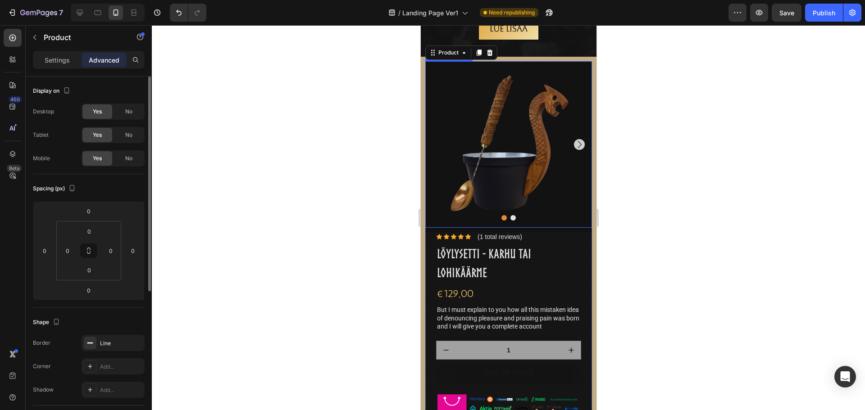
click at [453, 118] on img at bounding box center [508, 144] width 167 height 167
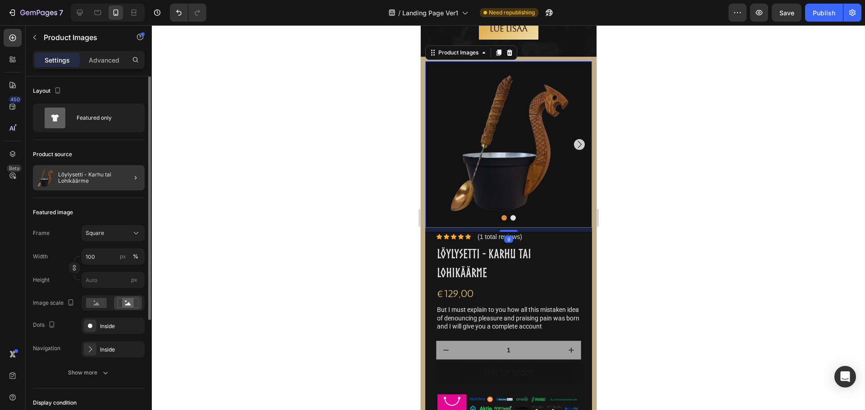
click at [100, 184] on div "Löylysetti - Karhu tai Lohikäärme" at bounding box center [89, 177] width 112 height 25
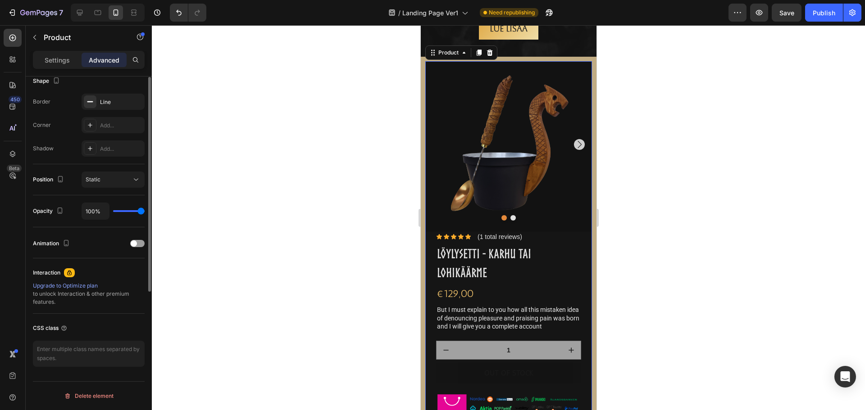
scroll to position [0, 0]
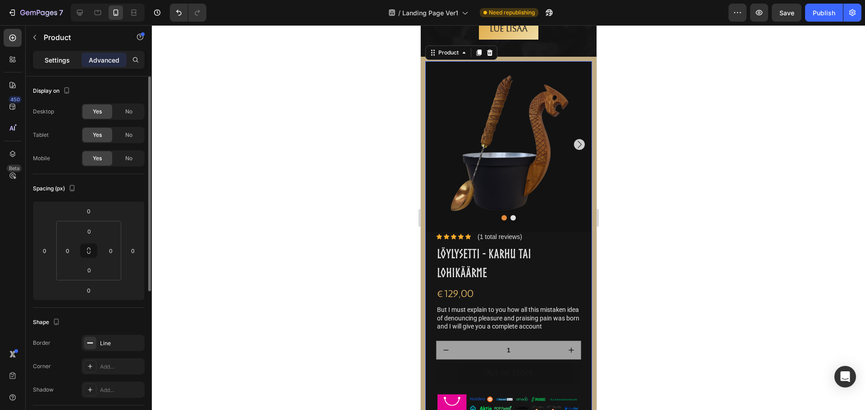
click at [59, 59] on p "Settings" at bounding box center [57, 59] width 25 height 9
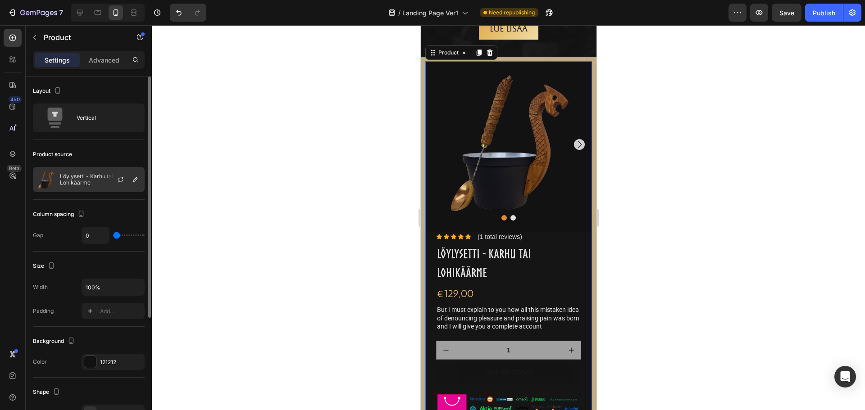
click at [76, 185] on p "Löylysetti - Karhu tai Lohikäärme" at bounding box center [100, 179] width 81 height 13
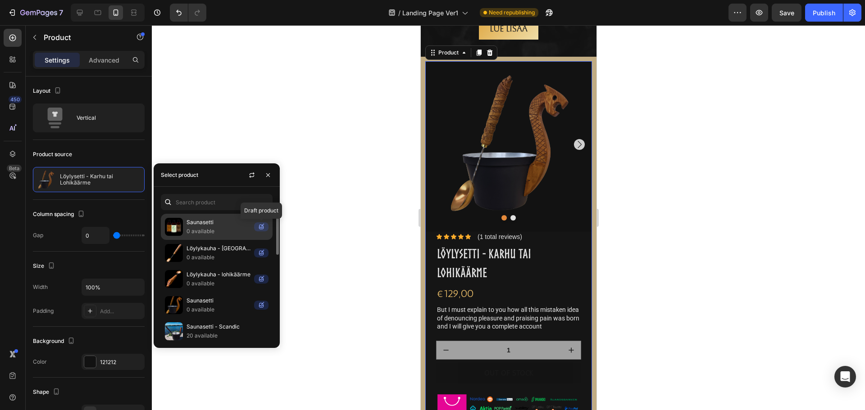
click at [263, 224] on icon at bounding box center [261, 226] width 14 height 9
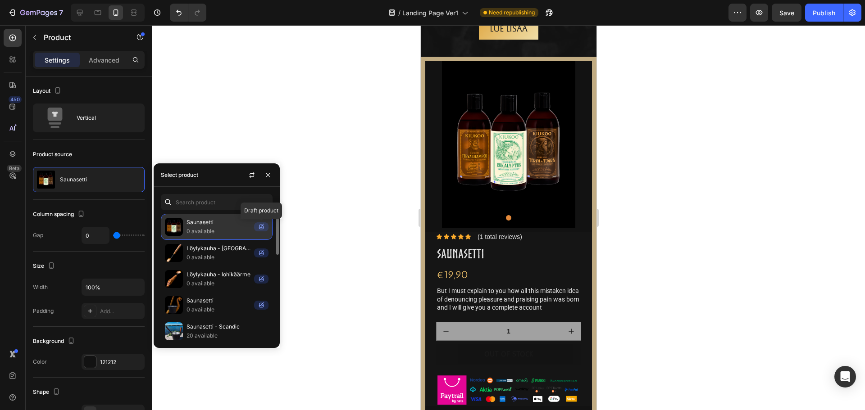
scroll to position [45, 0]
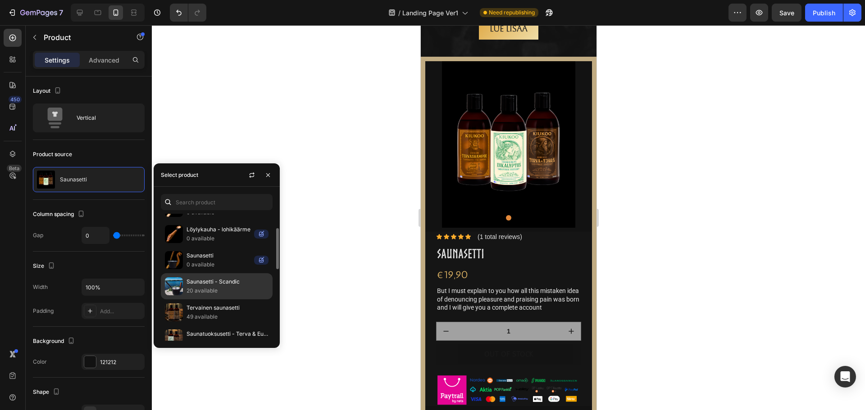
click at [231, 293] on p "20 available" at bounding box center [227, 290] width 82 height 9
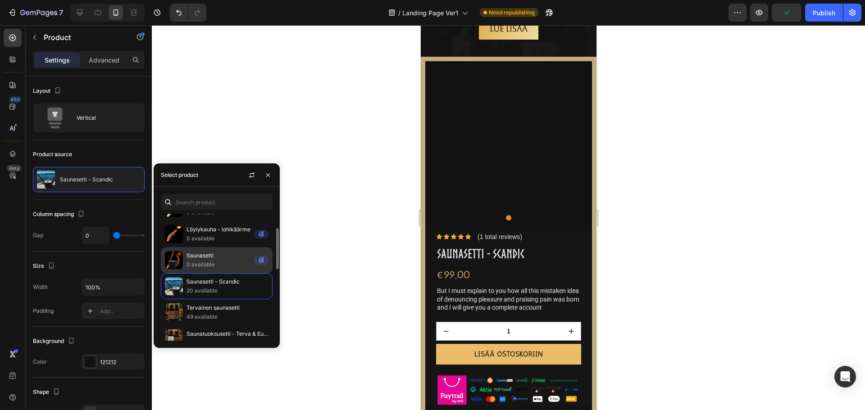
click at [226, 258] on p "Saunasetti" at bounding box center [218, 255] width 64 height 9
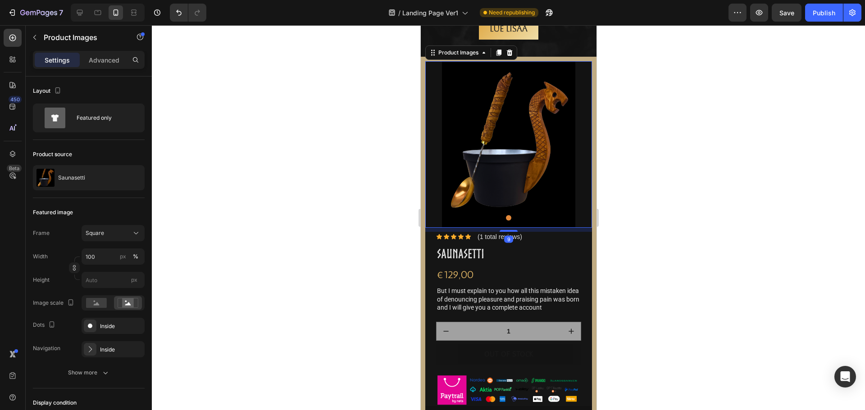
click at [510, 216] on div at bounding box center [508, 217] width 167 height 5
click at [571, 158] on img at bounding box center [508, 144] width 167 height 167
click at [344, 218] on div at bounding box center [508, 217] width 713 height 385
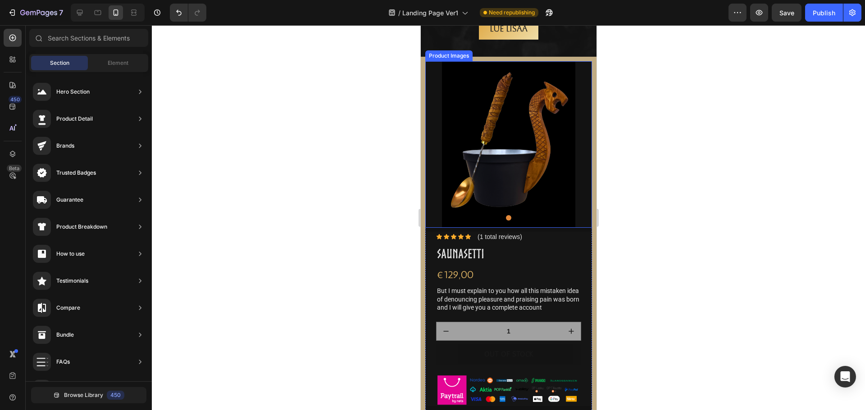
click at [523, 168] on img at bounding box center [508, 144] width 167 height 167
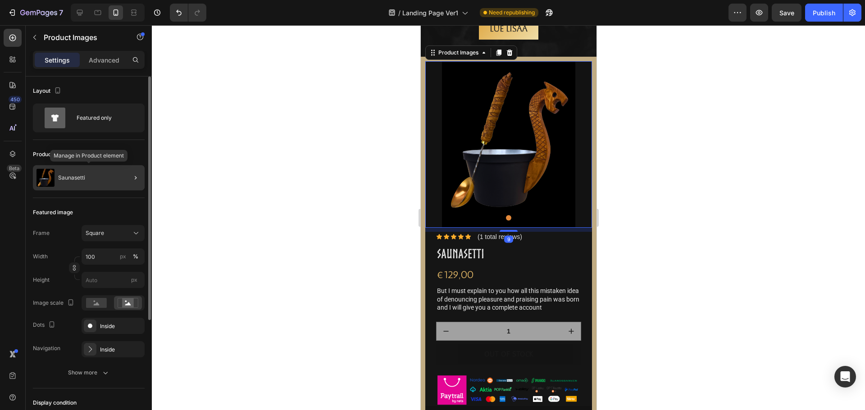
click at [68, 170] on div "Saunasetti" at bounding box center [89, 177] width 112 height 25
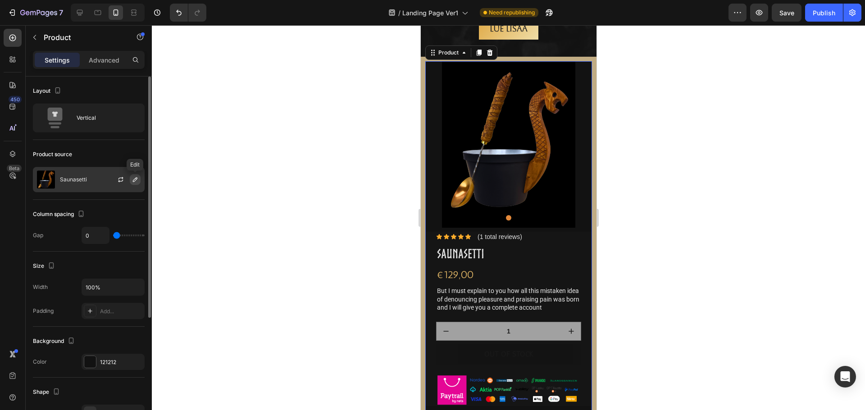
click at [133, 181] on icon "button" at bounding box center [135, 179] width 5 height 5
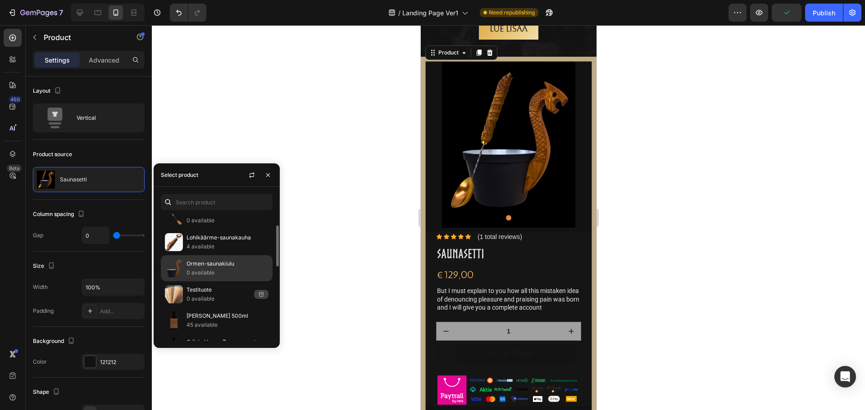
scroll to position [175, 0]
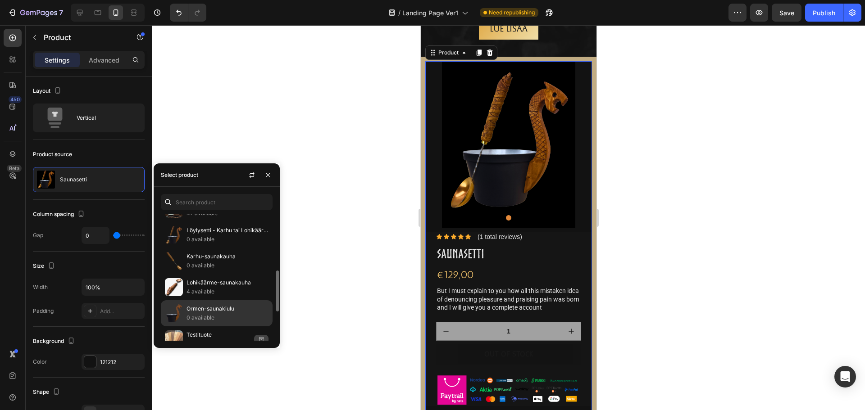
click at [210, 230] on p "Löylysetti - Karhu tai Lohikäärme" at bounding box center [227, 230] width 82 height 9
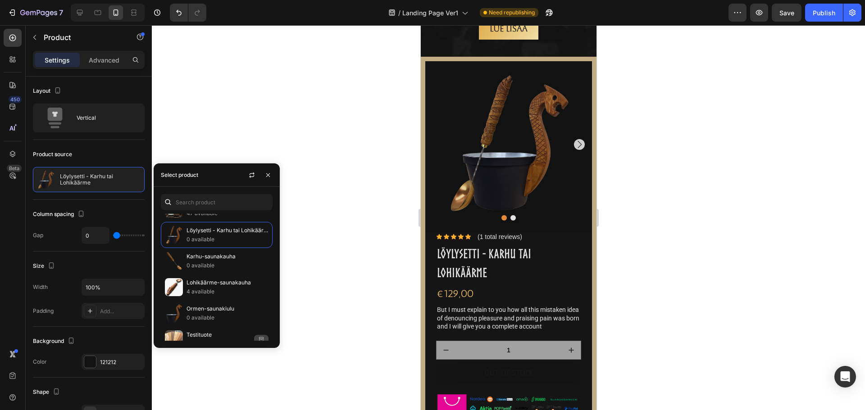
click at [297, 107] on div at bounding box center [508, 217] width 713 height 385
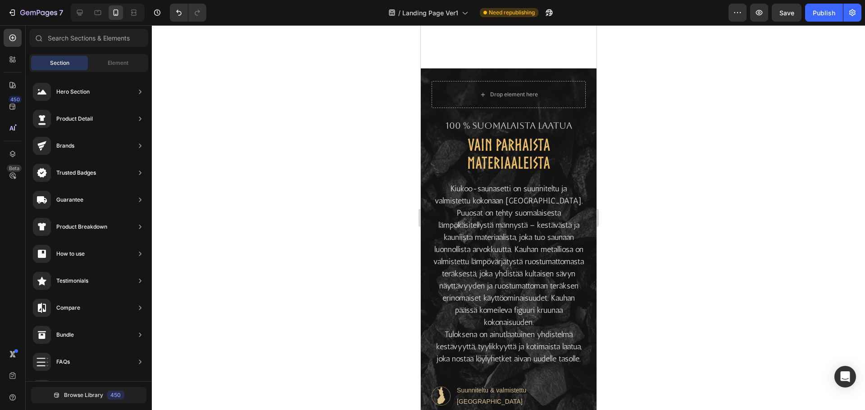
scroll to position [720, 0]
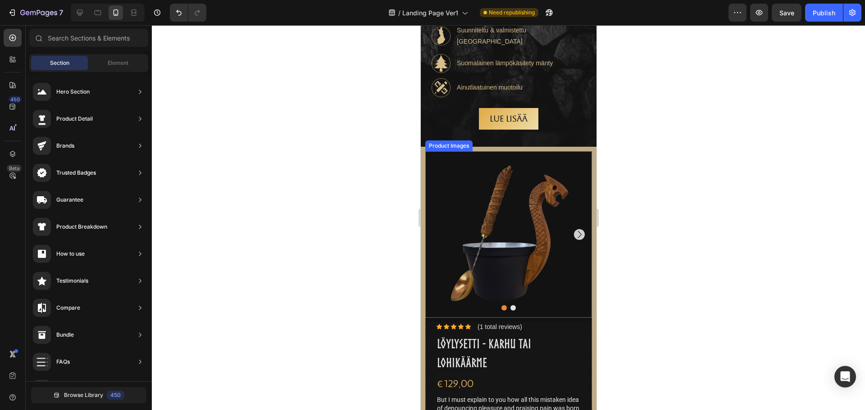
click at [467, 219] on img at bounding box center [508, 234] width 167 height 167
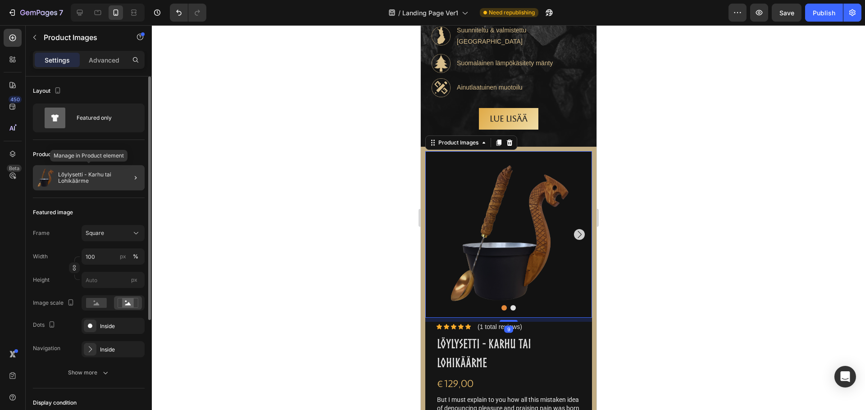
click at [73, 181] on p "Löylysetti - Karhu tai Lohikäärme" at bounding box center [99, 178] width 83 height 13
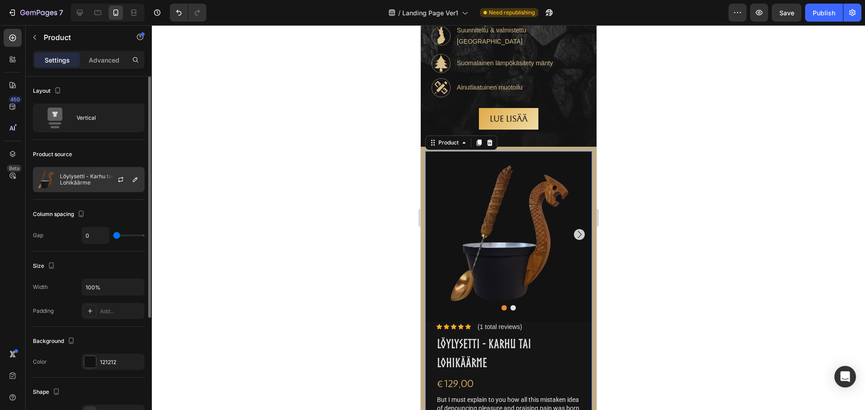
click at [84, 178] on p "Löylysetti - Karhu tai Lohikäärme" at bounding box center [100, 179] width 81 height 13
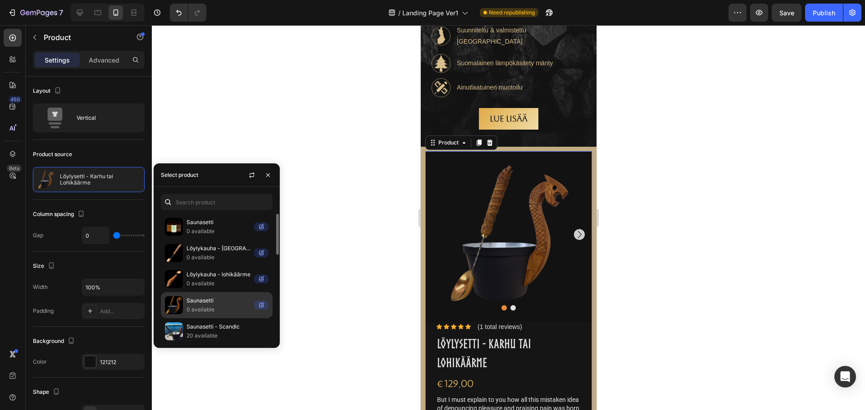
scroll to position [45, 0]
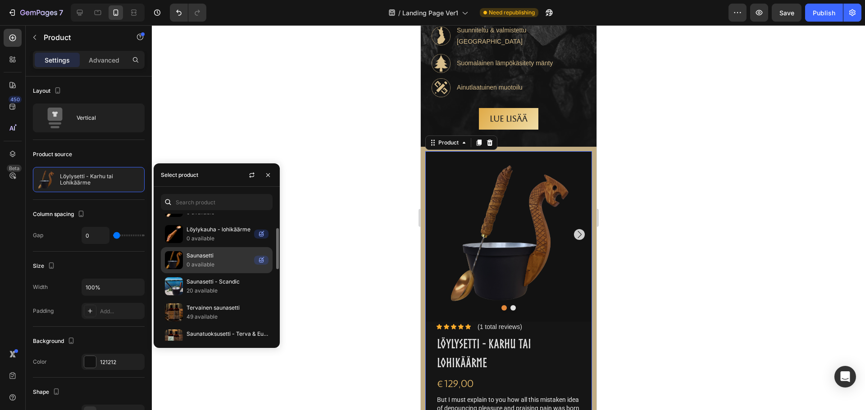
click at [206, 258] on p "Saunasetti" at bounding box center [218, 255] width 64 height 9
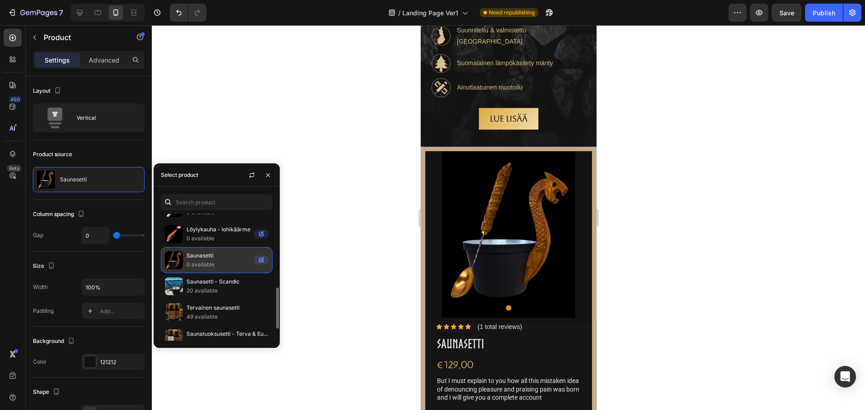
scroll to position [90, 0]
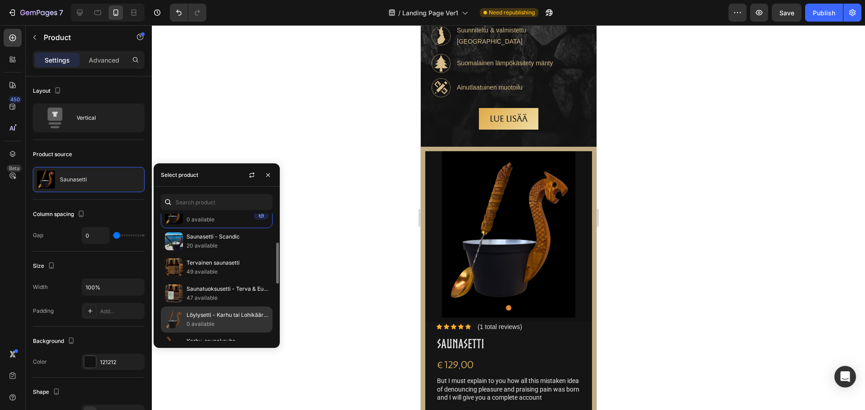
click at [216, 319] on p "Löylysetti - Karhu tai Lohikäärme" at bounding box center [227, 315] width 82 height 9
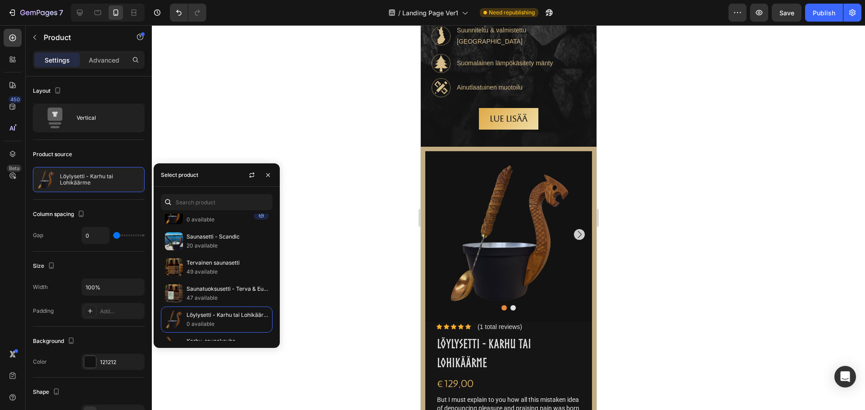
click at [320, 272] on div at bounding box center [508, 217] width 713 height 385
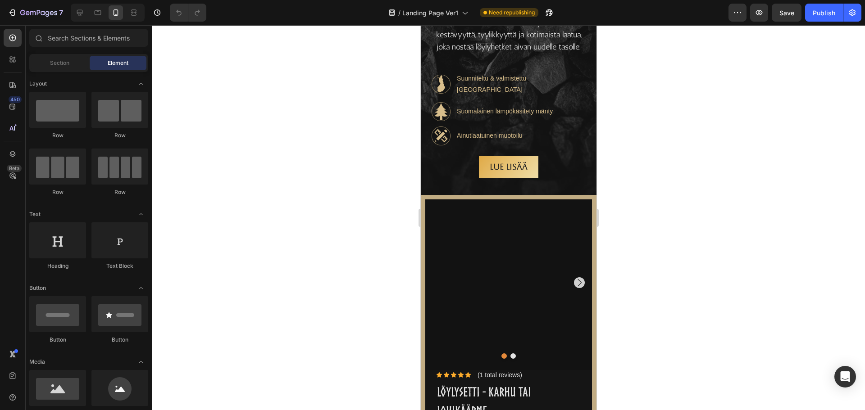
scroll to position [811, 0]
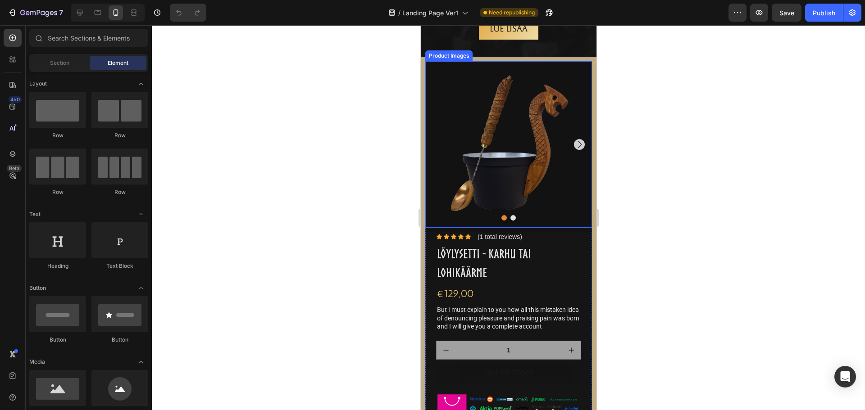
click at [440, 130] on img at bounding box center [508, 144] width 167 height 167
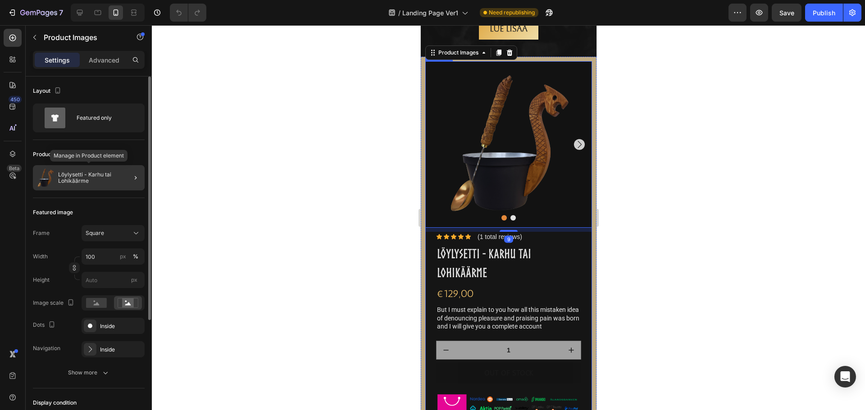
click at [72, 180] on p "Löylysetti - Karhu tai Lohikäärme" at bounding box center [99, 178] width 83 height 13
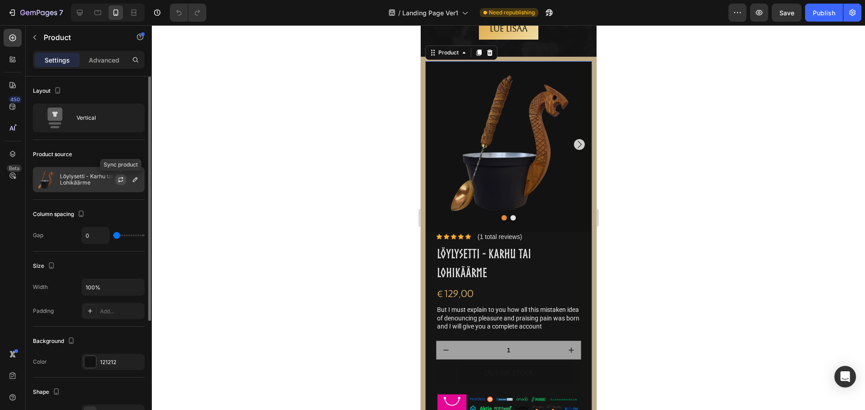
click at [119, 182] on icon "button" at bounding box center [120, 181] width 5 height 3
click at [100, 177] on p "Löylysetti - Karhu tai Lohikäärme" at bounding box center [100, 179] width 81 height 13
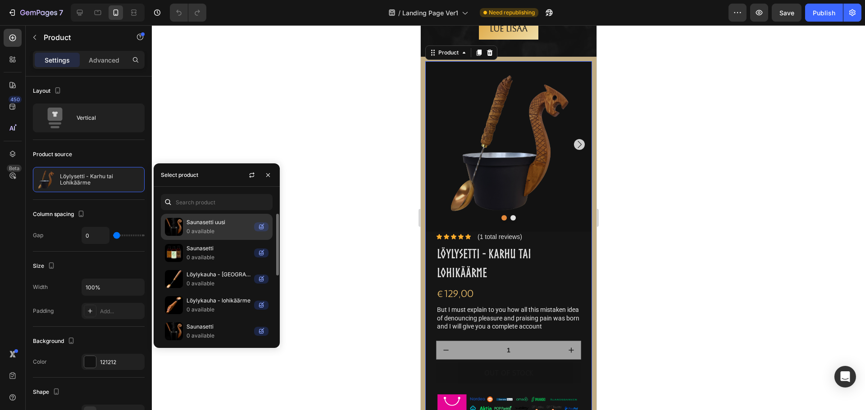
click at [200, 230] on p "0 available" at bounding box center [218, 231] width 64 height 9
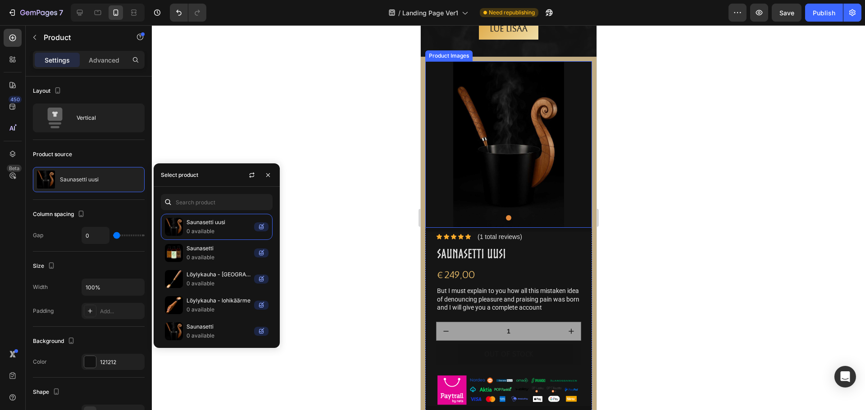
click at [527, 104] on img at bounding box center [508, 144] width 167 height 167
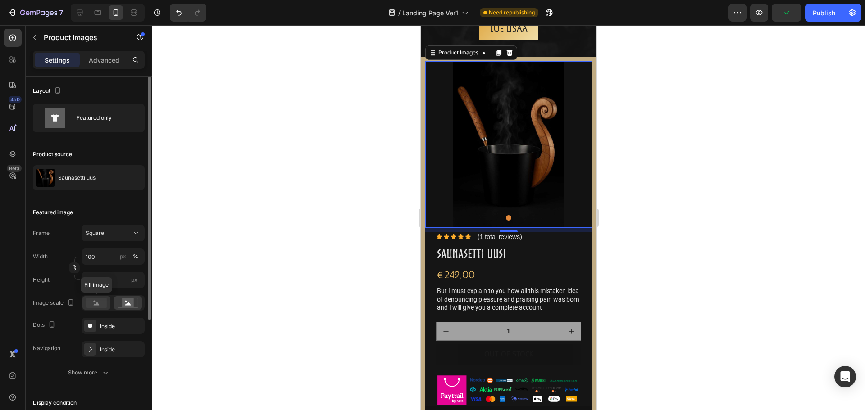
click at [97, 304] on icon at bounding box center [97, 303] width 6 height 3
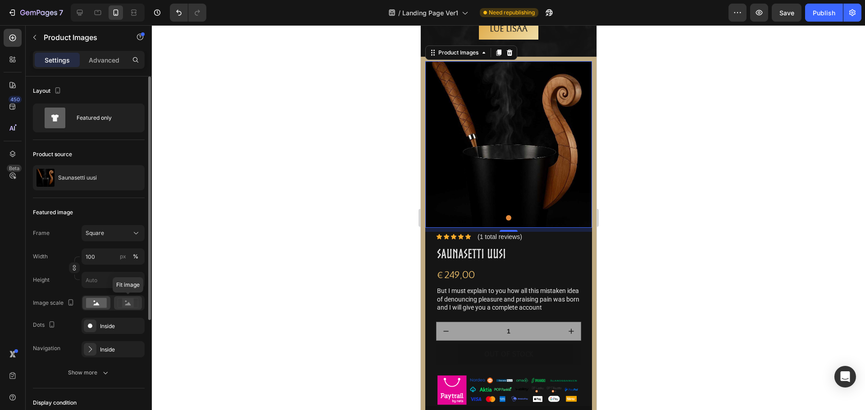
click at [126, 303] on rect at bounding box center [128, 303] width 12 height 9
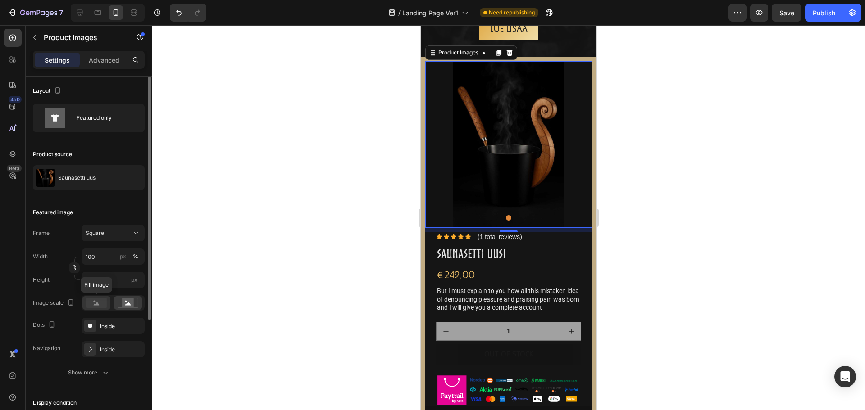
click at [93, 304] on rect at bounding box center [96, 303] width 21 height 10
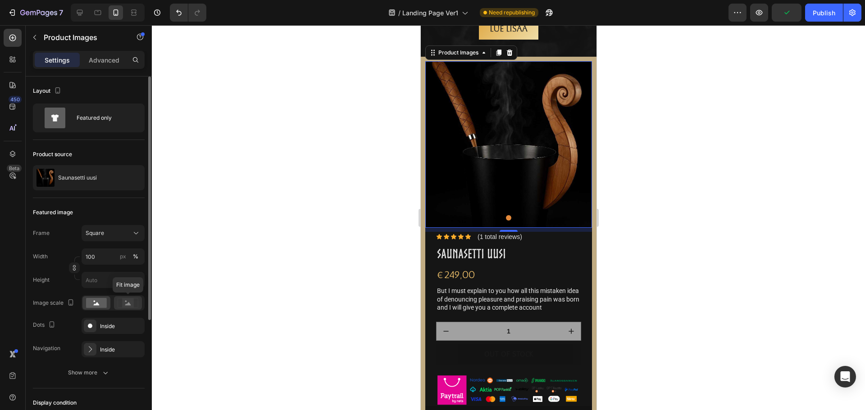
click at [127, 302] on rect at bounding box center [128, 303] width 12 height 9
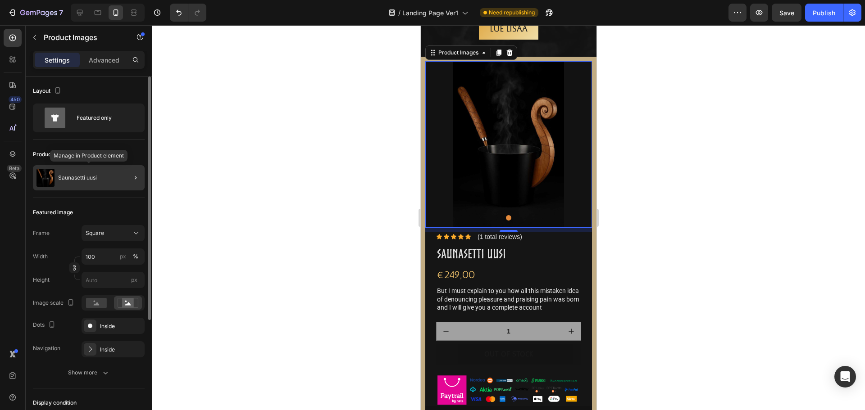
click at [85, 178] on p "Saunasetti uusi" at bounding box center [77, 178] width 39 height 6
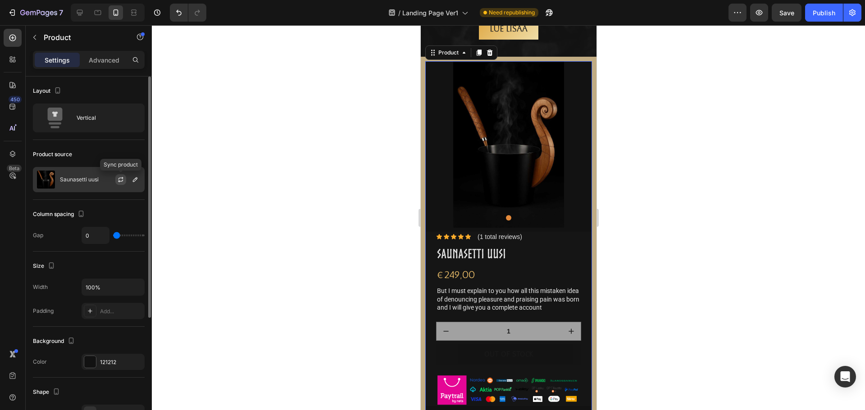
click at [119, 179] on icon "button" at bounding box center [120, 179] width 7 height 7
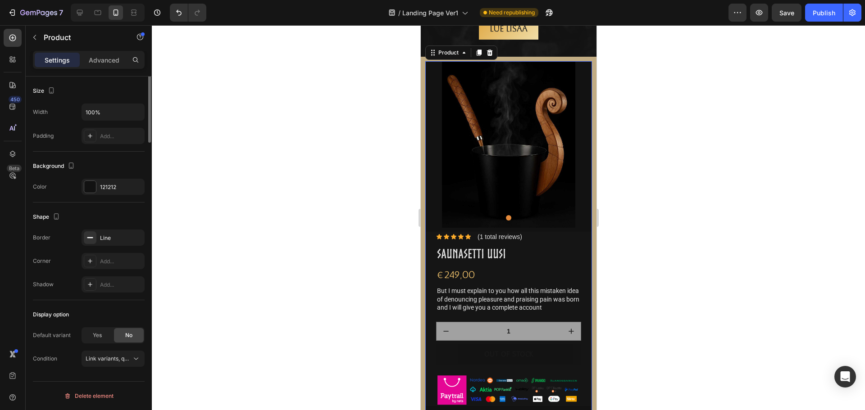
scroll to position [0, 0]
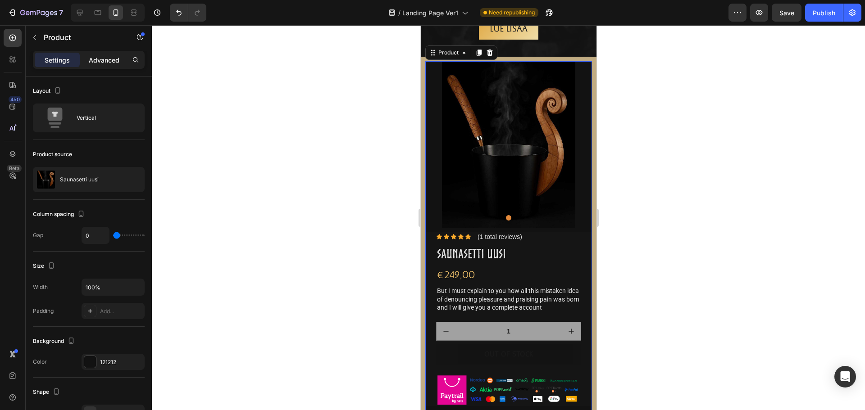
click at [111, 65] on div "Advanced" at bounding box center [104, 60] width 45 height 14
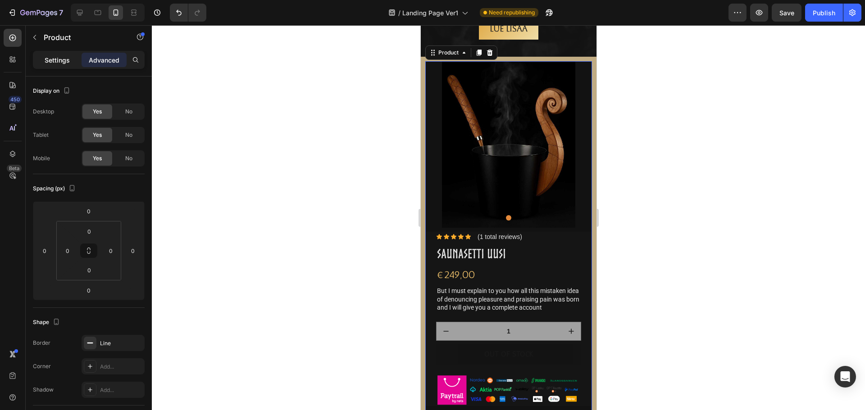
click at [64, 66] on div "Settings" at bounding box center [57, 60] width 45 height 14
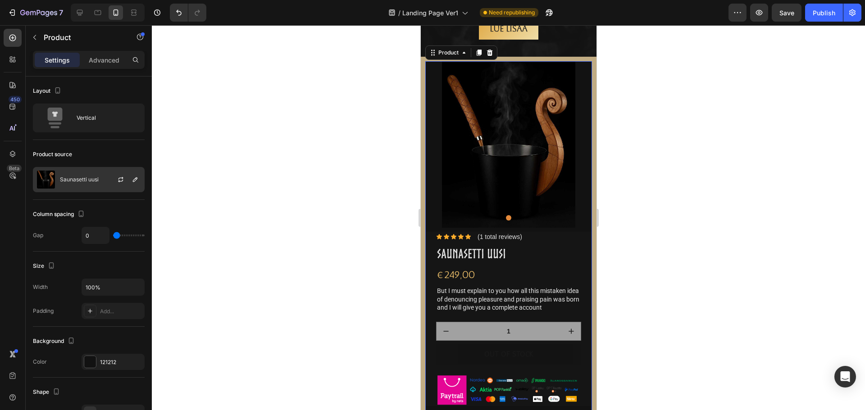
click at [100, 183] on div "Saunasetti uusi" at bounding box center [89, 179] width 112 height 25
click at [101, 212] on div "Column spacing" at bounding box center [89, 214] width 112 height 14
click at [104, 66] on div "Advanced" at bounding box center [104, 60] width 45 height 14
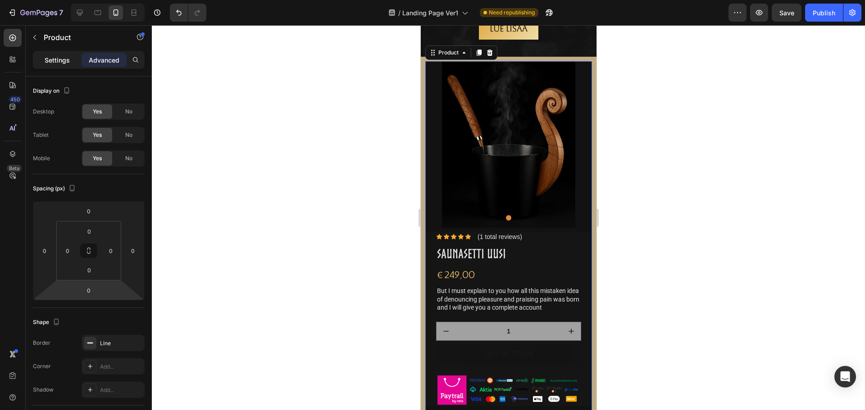
click at [59, 63] on p "Settings" at bounding box center [57, 59] width 25 height 9
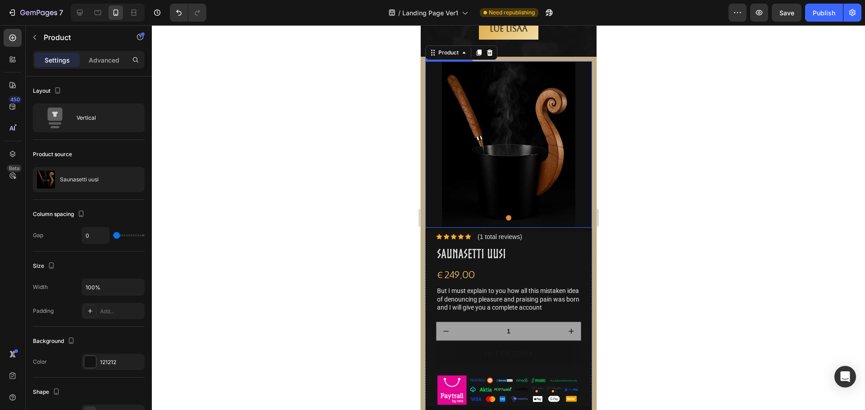
click at [457, 147] on img at bounding box center [508, 144] width 167 height 167
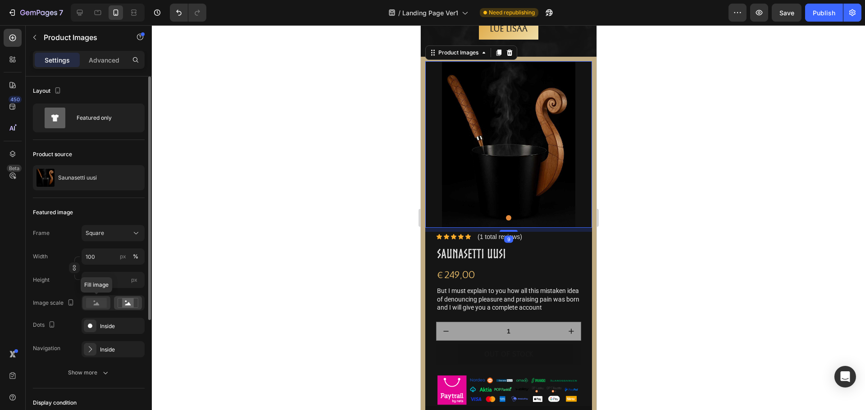
click at [106, 302] on rect at bounding box center [96, 303] width 21 height 10
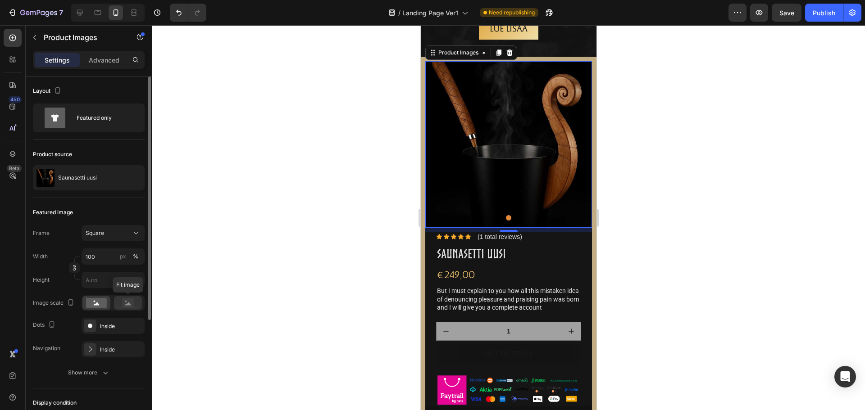
click at [128, 303] on icon at bounding box center [128, 303] width 6 height 3
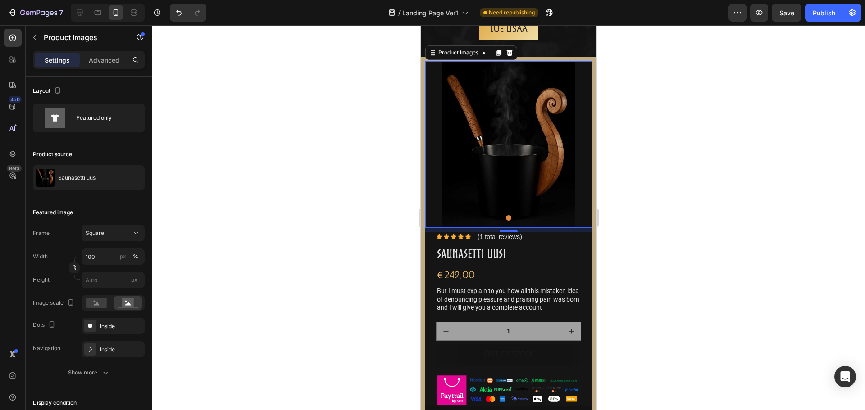
click at [401, 227] on div at bounding box center [508, 217] width 713 height 385
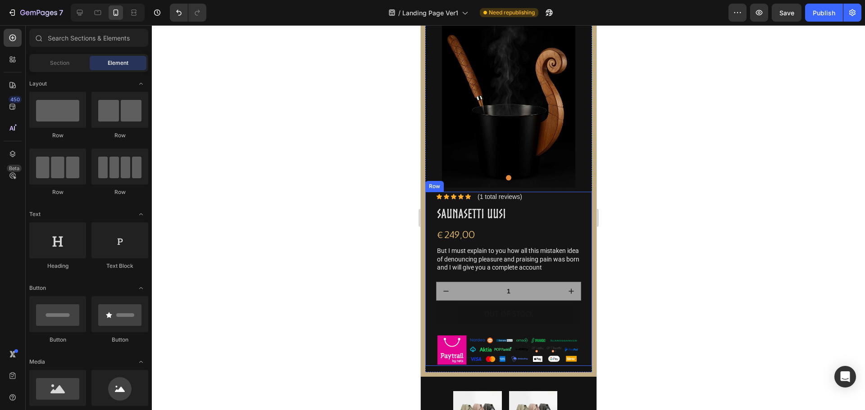
scroll to position [1126, 0]
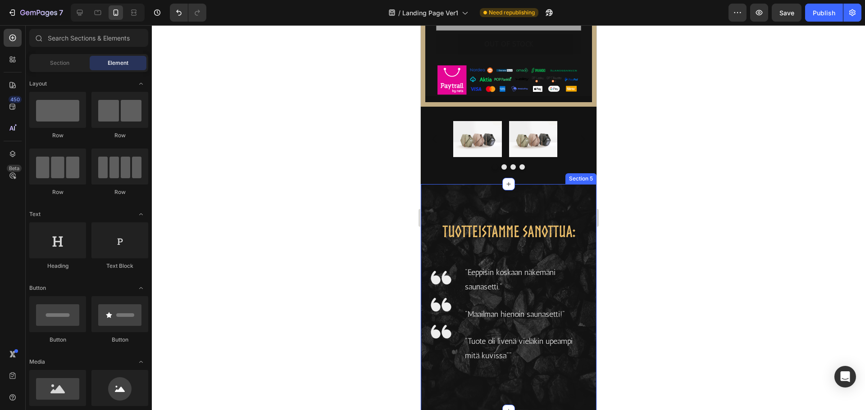
click at [584, 301] on div "TUOTTEISTAMME SANOTTUA: Heading Image Image Image "Eeppisin koskaan näkemäni sa…" at bounding box center [508, 297] width 176 height 227
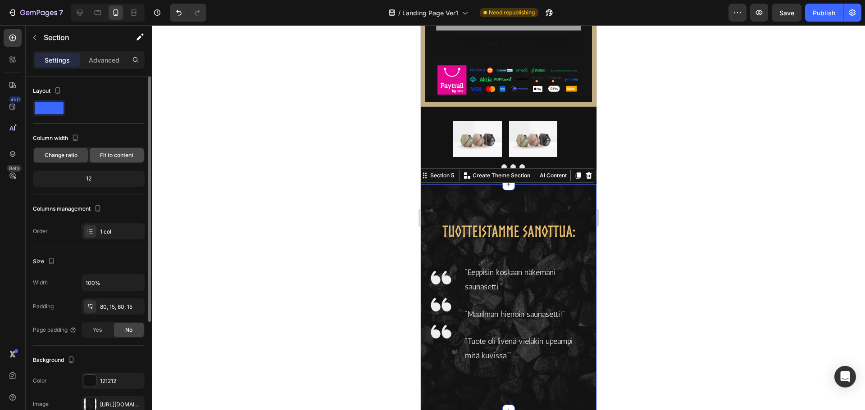
click at [128, 153] on span "Fit to content" at bounding box center [116, 155] width 33 height 8
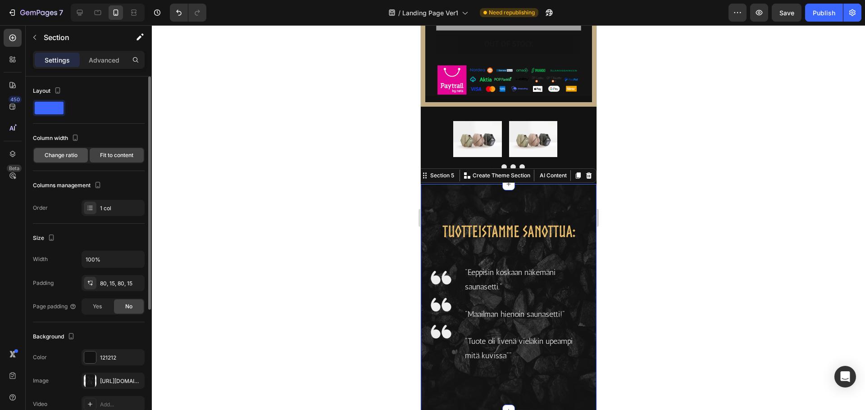
click at [50, 156] on span "Change ratio" at bounding box center [61, 155] width 33 height 8
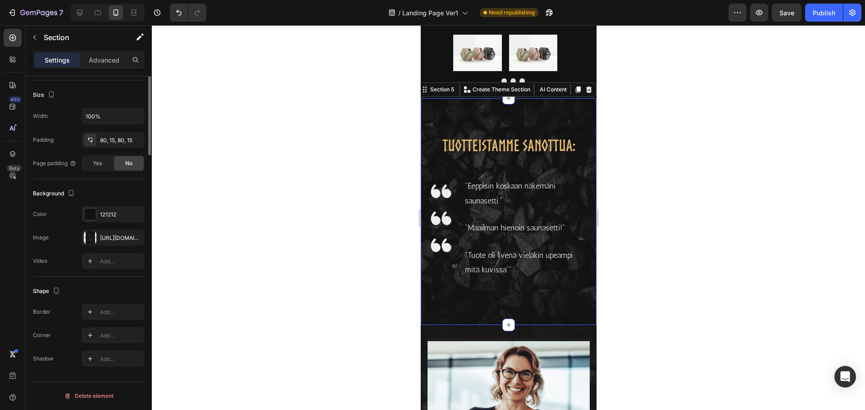
scroll to position [0, 0]
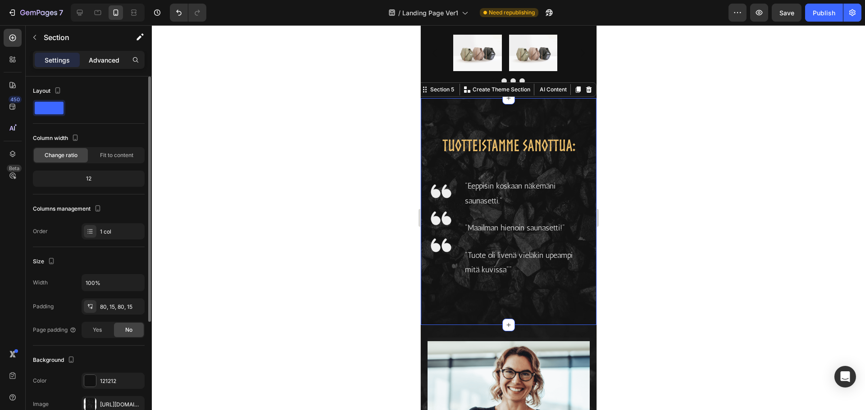
click at [102, 58] on p "Advanced" at bounding box center [104, 59] width 31 height 9
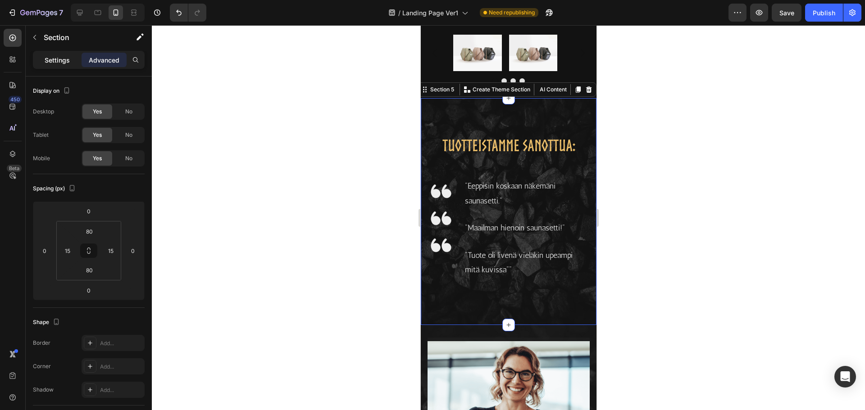
click at [49, 58] on p "Settings" at bounding box center [57, 59] width 25 height 9
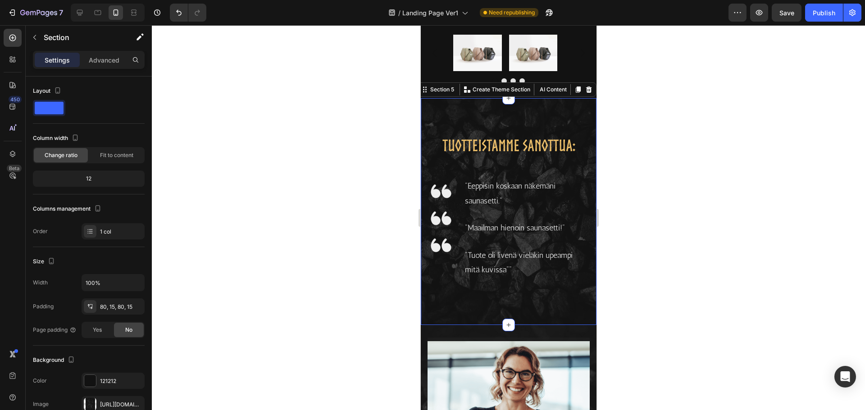
click at [695, 170] on div at bounding box center [508, 217] width 713 height 385
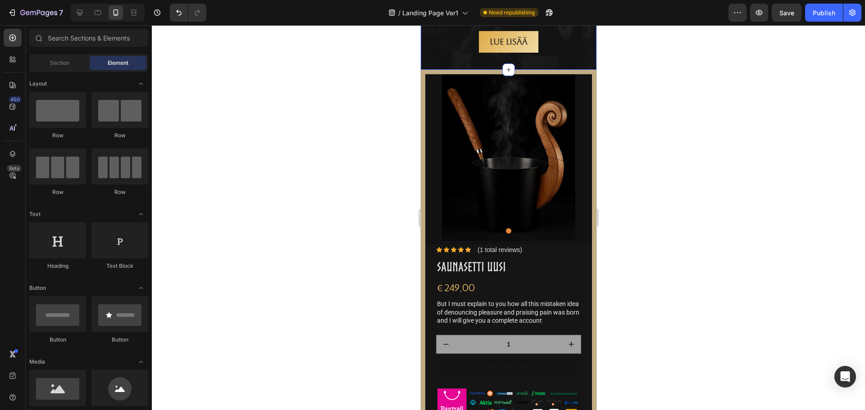
scroll to position [798, 0]
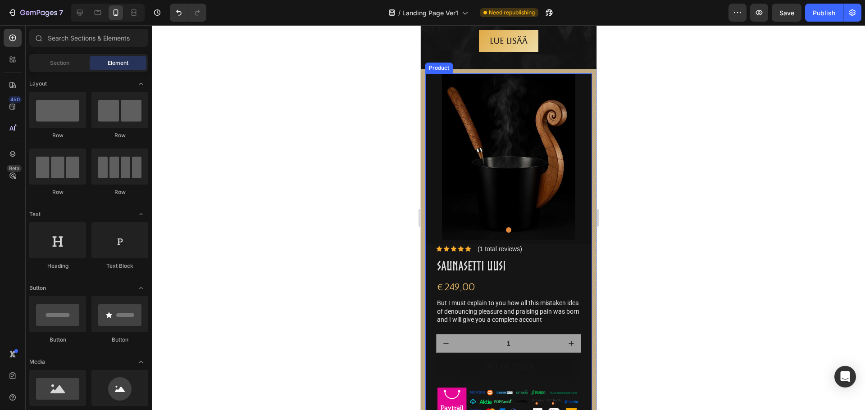
click at [584, 99] on div "Product Images TUOTETIEDOT Accordion Lorem ipsum dolor Text Block Icon Icon Ico…" at bounding box center [508, 249] width 176 height 360
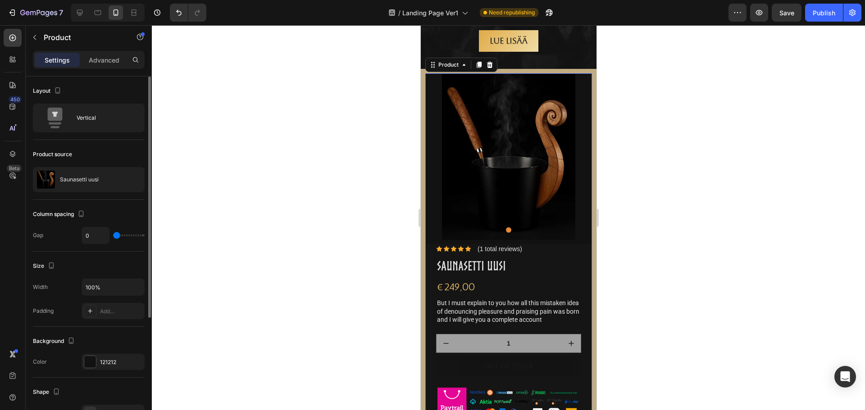
scroll to position [175, 0]
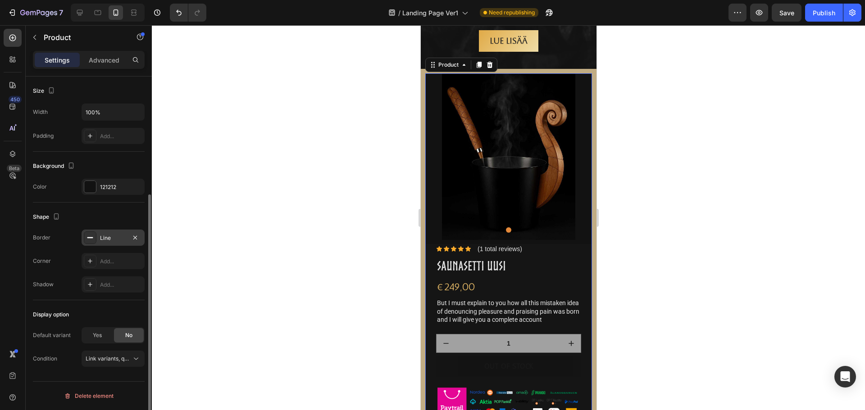
click at [90, 237] on icon at bounding box center [89, 237] width 7 height 7
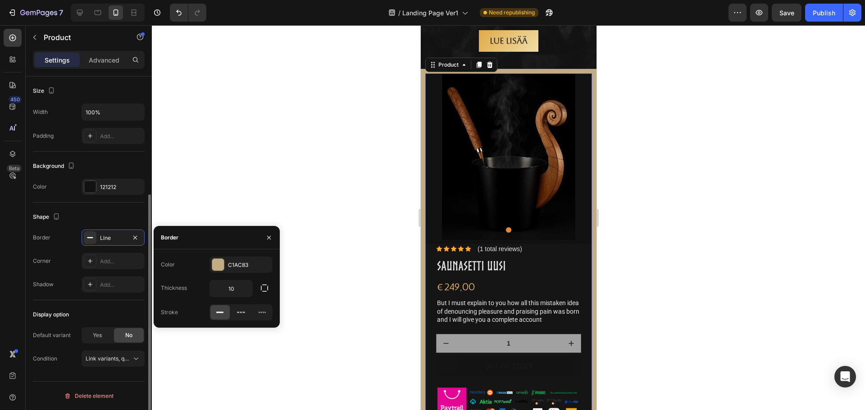
click at [71, 243] on div "Border Line" at bounding box center [89, 238] width 112 height 16
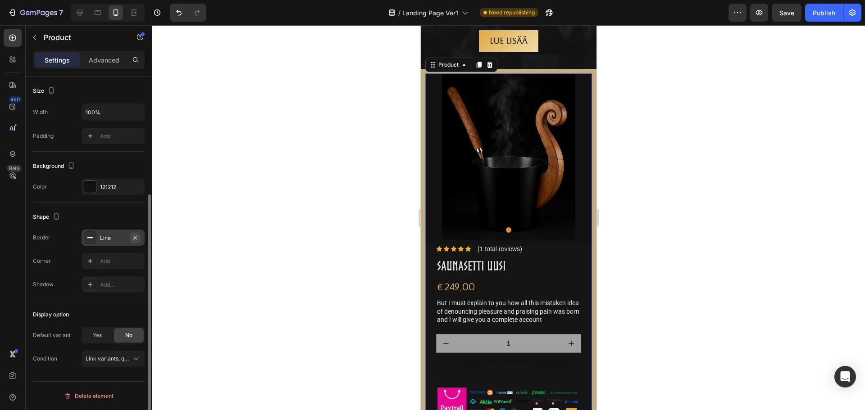
click at [136, 236] on icon "button" at bounding box center [135, 238] width 4 height 4
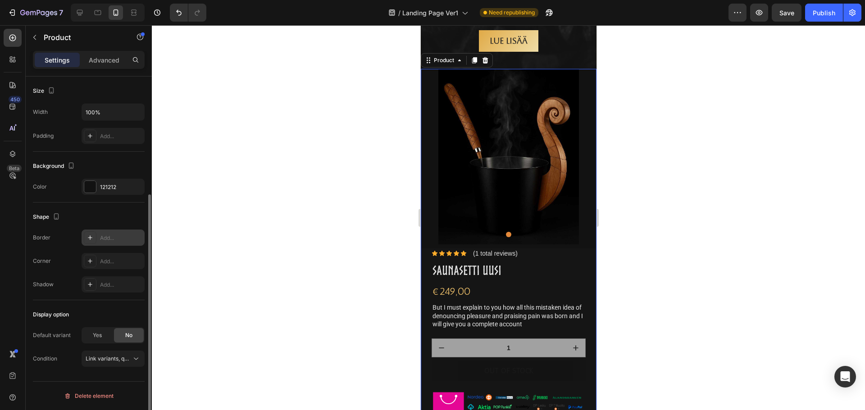
click at [109, 237] on div "Add..." at bounding box center [121, 238] width 42 height 8
type input "1"
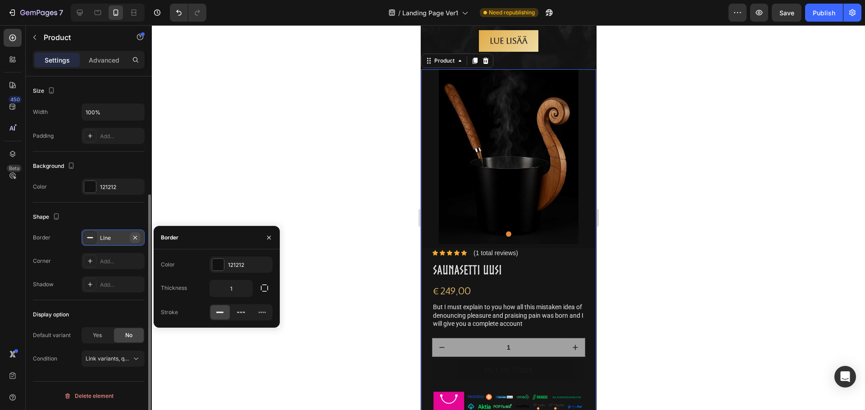
click at [133, 237] on icon "button" at bounding box center [134, 237] width 7 height 7
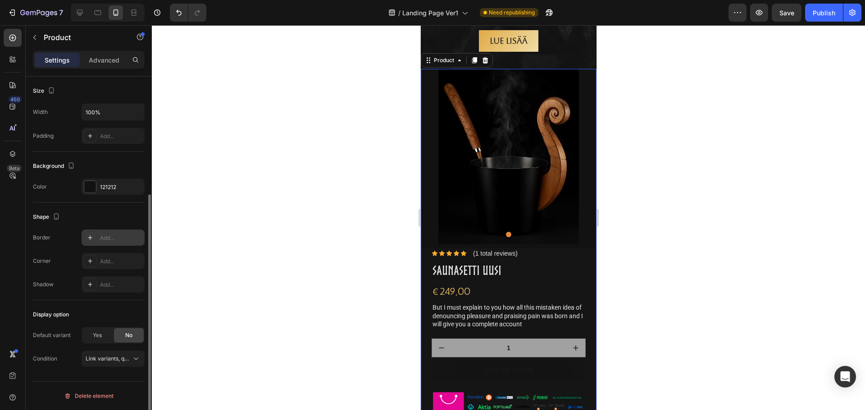
click at [263, 209] on div at bounding box center [508, 217] width 713 height 385
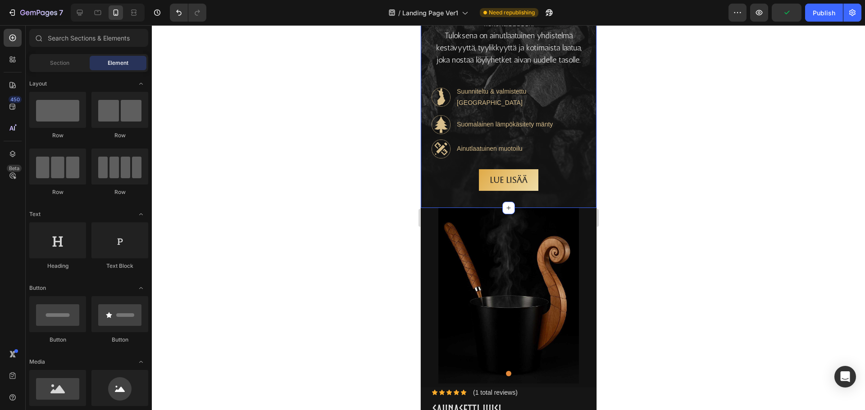
scroll to position [753, 0]
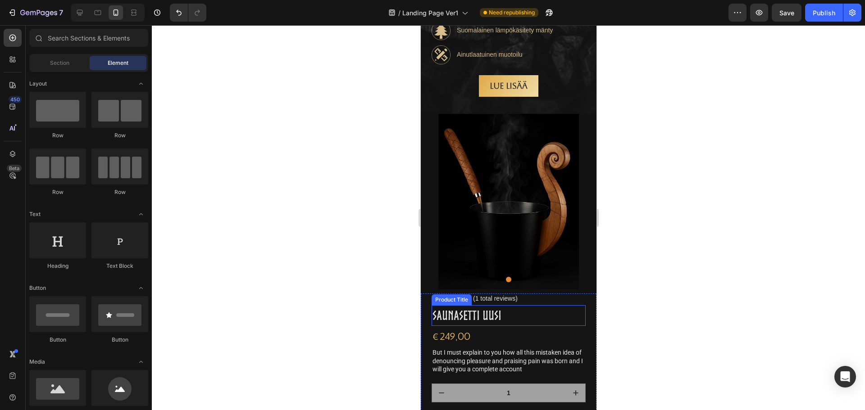
click at [501, 314] on h1 "Saunasetti uusi" at bounding box center [508, 315] width 154 height 21
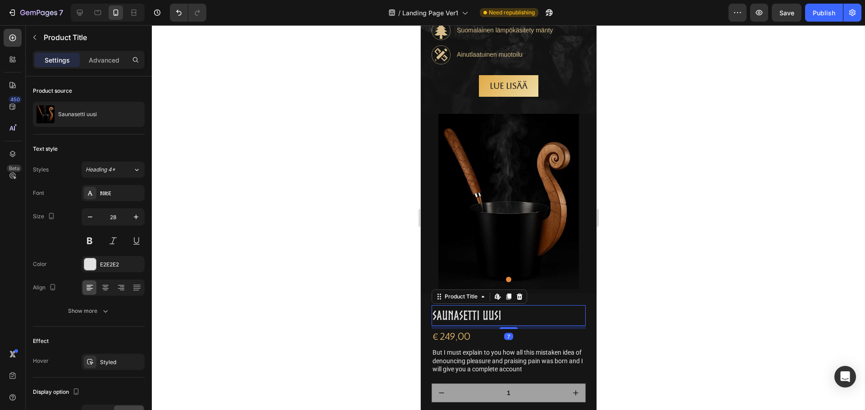
click at [500, 313] on h1 "Saunasetti uusi" at bounding box center [508, 315] width 154 height 21
click at [618, 299] on div at bounding box center [508, 217] width 713 height 385
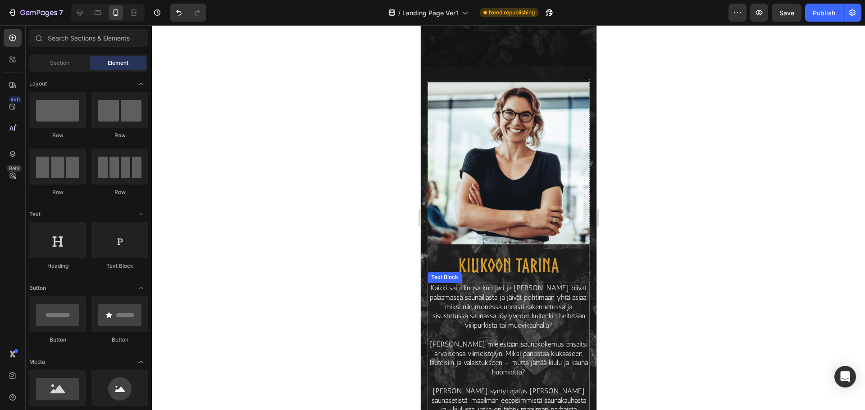
scroll to position [1339, 0]
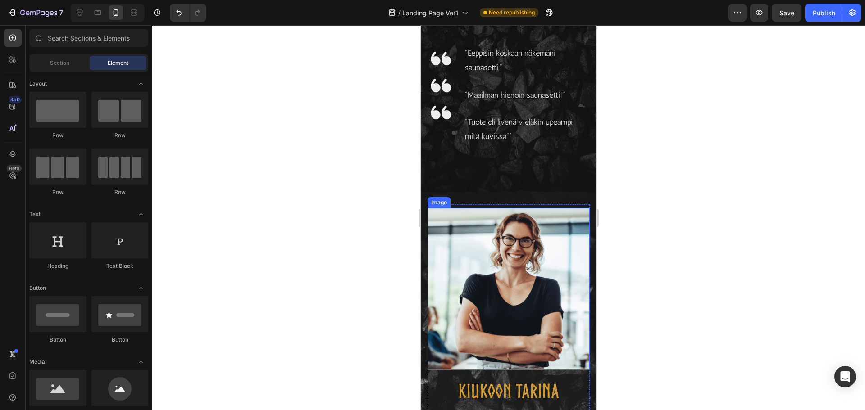
click at [494, 259] on img at bounding box center [508, 289] width 162 height 162
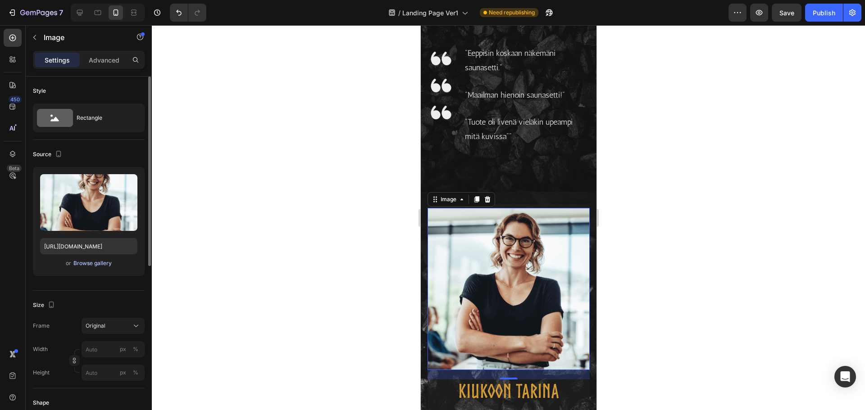
click at [87, 265] on div "Browse gallery" at bounding box center [92, 263] width 38 height 8
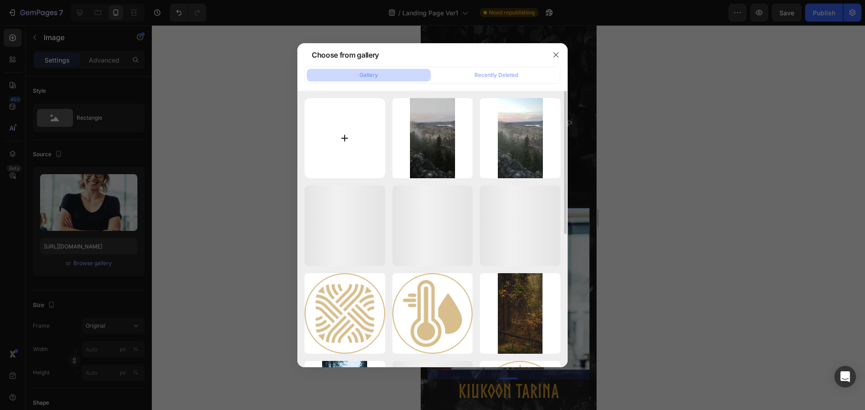
click at [339, 141] on input "file" at bounding box center [344, 138] width 81 height 81
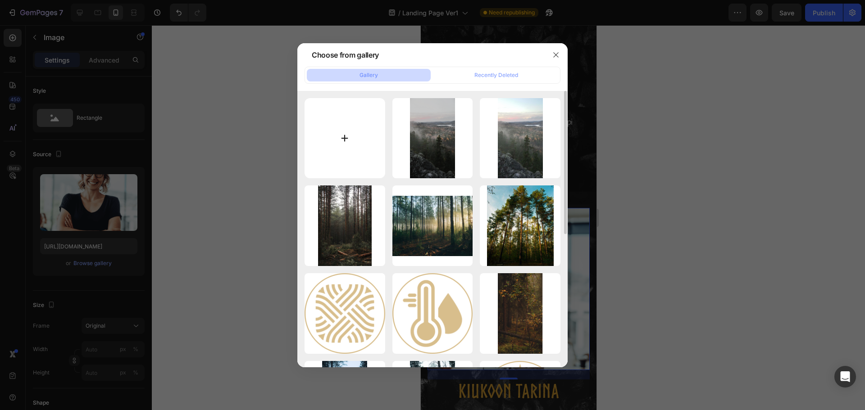
type input "C:\fakepath\clem-onojeghuo-hdW4rZPHe2g-unsplash.jpg"
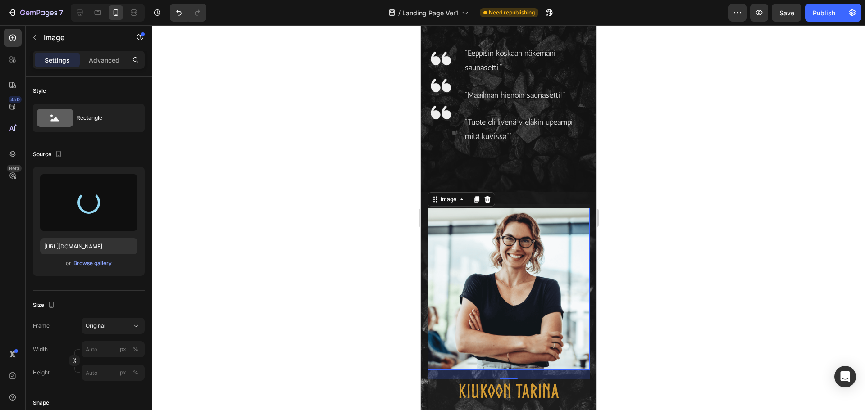
type input "[URL][DOMAIN_NAME]"
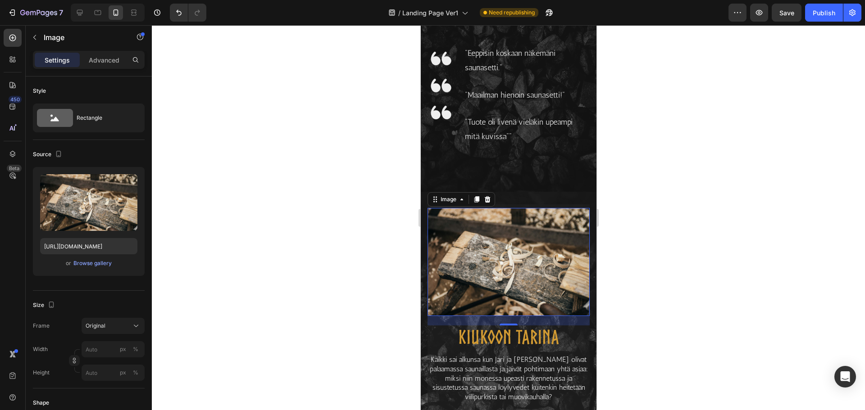
click at [648, 229] on div at bounding box center [508, 217] width 713 height 385
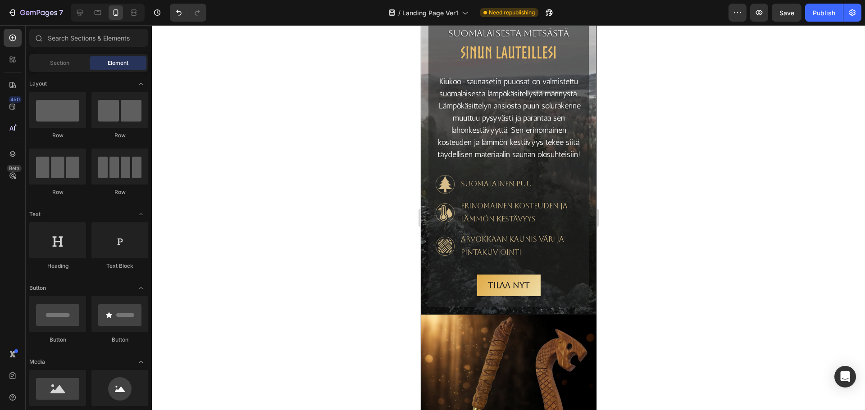
scroll to position [1891, 0]
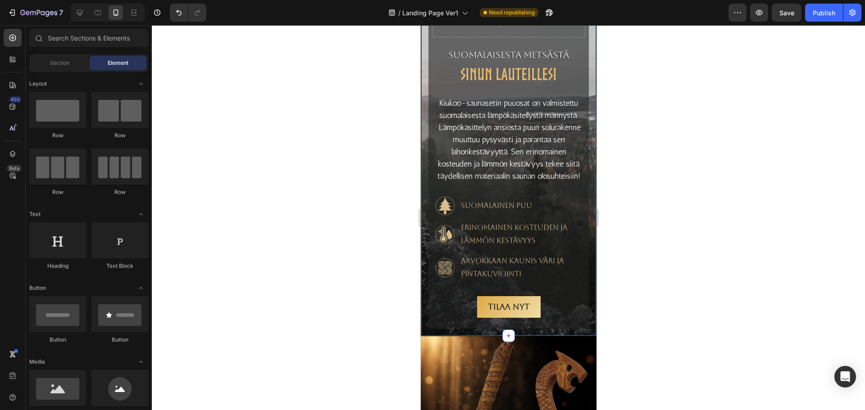
click at [424, 100] on div "Drop element here SuomalAisesta metsästä Text Block SINUN LAUTEILLESI Heading K…" at bounding box center [508, 167] width 176 height 337
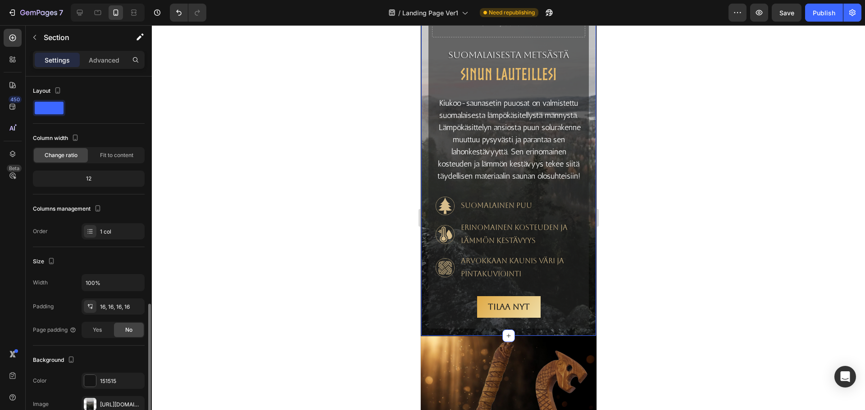
scroll to position [167, 0]
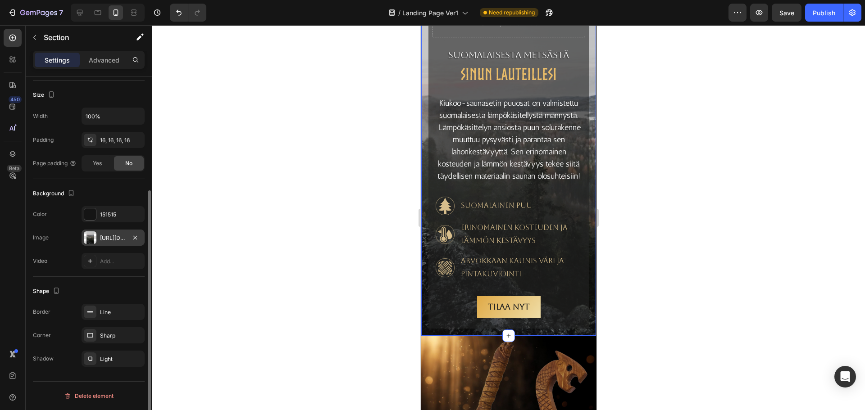
click at [100, 240] on div "[URL][DOMAIN_NAME]" at bounding box center [113, 238] width 26 height 8
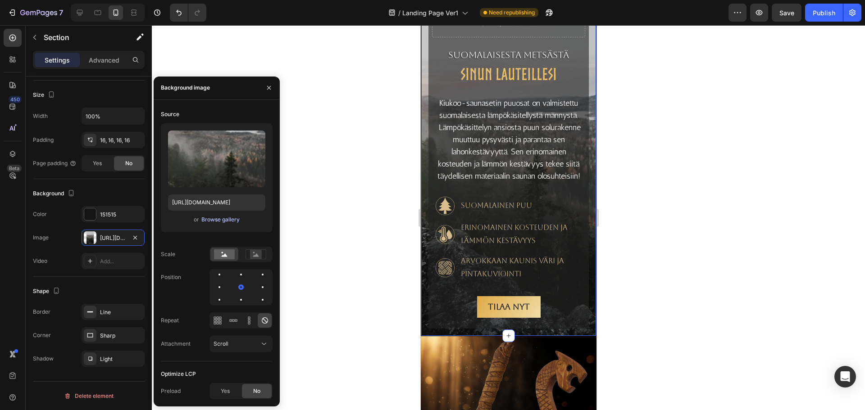
click at [224, 222] on div "Browse gallery" at bounding box center [220, 220] width 38 height 8
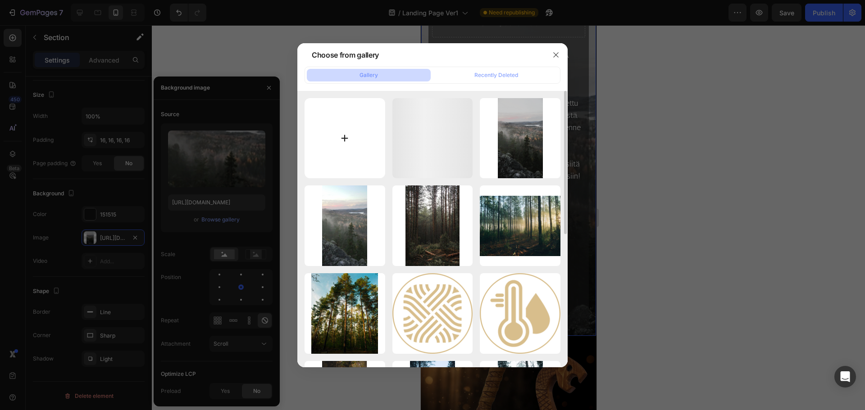
click at [331, 141] on input "file" at bounding box center [344, 138] width 81 height 81
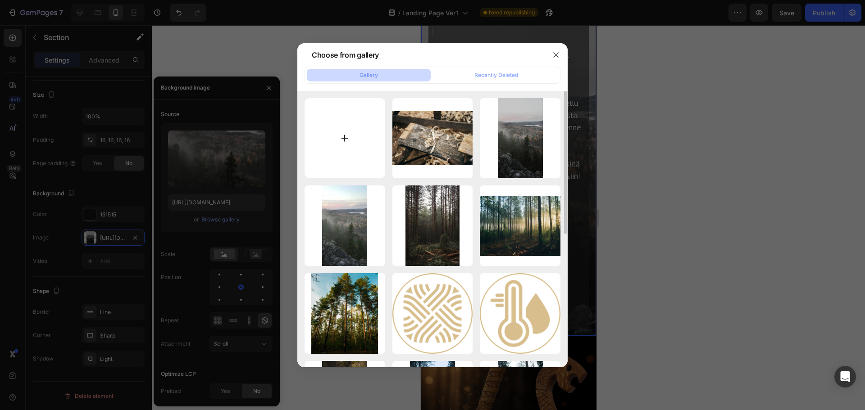
type input "C:\fakepath\Green and White Photo Collage [DATE] Instagram Story.png"
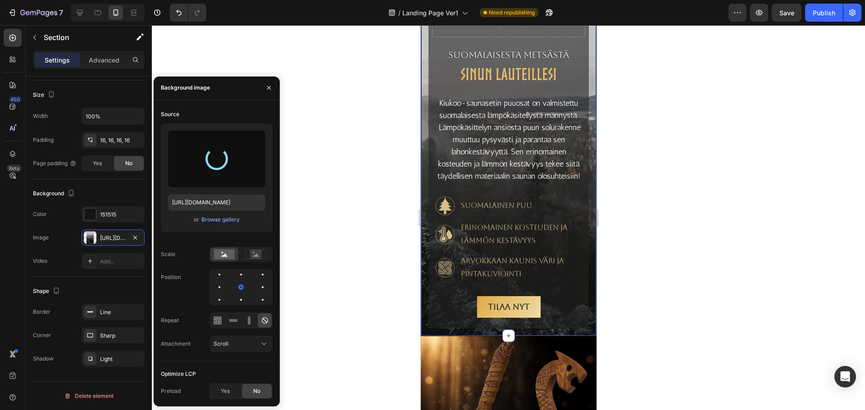
type input "[URL][DOMAIN_NAME]"
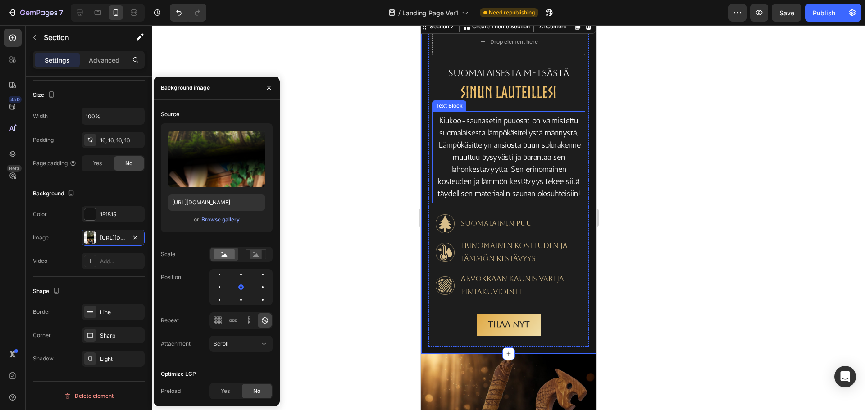
scroll to position [1891, 0]
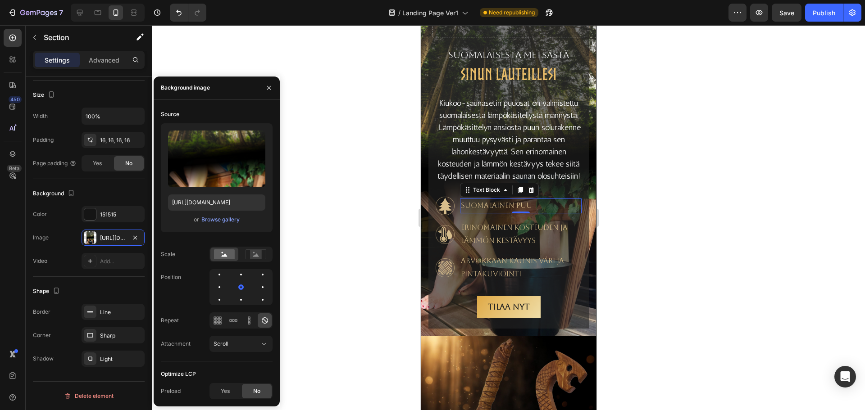
click at [481, 213] on p "Suomalainen puu" at bounding box center [520, 205] width 120 height 13
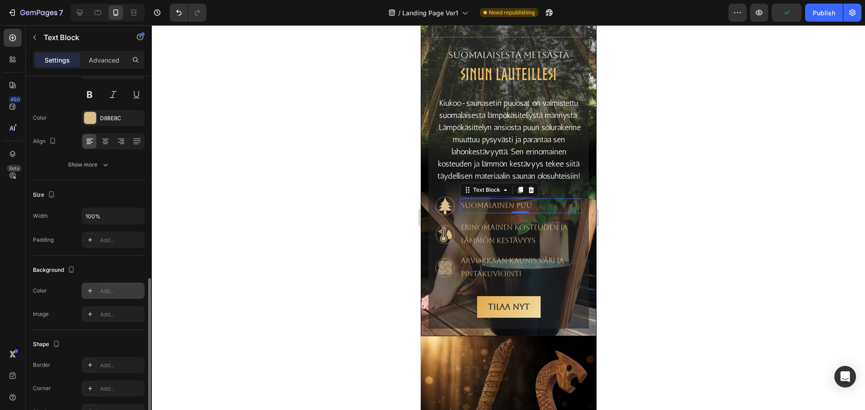
scroll to position [174, 0]
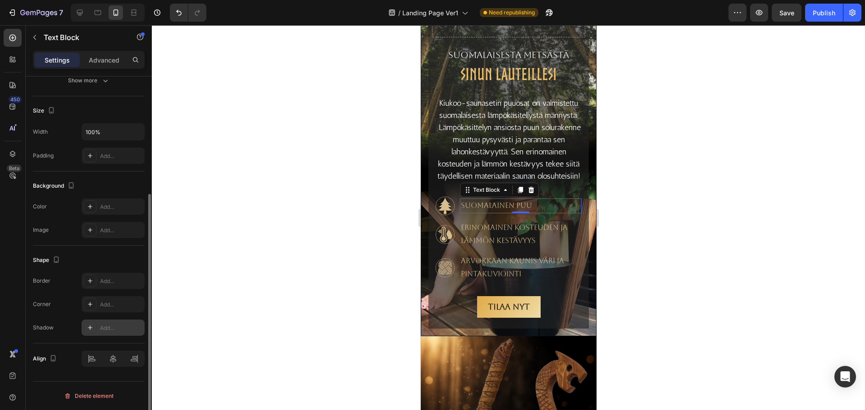
click at [93, 329] on icon at bounding box center [89, 327] width 7 height 7
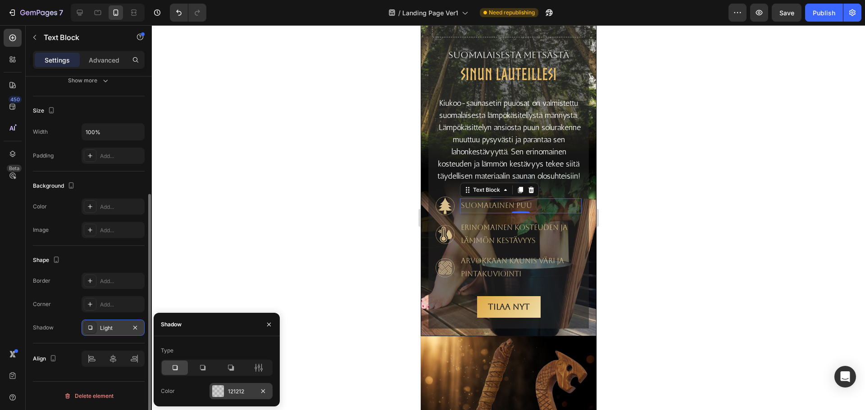
click at [217, 391] on div at bounding box center [218, 391] width 12 height 12
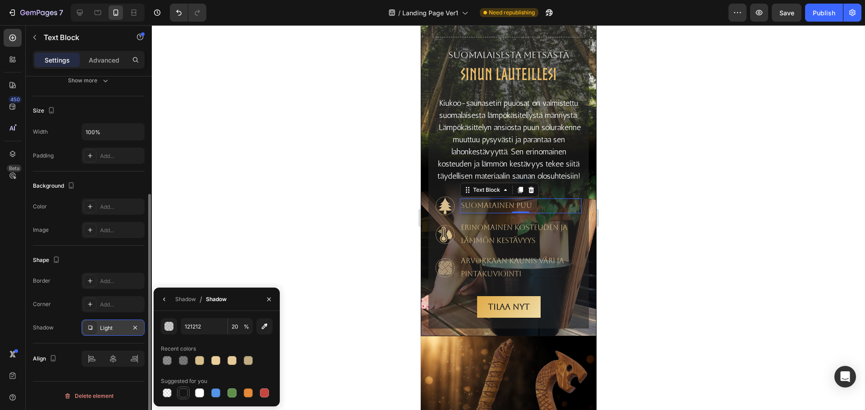
click at [181, 393] on div at bounding box center [183, 393] width 9 height 9
type input "151515"
type input "100"
click at [181, 393] on div at bounding box center [183, 393] width 9 height 9
click at [131, 330] on button "button" at bounding box center [135, 327] width 11 height 11
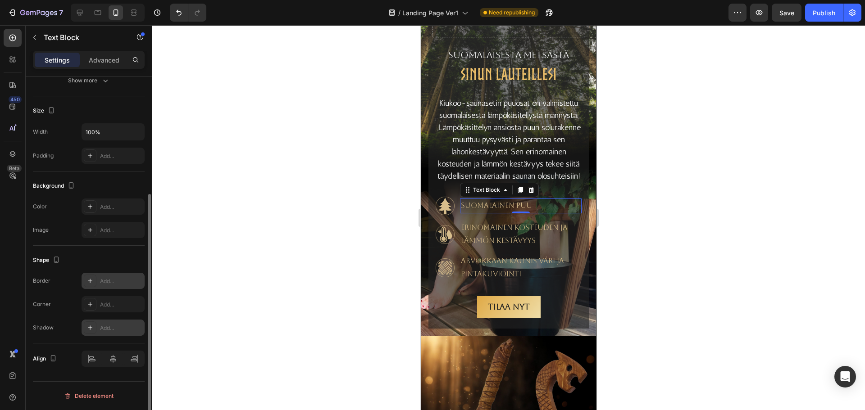
scroll to position [0, 0]
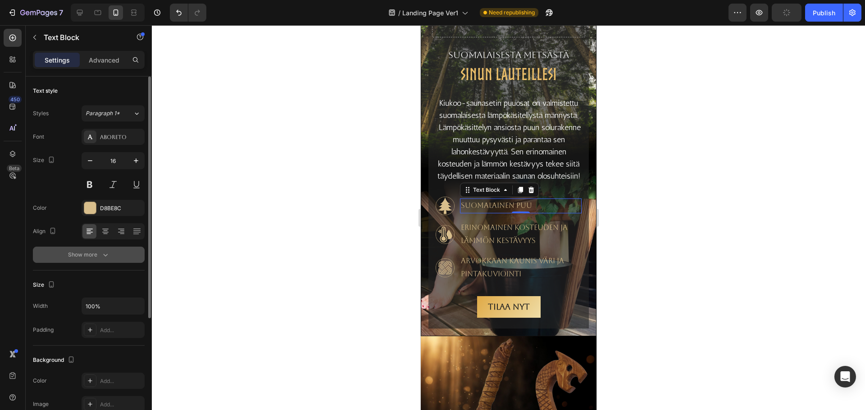
click at [101, 254] on icon "button" at bounding box center [105, 254] width 9 height 9
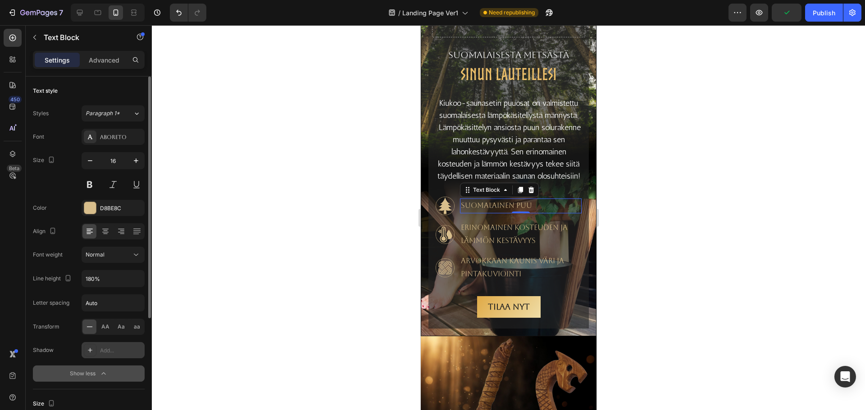
click at [95, 352] on div at bounding box center [90, 350] width 13 height 13
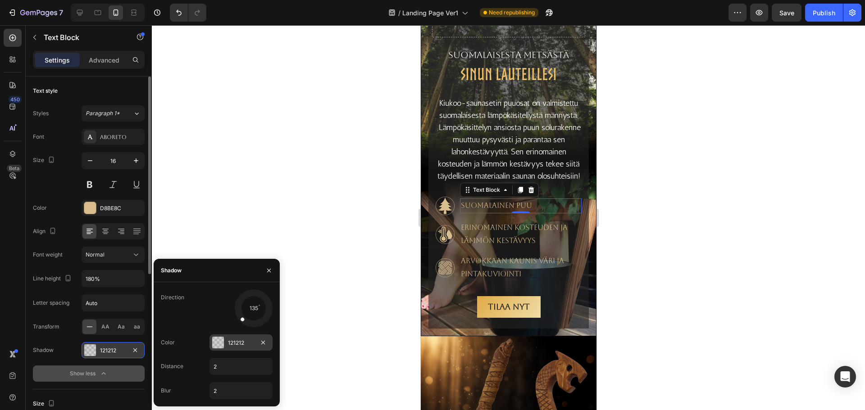
click at [218, 340] on div at bounding box center [218, 343] width 12 height 12
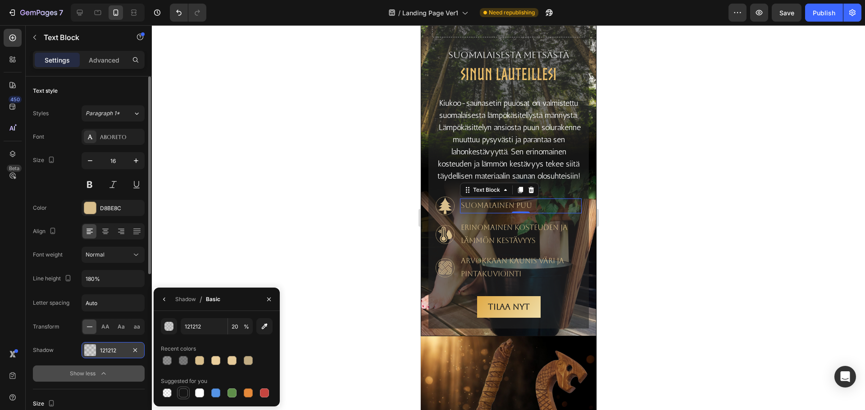
click at [182, 393] on div at bounding box center [183, 393] width 9 height 9
type input "151515"
type input "100"
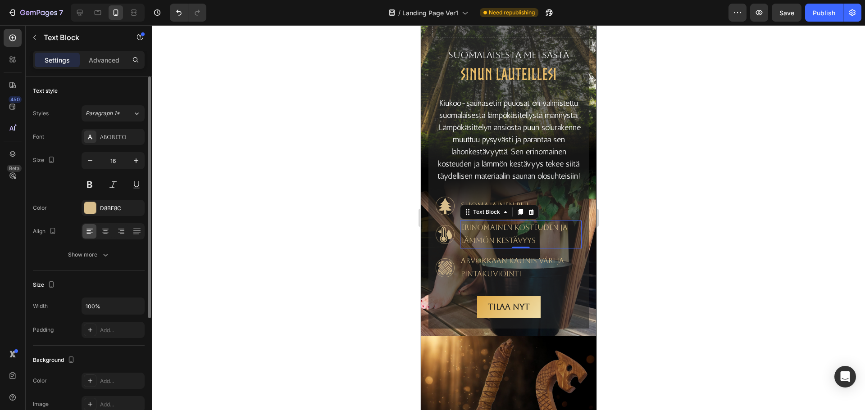
click at [481, 248] on p "Erinomainen kosteuden ja lämmön kestävyys" at bounding box center [520, 235] width 120 height 26
click at [98, 250] on div "Show more" at bounding box center [89, 254] width 42 height 9
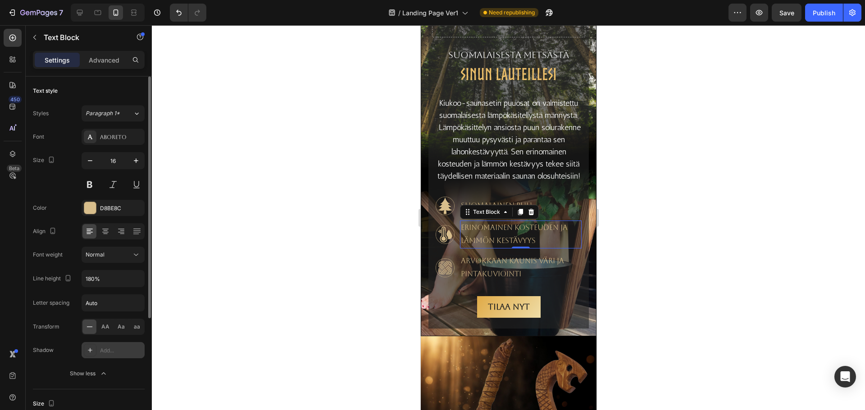
click at [93, 350] on icon at bounding box center [89, 350] width 7 height 7
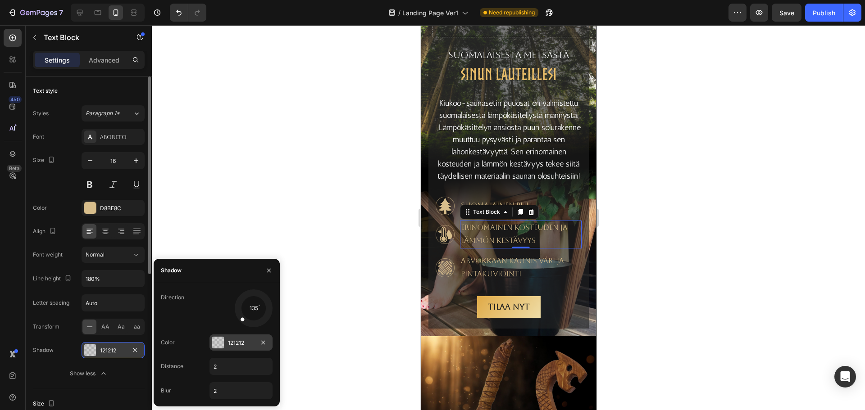
click at [216, 344] on div at bounding box center [218, 343] width 12 height 12
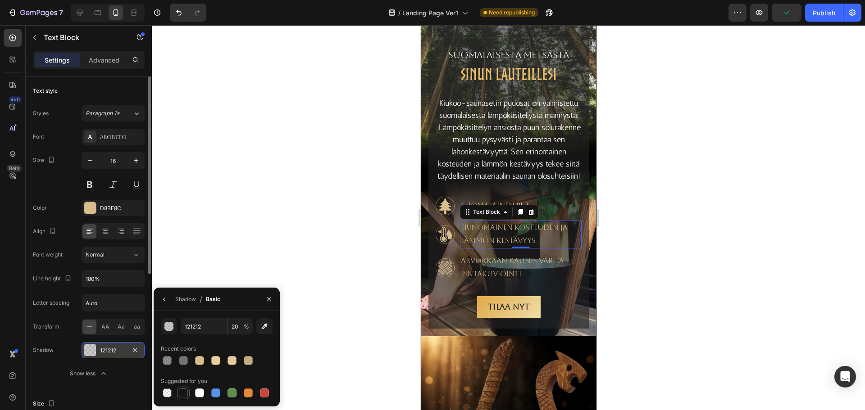
click at [183, 396] on div at bounding box center [183, 393] width 9 height 9
type input "151515"
type input "100"
click at [476, 281] on p "Arvokkaan kaunis väri ja pintakuviointi" at bounding box center [520, 268] width 120 height 26
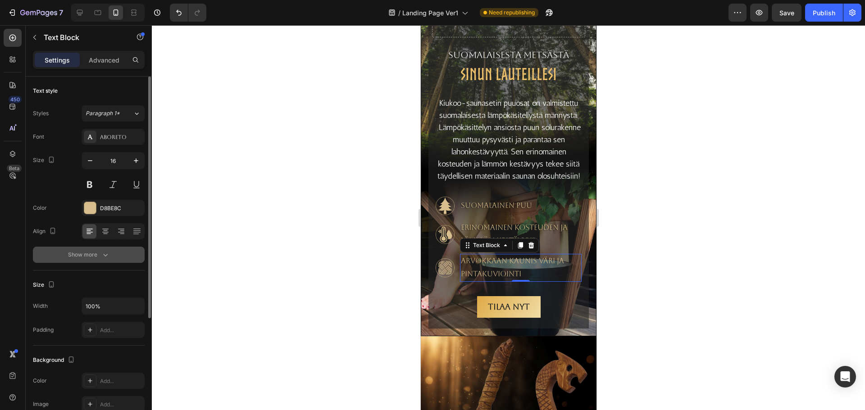
click at [86, 254] on div "Show more" at bounding box center [89, 254] width 42 height 9
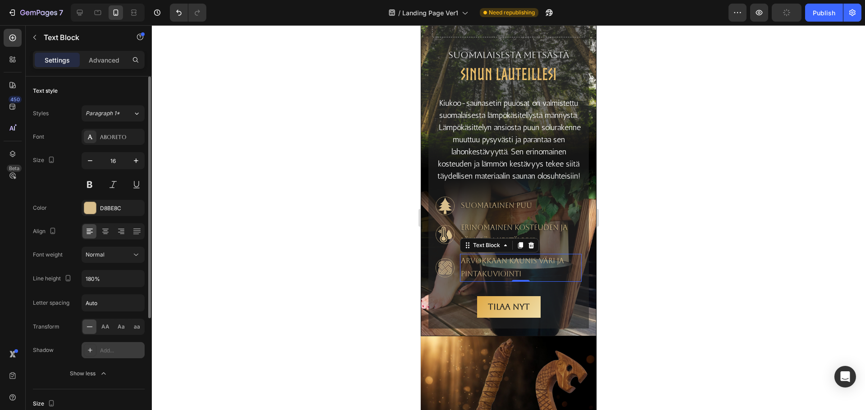
click at [100, 347] on div "Add..." at bounding box center [121, 351] width 42 height 8
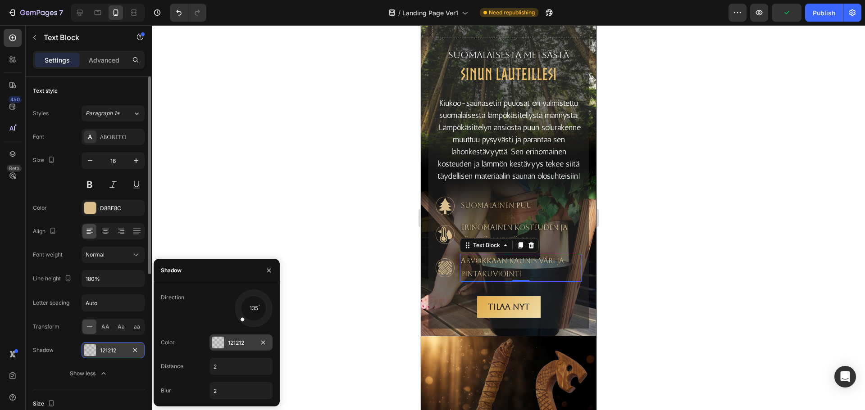
click at [217, 343] on div at bounding box center [218, 343] width 12 height 12
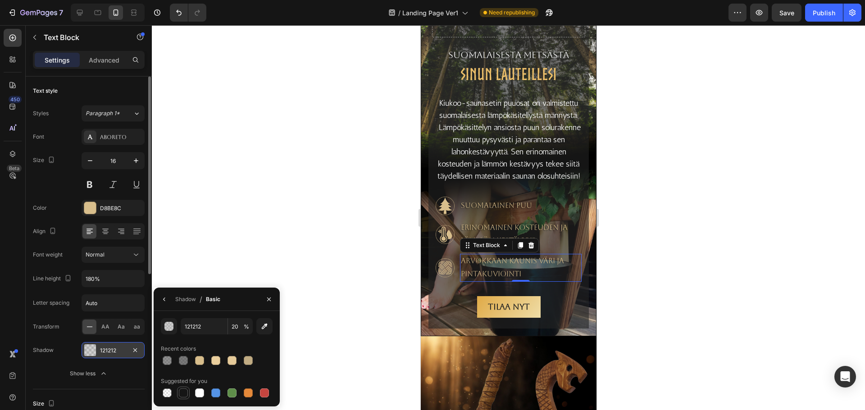
click at [185, 390] on div at bounding box center [183, 393] width 9 height 9
type input "151515"
type input "100"
click at [280, 252] on div at bounding box center [508, 217] width 713 height 385
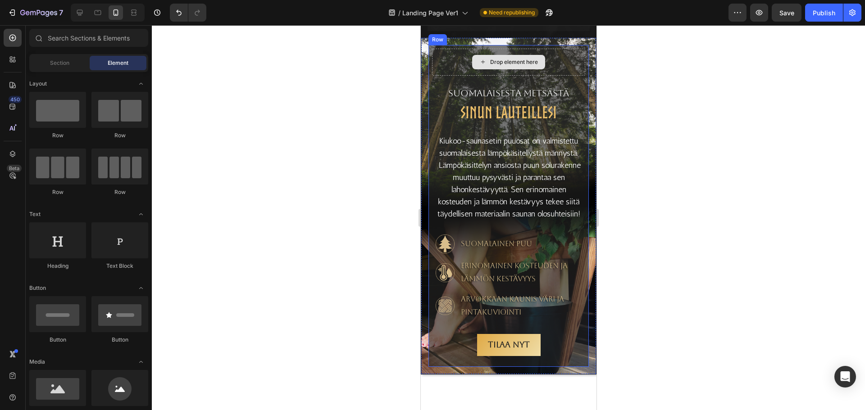
scroll to position [1891, 0]
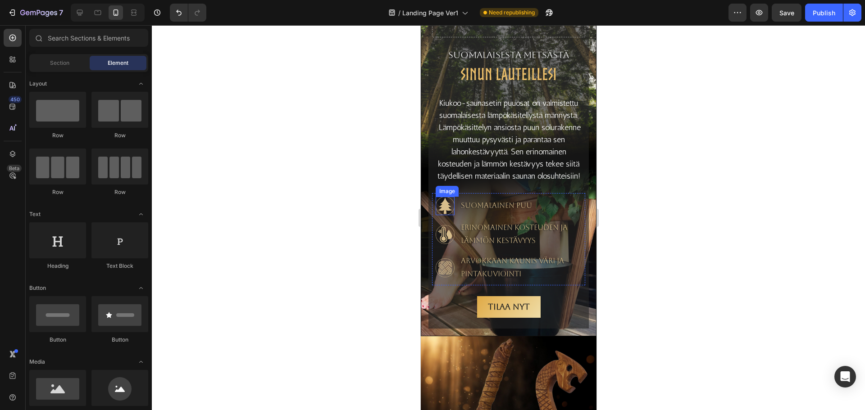
click at [440, 216] on img at bounding box center [444, 206] width 19 height 19
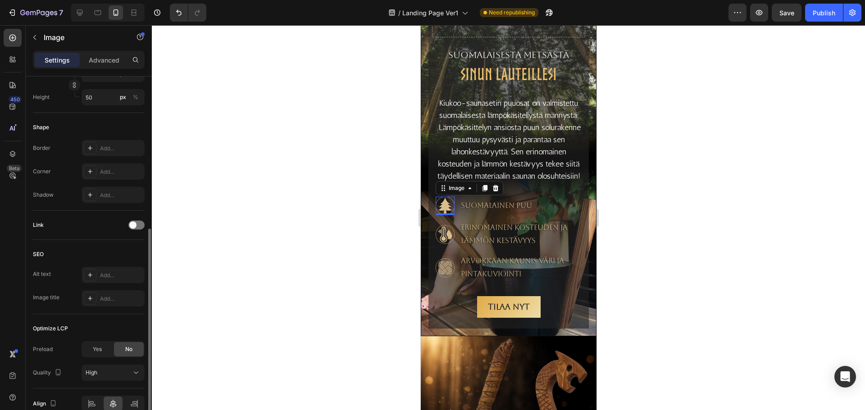
scroll to position [343, 0]
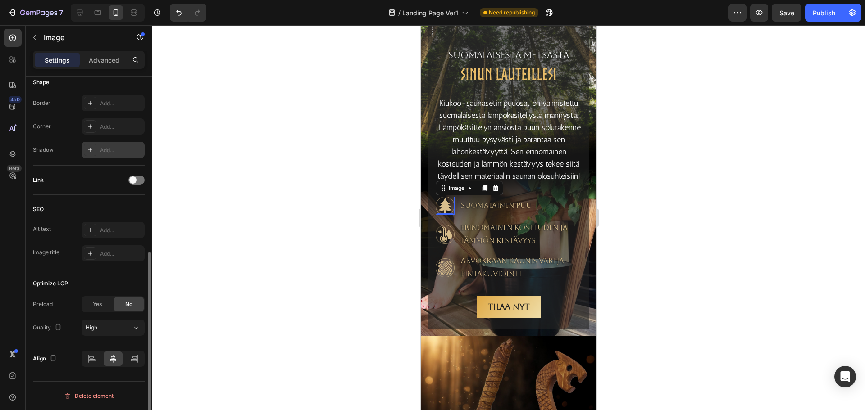
click at [94, 149] on div at bounding box center [90, 150] width 13 height 13
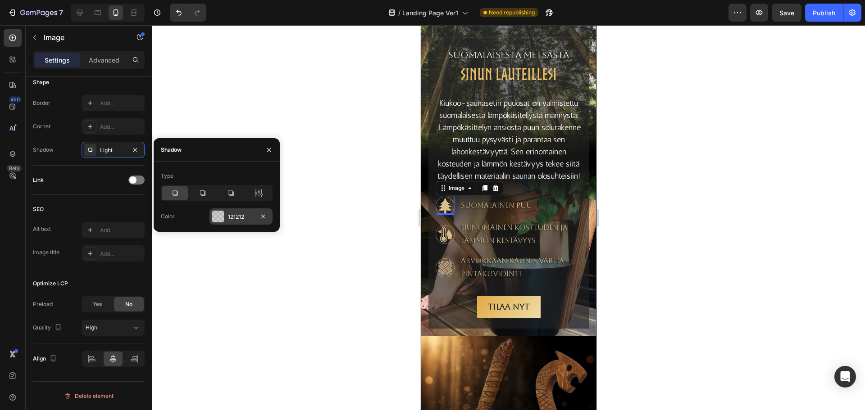
click at [220, 217] on div at bounding box center [218, 217] width 12 height 12
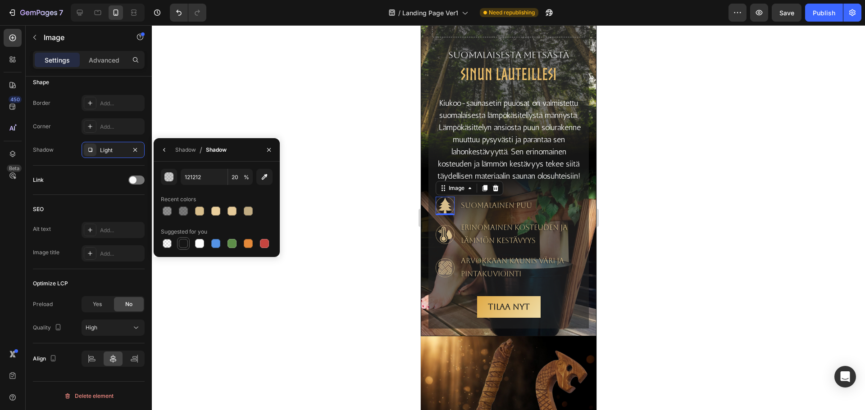
click at [185, 240] on div at bounding box center [183, 243] width 9 height 9
type input "151515"
type input "100"
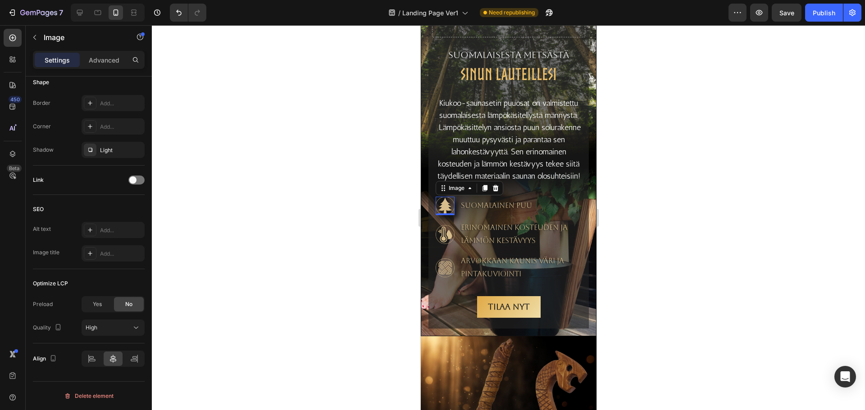
click at [211, 300] on div at bounding box center [508, 217] width 713 height 385
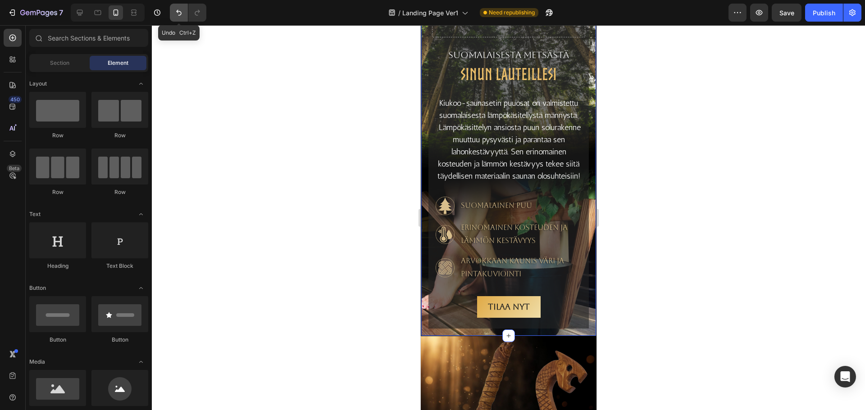
click at [182, 17] on button "Undo/Redo" at bounding box center [179, 13] width 18 height 18
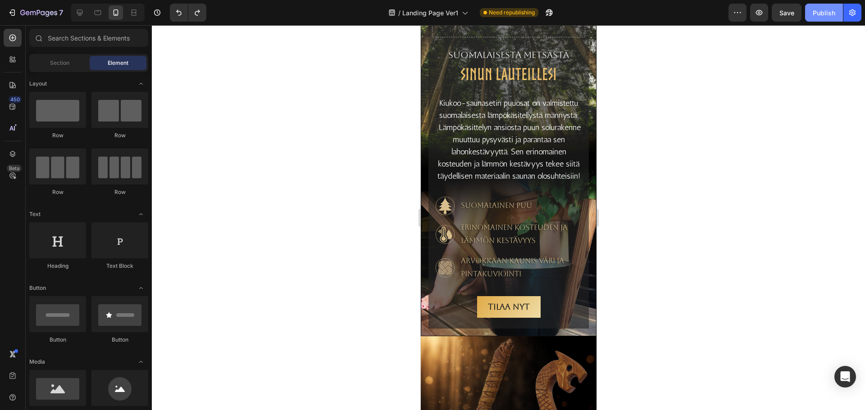
click at [827, 12] on div "Publish" at bounding box center [823, 12] width 23 height 9
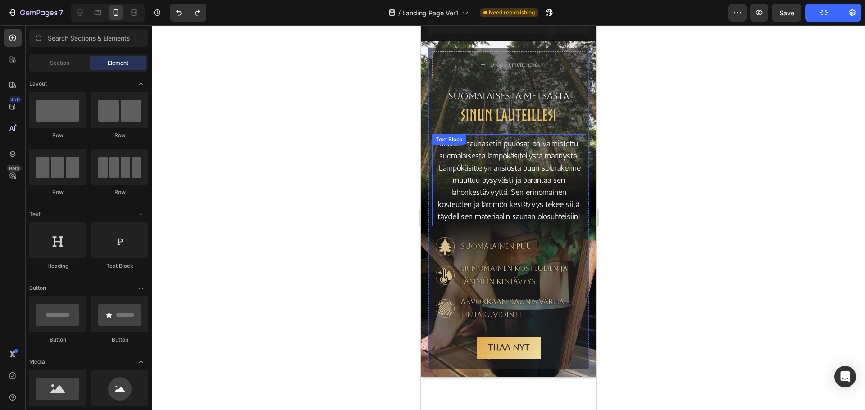
scroll to position [1756, 0]
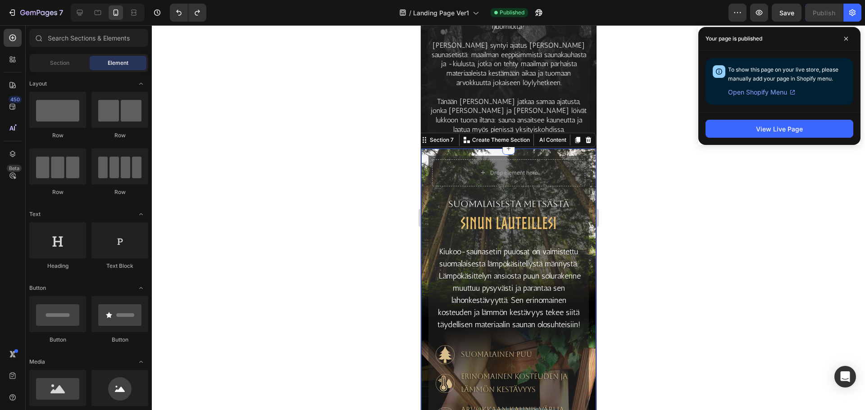
click at [570, 148] on div "Drop element here SuomalAisesta metsästä Text Block SINUN LAUTEILLESI Heading K…" at bounding box center [508, 316] width 176 height 337
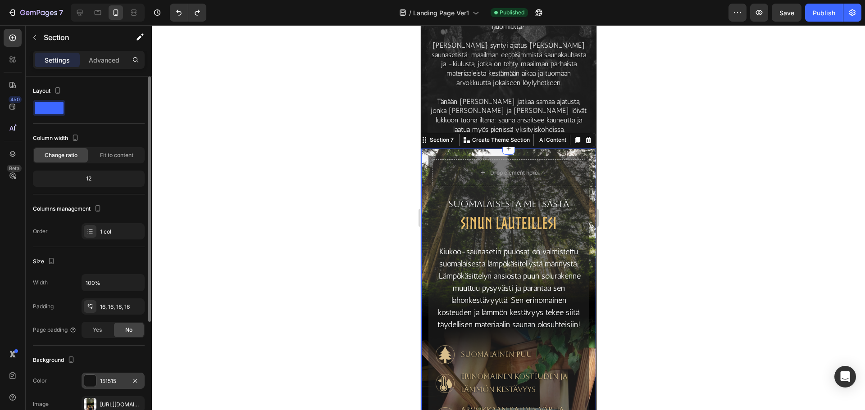
scroll to position [90, 0]
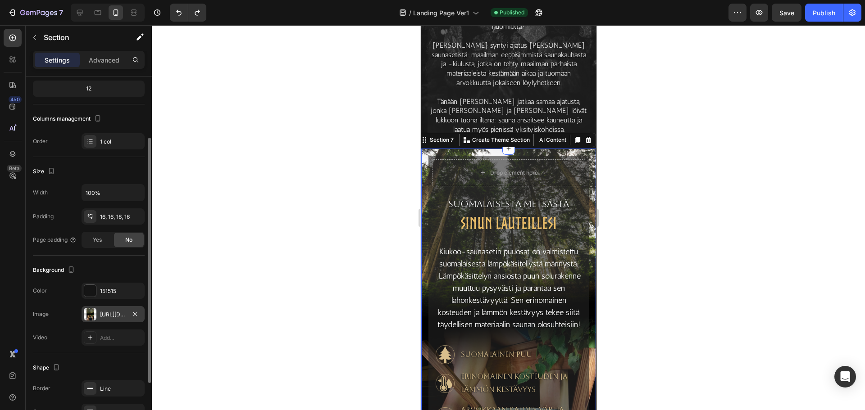
click at [119, 312] on div "[URL][DOMAIN_NAME]" at bounding box center [113, 315] width 26 height 8
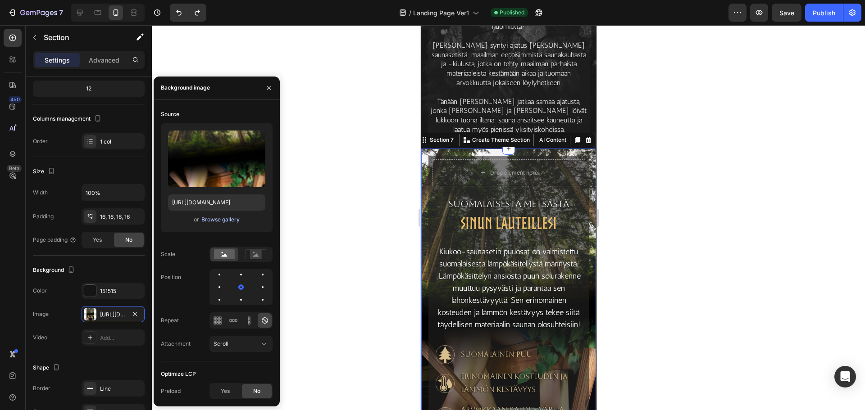
click at [214, 221] on div "Browse gallery" at bounding box center [220, 220] width 38 height 8
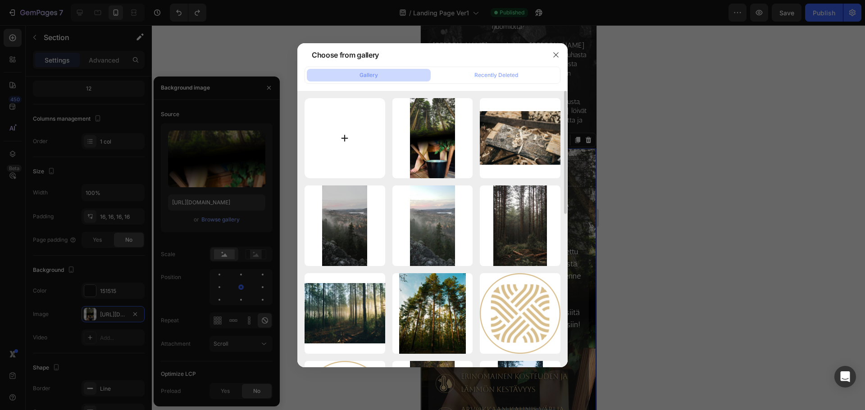
click at [335, 138] on input "file" at bounding box center [344, 138] width 81 height 81
type input "C:\fakepath\Green and White Photo Collage [DATE] Instagram Story (1).png"
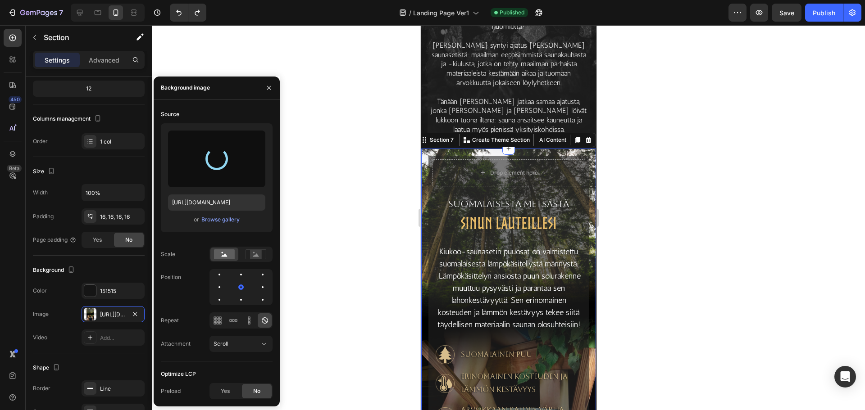
type input "[URL][DOMAIN_NAME]"
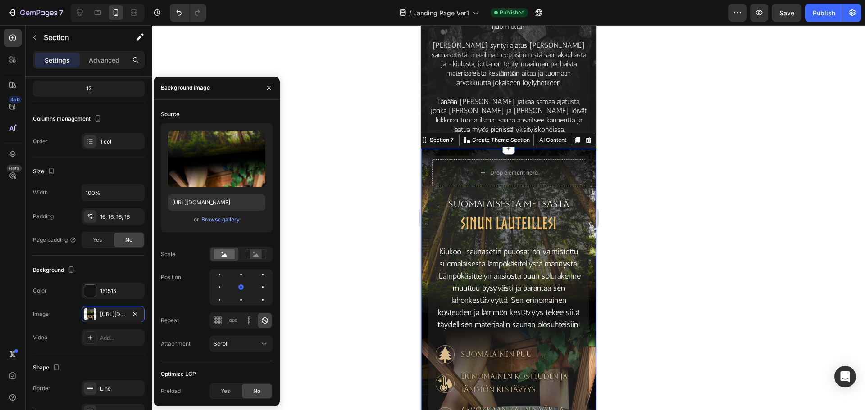
click at [689, 188] on div at bounding box center [508, 217] width 713 height 385
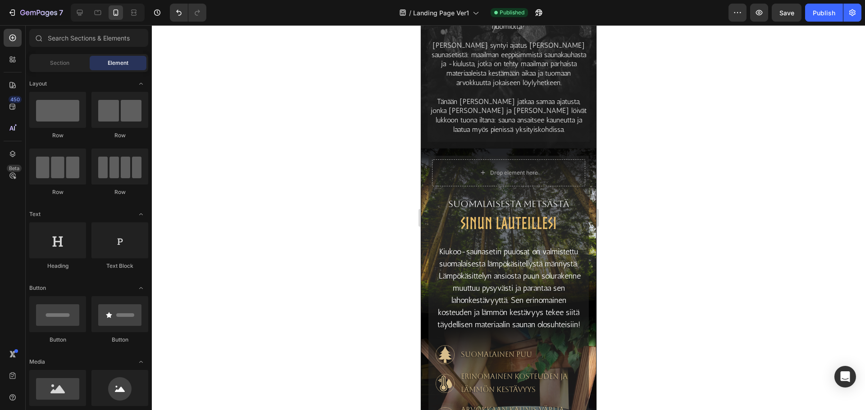
click at [671, 179] on div at bounding box center [508, 217] width 713 height 385
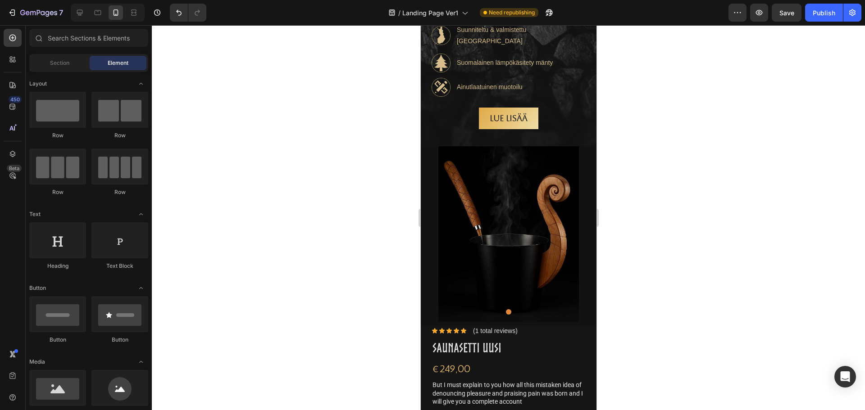
scroll to position [721, 0]
click at [829, 11] on div "Publish" at bounding box center [823, 12] width 23 height 9
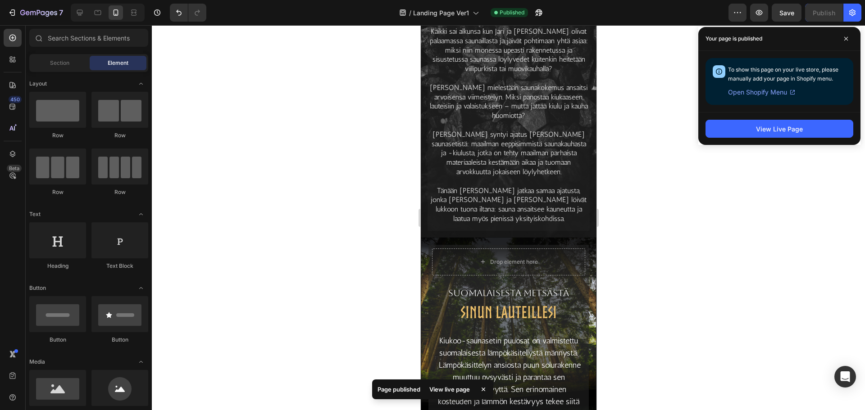
scroll to position [1982, 0]
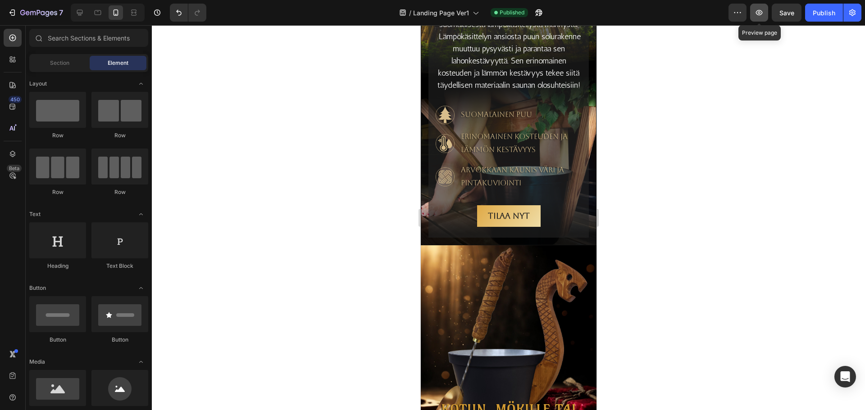
click at [759, 16] on icon "button" at bounding box center [758, 12] width 9 height 9
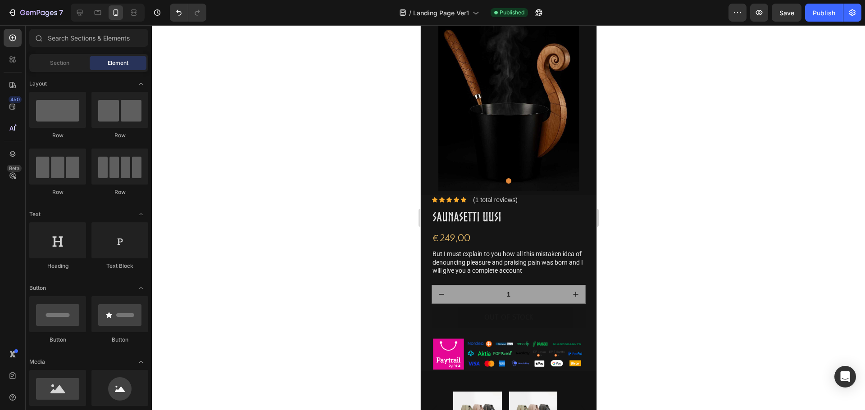
scroll to position [766, 0]
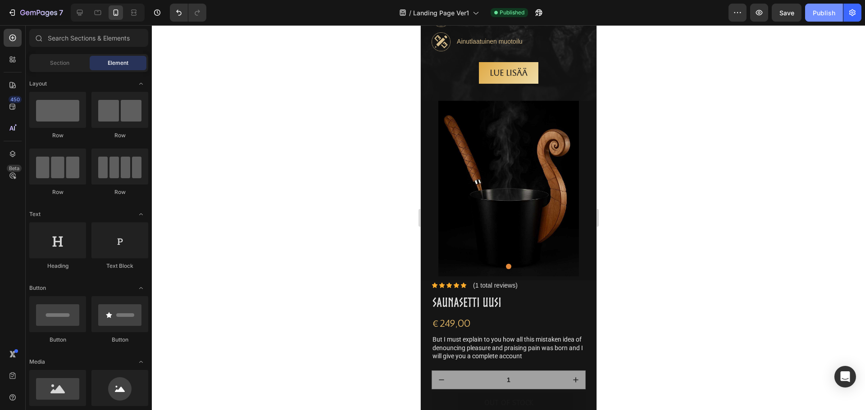
click at [820, 17] on div "Publish" at bounding box center [823, 12] width 23 height 9
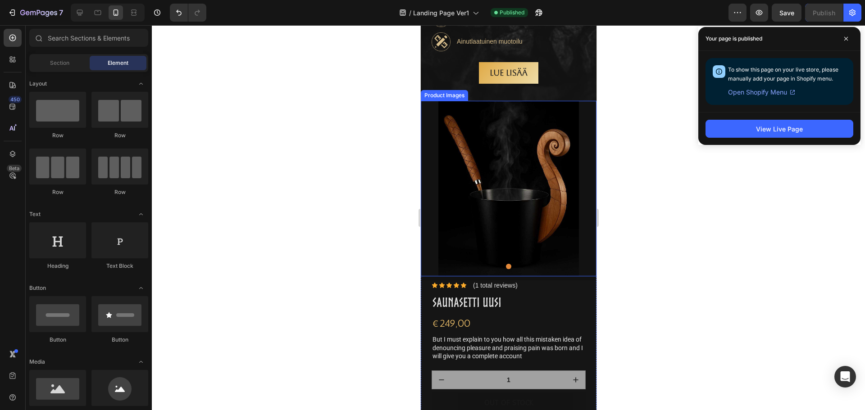
click at [496, 195] on img at bounding box center [508, 189] width 176 height 176
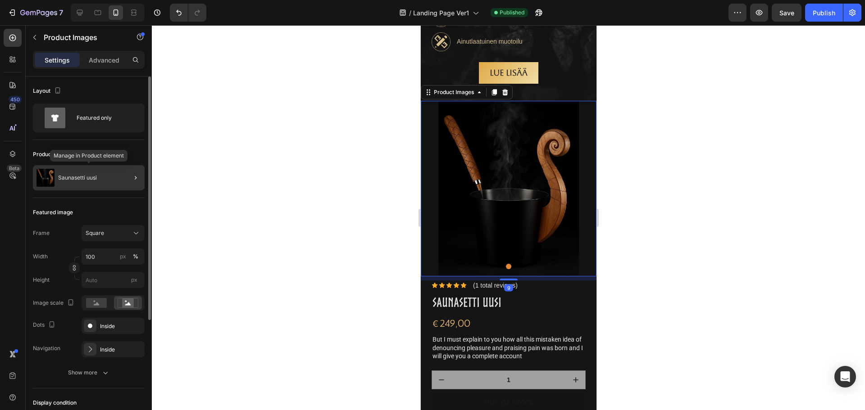
click at [71, 182] on div "Saunasetti uusi" at bounding box center [89, 177] width 112 height 25
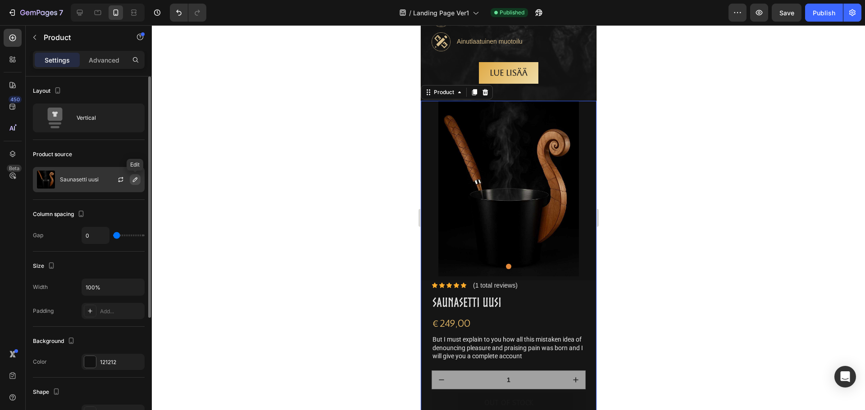
click at [132, 180] on icon "button" at bounding box center [134, 179] width 7 height 7
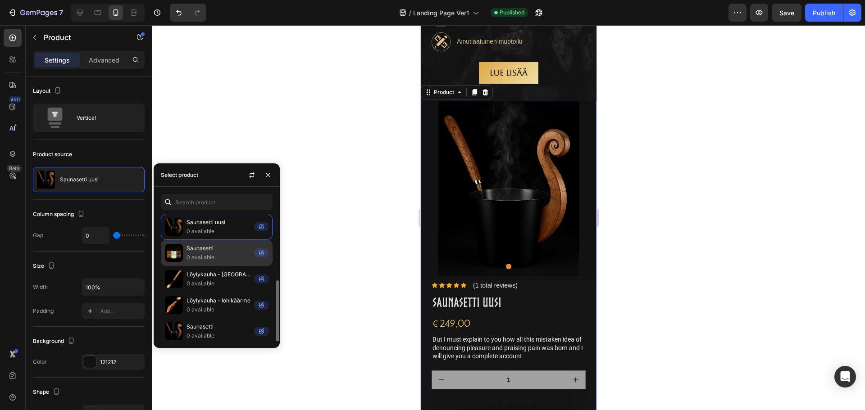
scroll to position [45, 0]
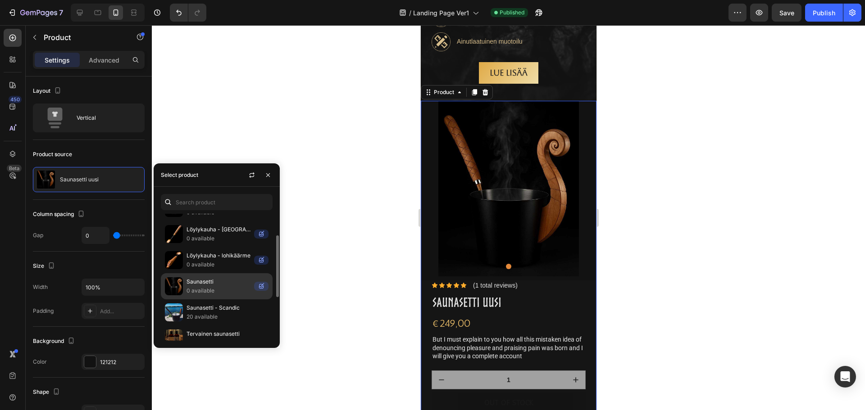
click at [202, 281] on p "Saunasetti" at bounding box center [218, 281] width 64 height 9
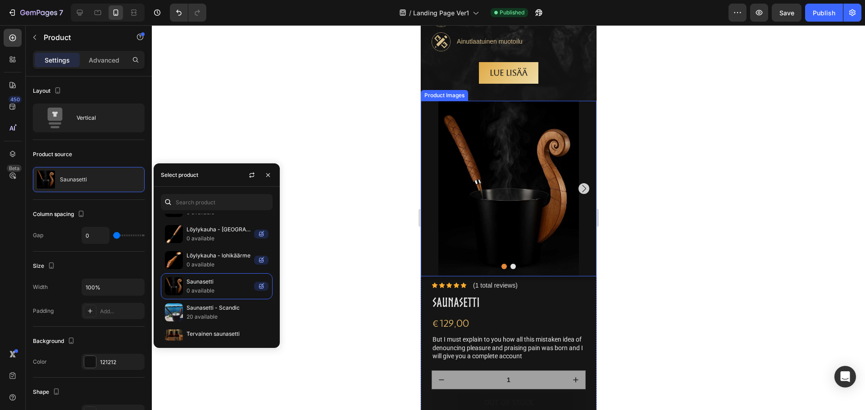
click at [578, 190] on icon "Carousel Next Arrow" at bounding box center [583, 188] width 11 height 11
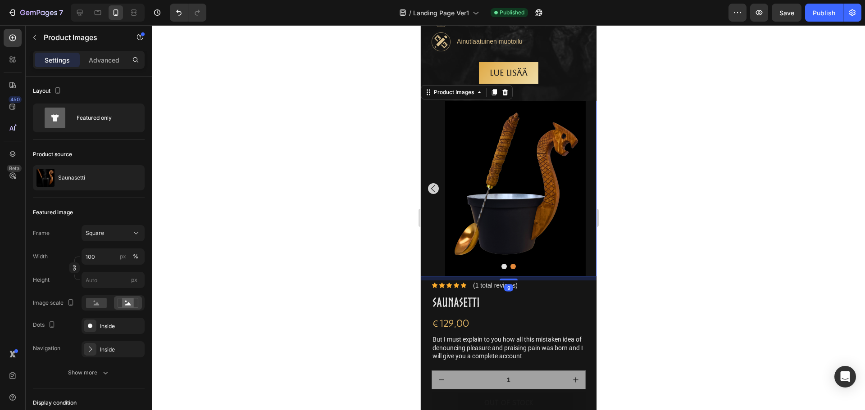
click at [436, 190] on icon "Carousel Back Arrow" at bounding box center [432, 188] width 11 height 11
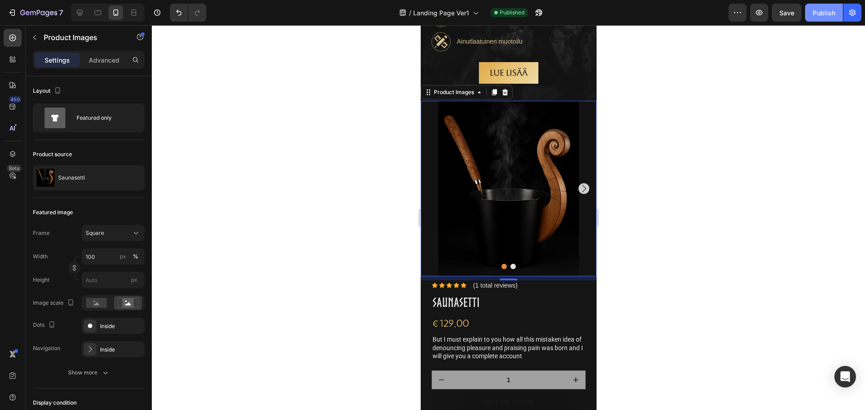
click at [830, 12] on div "Publish" at bounding box center [823, 12] width 23 height 9
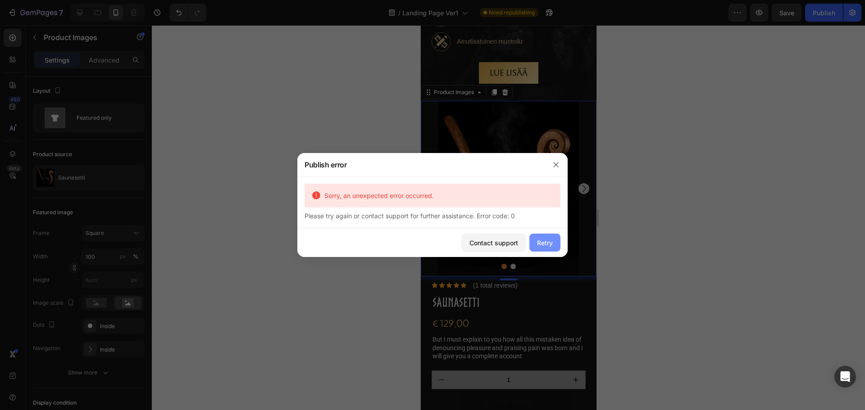
drag, startPoint x: 546, startPoint y: 241, endPoint x: 123, endPoint y: 218, distance: 423.4
click at [546, 241] on div "Retry" at bounding box center [545, 242] width 16 height 9
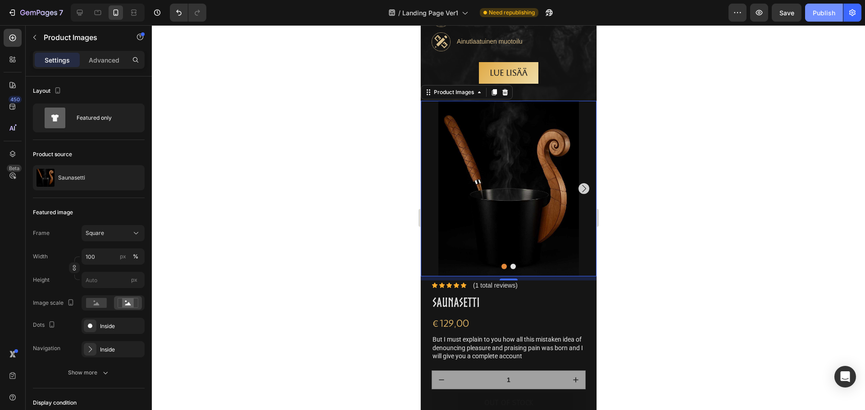
click at [827, 9] on div "Publish" at bounding box center [823, 12] width 23 height 9
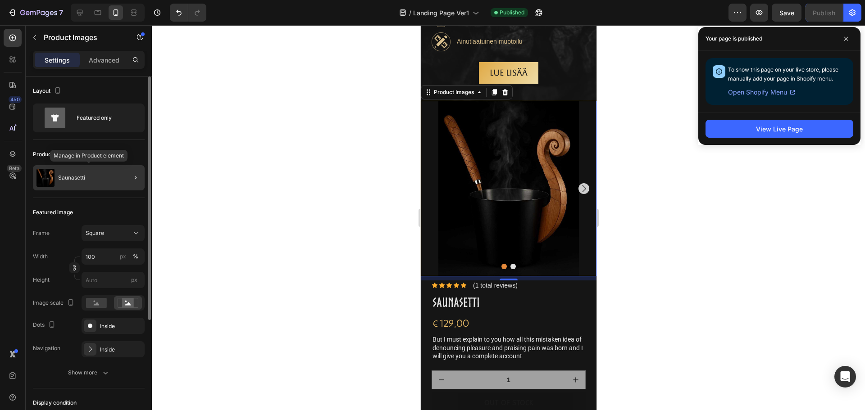
click at [105, 180] on div "Saunasetti" at bounding box center [89, 177] width 112 height 25
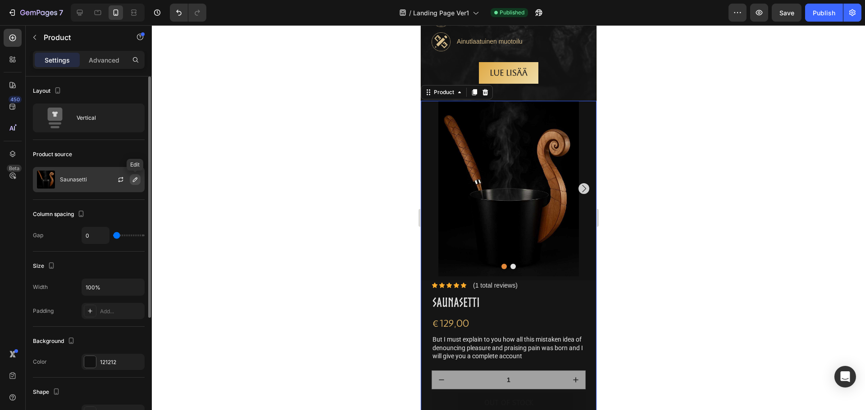
click at [135, 179] on icon "button" at bounding box center [134, 179] width 7 height 7
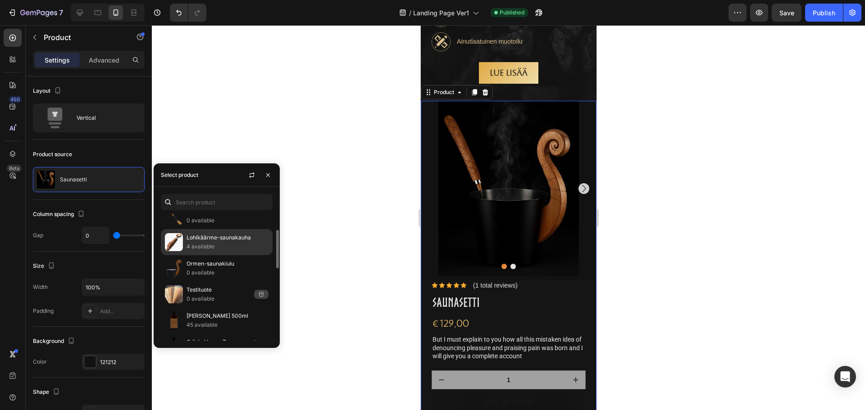
scroll to position [201, 0]
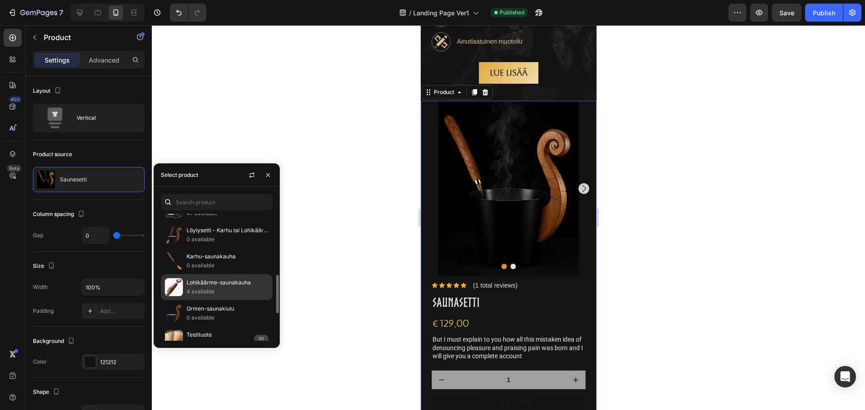
click at [222, 234] on p "Löylysetti - Karhu tai Lohikäärme" at bounding box center [227, 230] width 82 height 9
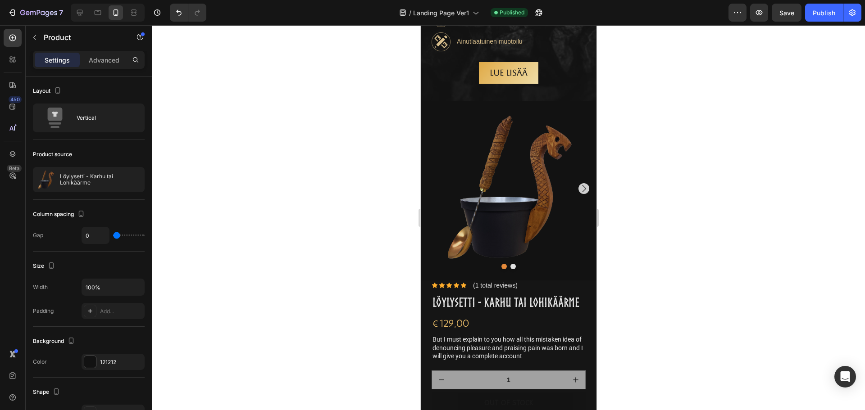
click at [315, 213] on div at bounding box center [508, 217] width 713 height 385
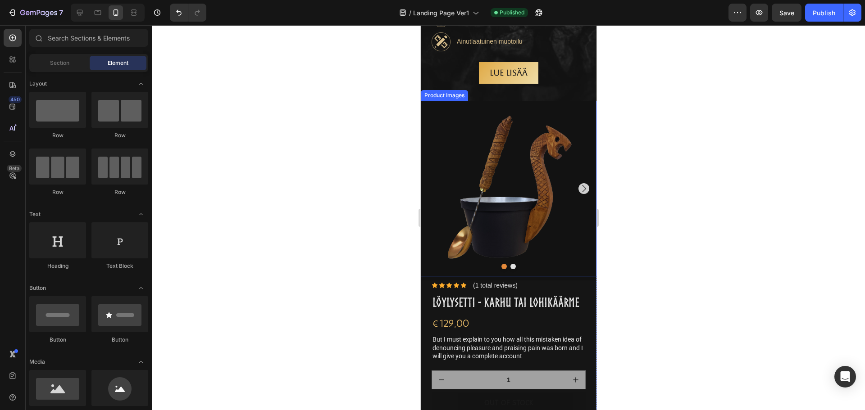
click at [582, 187] on img at bounding box center [508, 189] width 176 height 176
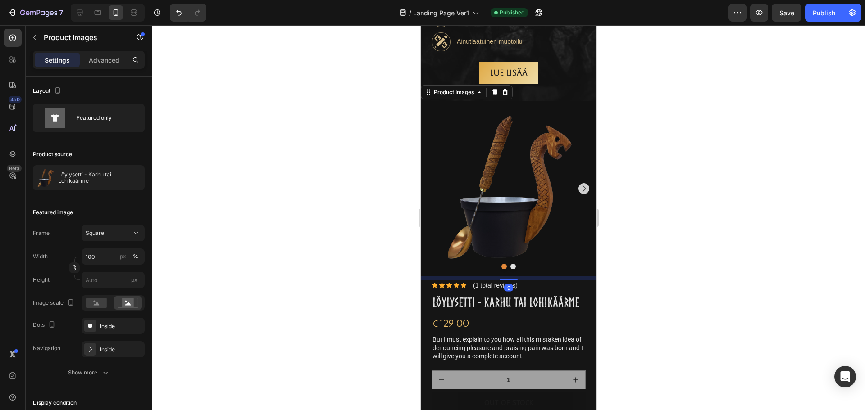
click at [580, 190] on icon "Carousel Next Arrow" at bounding box center [583, 188] width 11 height 11
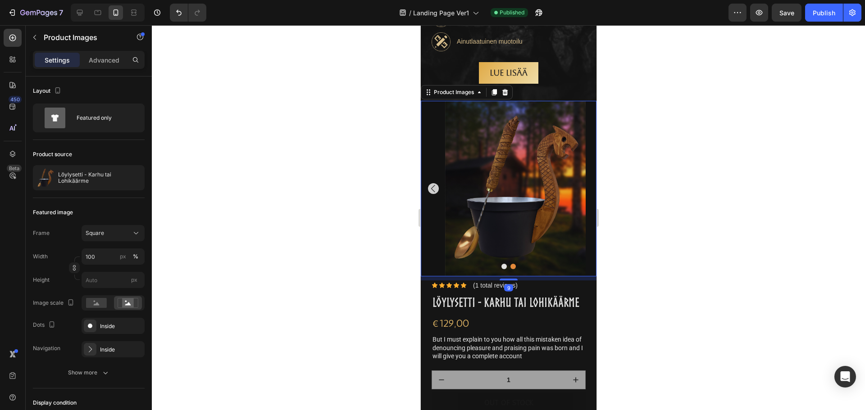
click at [430, 190] on icon "Carousel Back Arrow" at bounding box center [432, 188] width 4 height 7
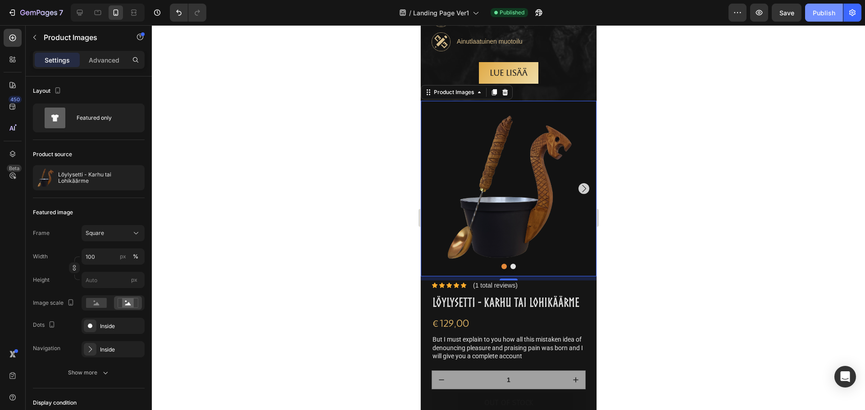
click at [821, 12] on div "Publish" at bounding box center [823, 12] width 23 height 9
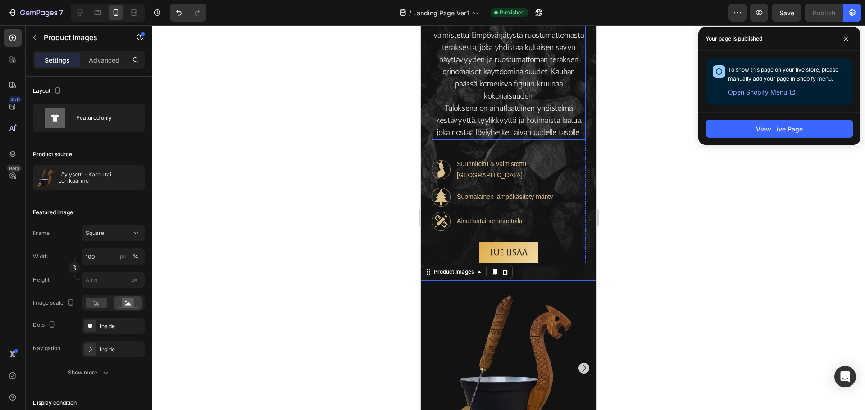
scroll to position [586, 0]
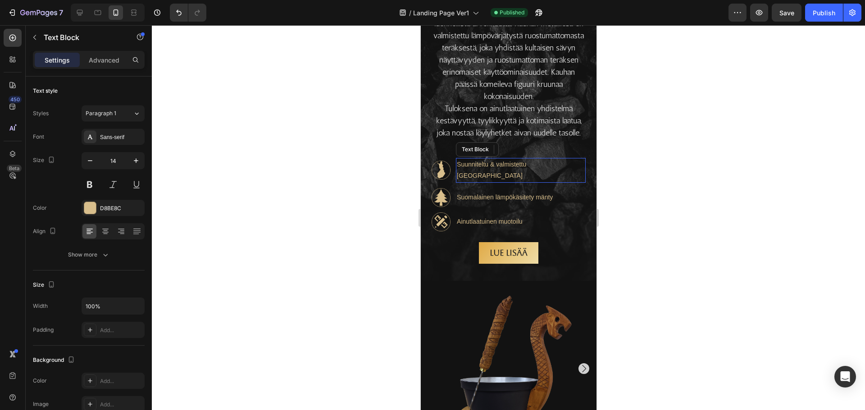
click at [507, 181] on p "Suunniteltu & valmistettu [GEOGRAPHIC_DATA]" at bounding box center [520, 170] width 128 height 23
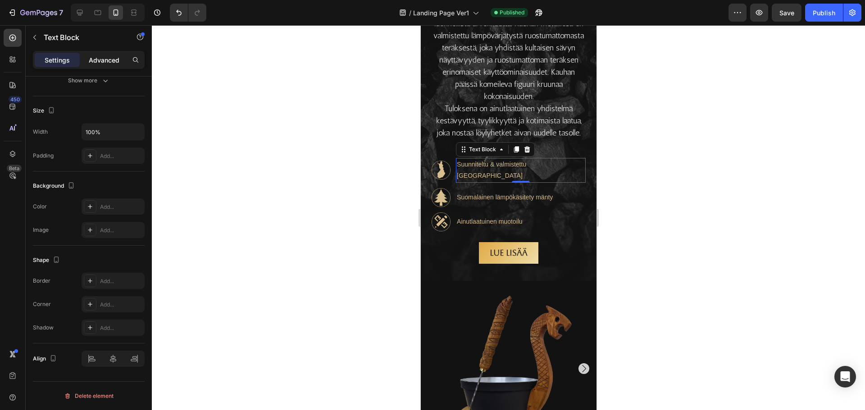
click at [113, 53] on div "Advanced" at bounding box center [104, 60] width 45 height 14
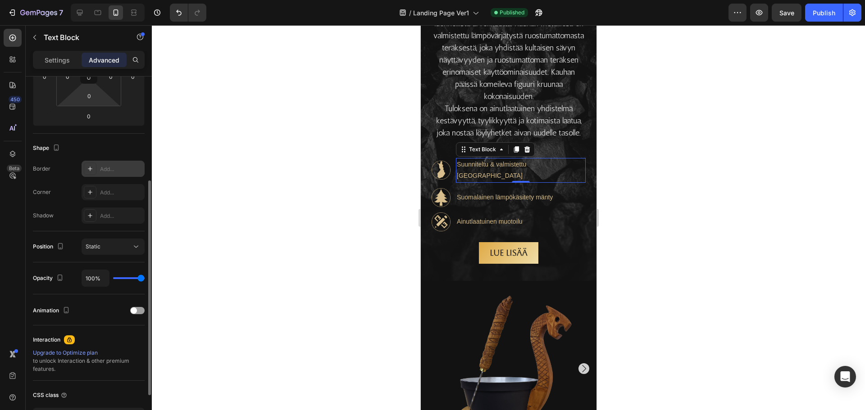
scroll to position [241, 0]
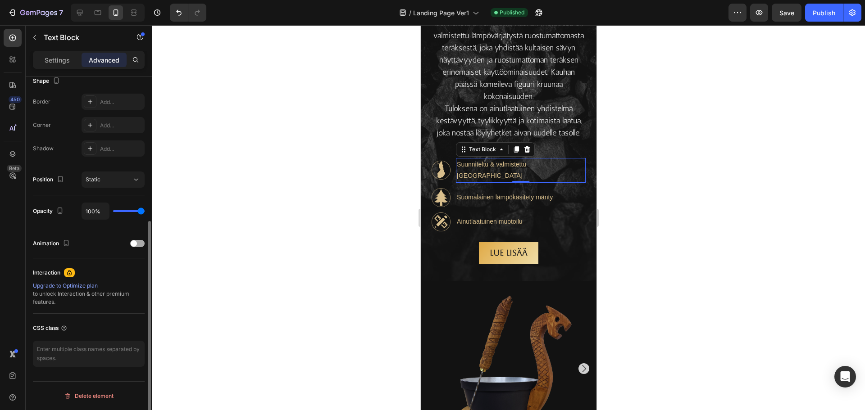
click at [140, 245] on div at bounding box center [137, 243] width 14 height 7
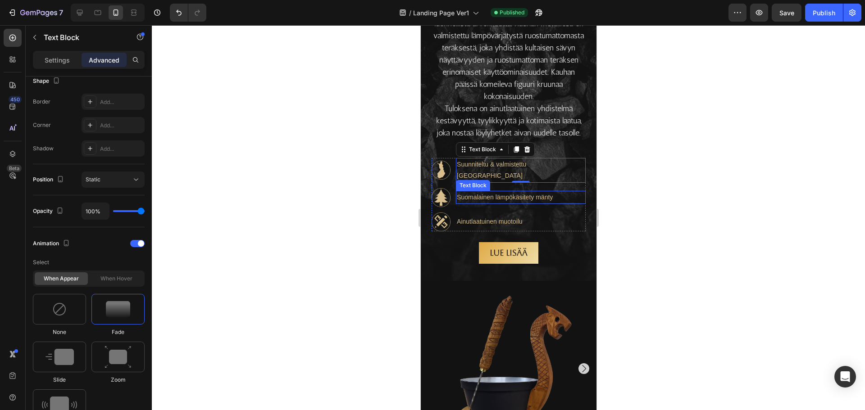
click at [514, 204] on div "Suomalainen lämpökäsitety mänty Text Block" at bounding box center [520, 197] width 130 height 13
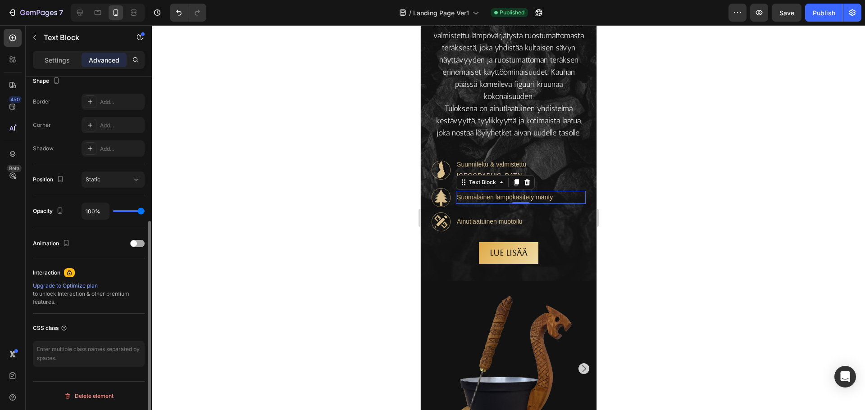
click at [141, 242] on div at bounding box center [137, 243] width 14 height 7
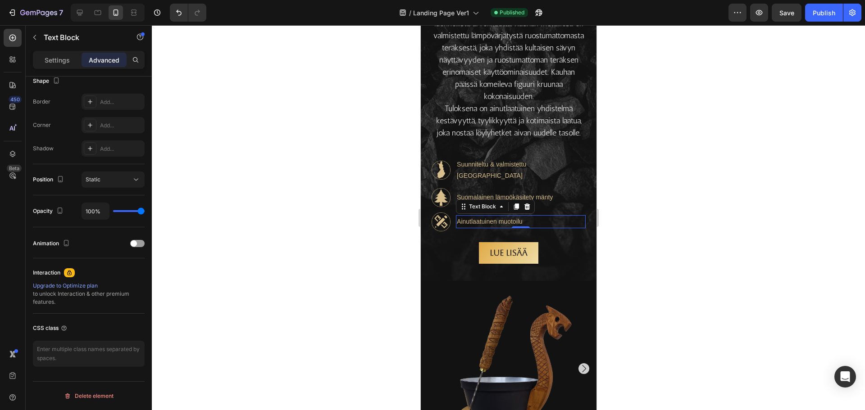
click at [493, 223] on p "Ainutlaatuinen muotoilu" at bounding box center [520, 221] width 128 height 11
click at [138, 245] on div at bounding box center [137, 243] width 14 height 7
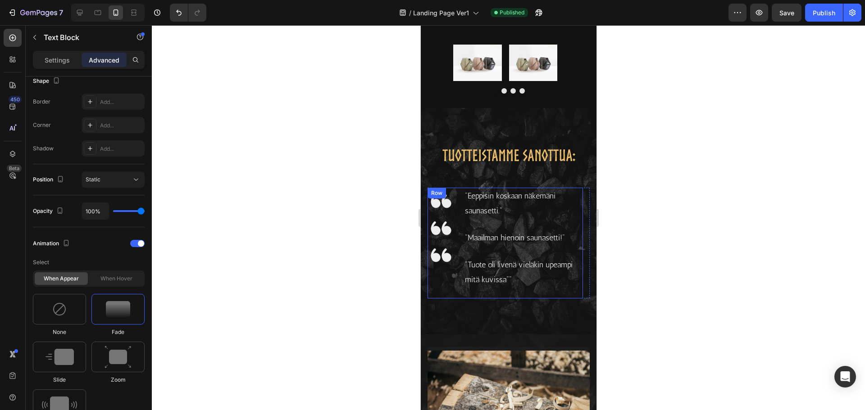
scroll to position [1139, 0]
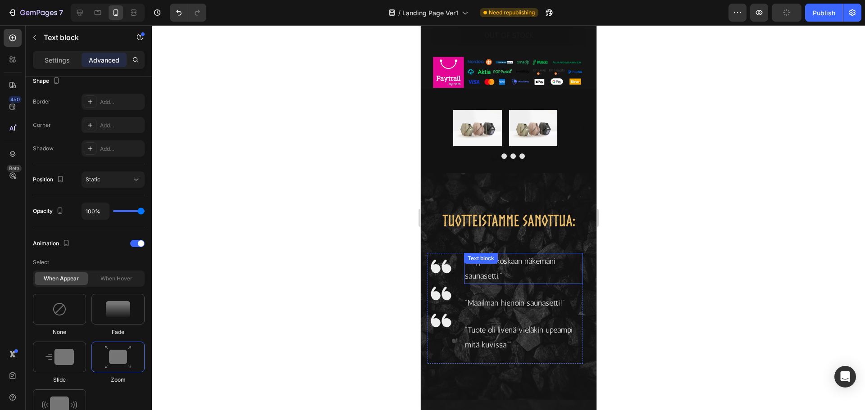
click at [497, 277] on div ""Eeppisin koskaan näkemäni saunasetti." Text block" at bounding box center [522, 268] width 119 height 31
click at [481, 310] on p ""Maailman hienoin saunasetti!"" at bounding box center [522, 303] width 117 height 14
click at [487, 276] on div ""Eeppisin koskaan näkemäni saunasetti." Text block 0" at bounding box center [522, 268] width 119 height 31
click at [122, 280] on div "When hover" at bounding box center [116, 278] width 53 height 13
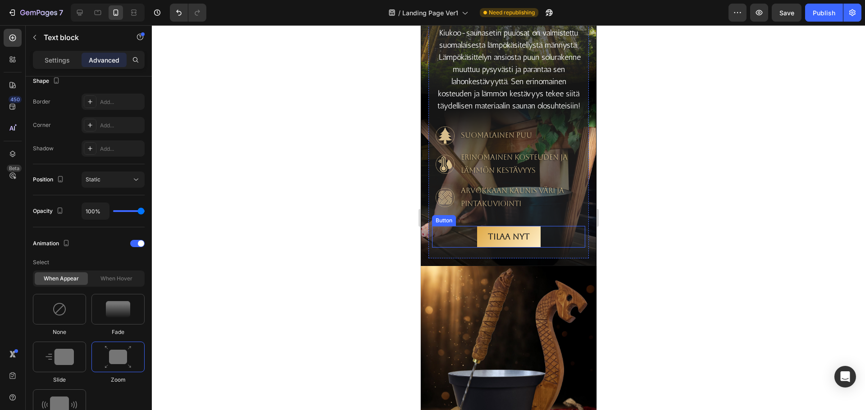
scroll to position [1994, 0]
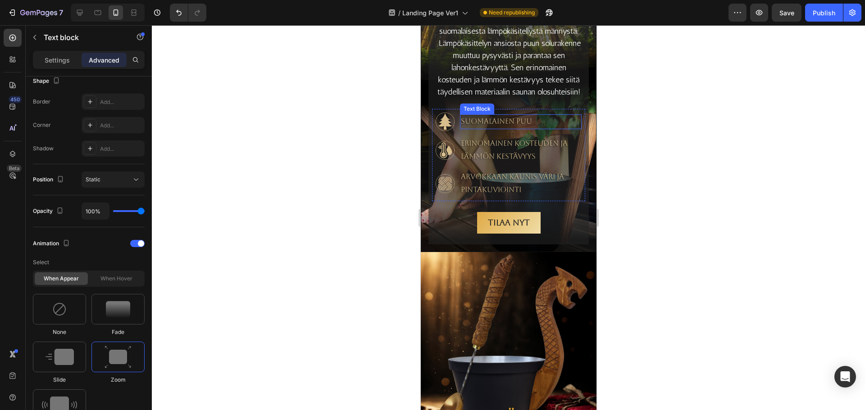
click at [500, 128] on p "Suomalainen puu" at bounding box center [520, 121] width 120 height 13
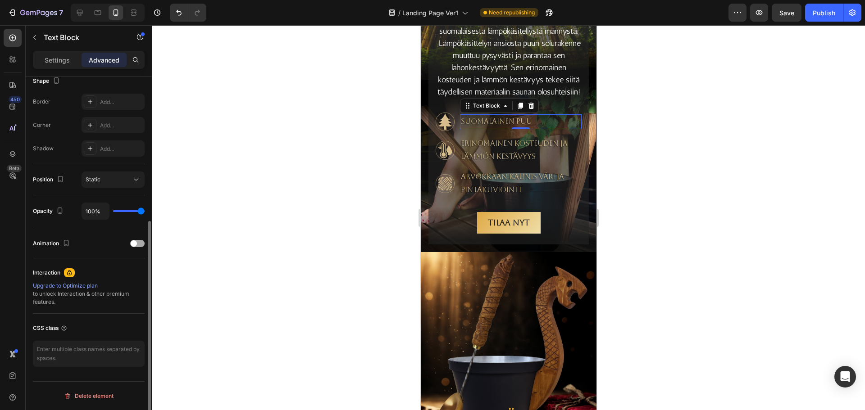
click at [135, 247] on div at bounding box center [137, 243] width 14 height 7
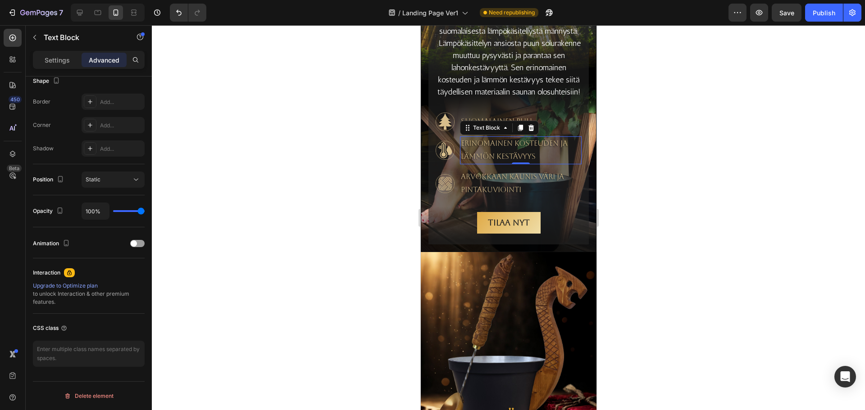
click at [493, 163] on p "Erinomainen kosteuden ja lämmön kestävyys" at bounding box center [520, 150] width 120 height 26
click at [138, 242] on div at bounding box center [137, 243] width 14 height 7
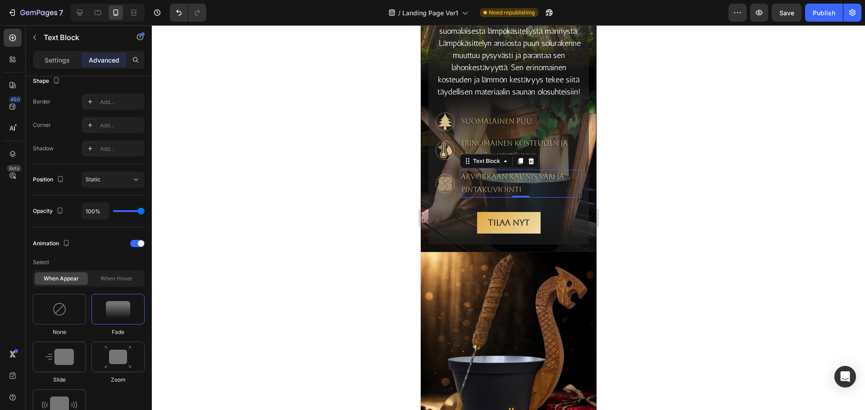
click at [508, 197] on p "Arvokkaan kaunis väri ja pintakuviointi" at bounding box center [520, 184] width 120 height 26
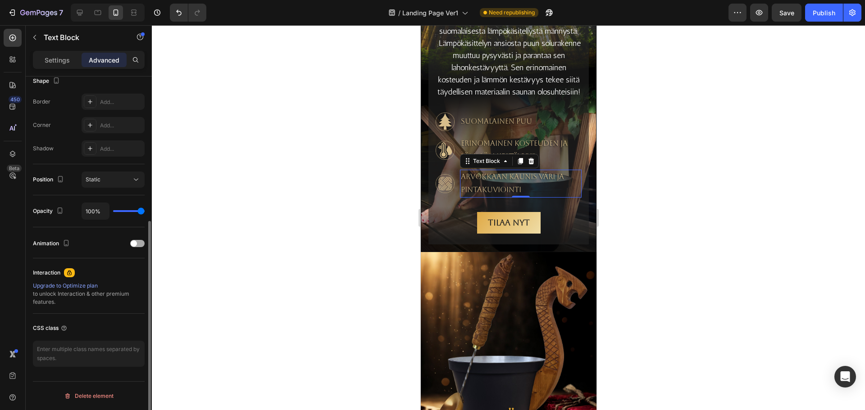
click at [139, 242] on div at bounding box center [137, 243] width 14 height 7
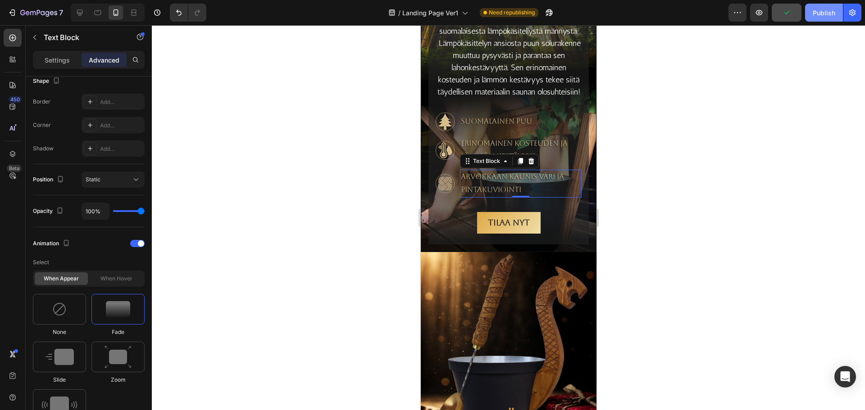
click at [821, 13] on div "Publish" at bounding box center [823, 12] width 23 height 9
